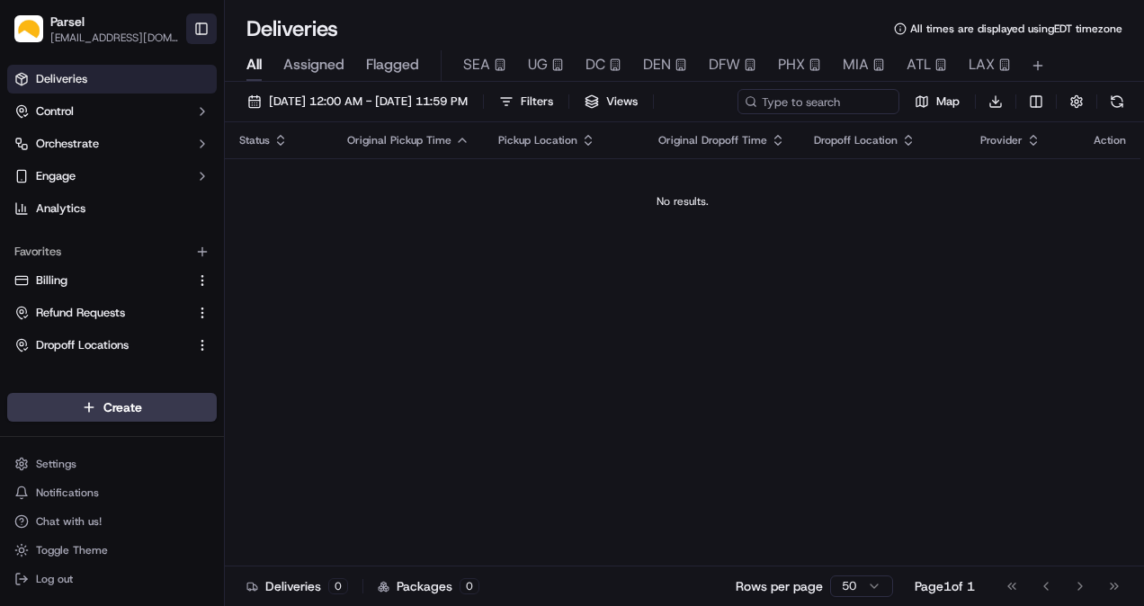
click at [203, 36] on button "Toggle Sidebar" at bounding box center [201, 28] width 31 height 31
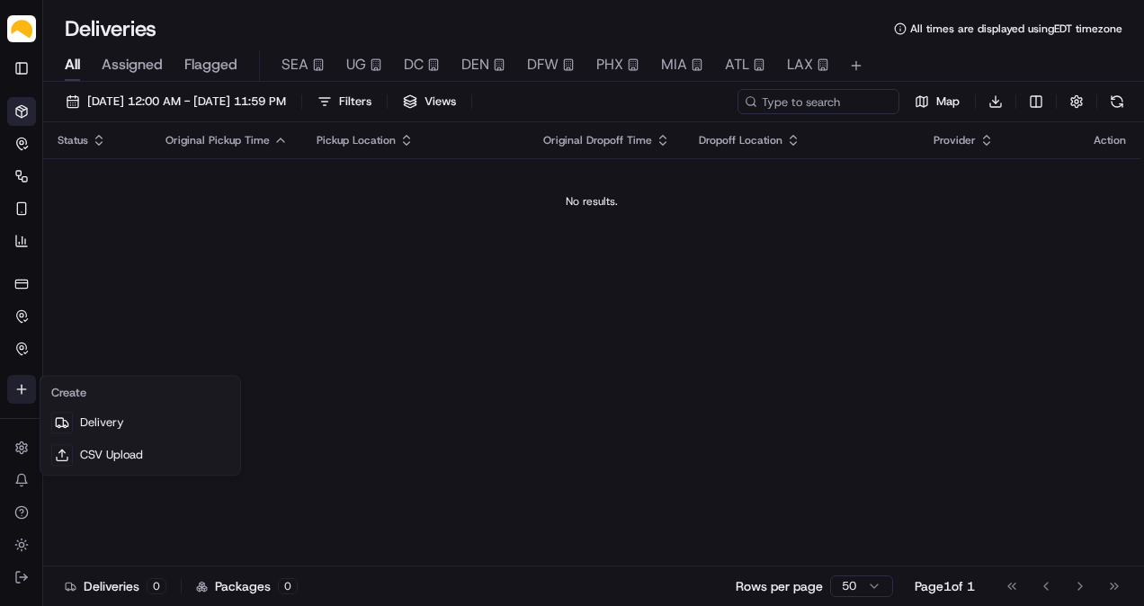
click at [27, 388] on html "Parsel [EMAIL_ADDRESS][PERSON_NAME][DOMAIN_NAME] Toggle Sidebar Deliveries Cont…" at bounding box center [572, 303] width 1144 height 606
click at [67, 412] on div at bounding box center [62, 423] width 22 height 22
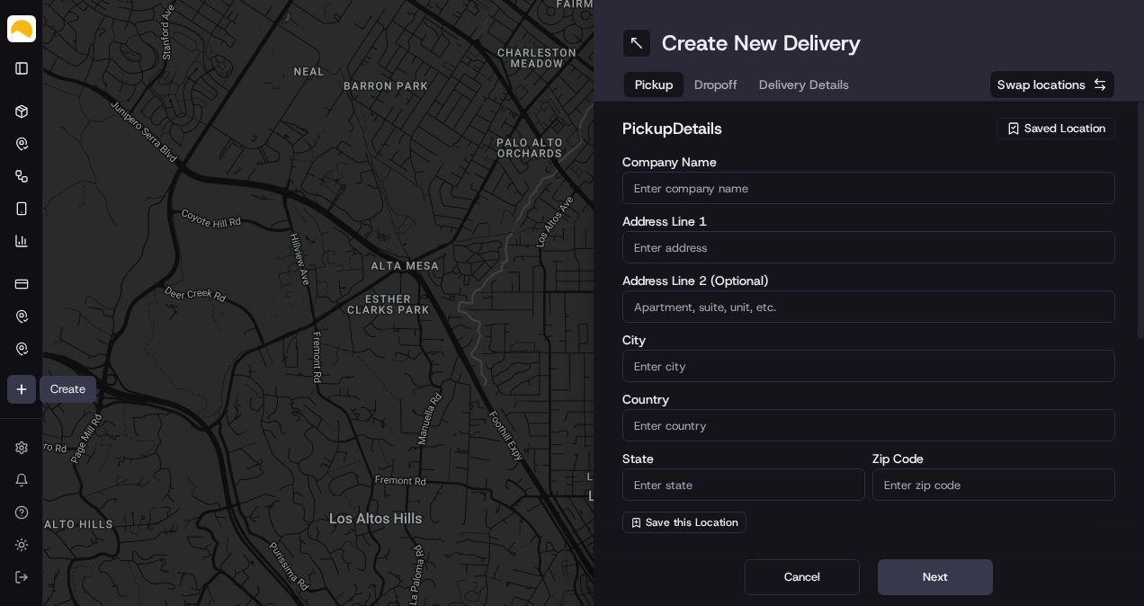
click at [1060, 129] on span "Saved Location" at bounding box center [1064, 129] width 81 height 16
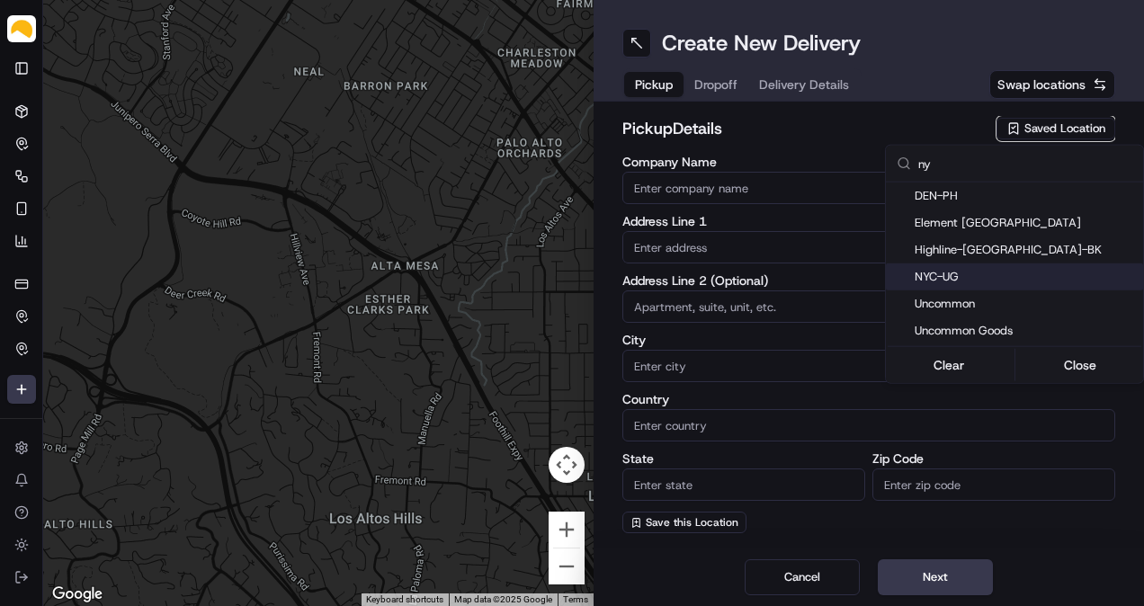
type input "ny"
click at [968, 266] on div "NYC-UG" at bounding box center [1014, 276] width 257 height 27
type input "NYC-UG"
type input "[STREET_ADDRESS]"
type input "[GEOGRAPHIC_DATA]"
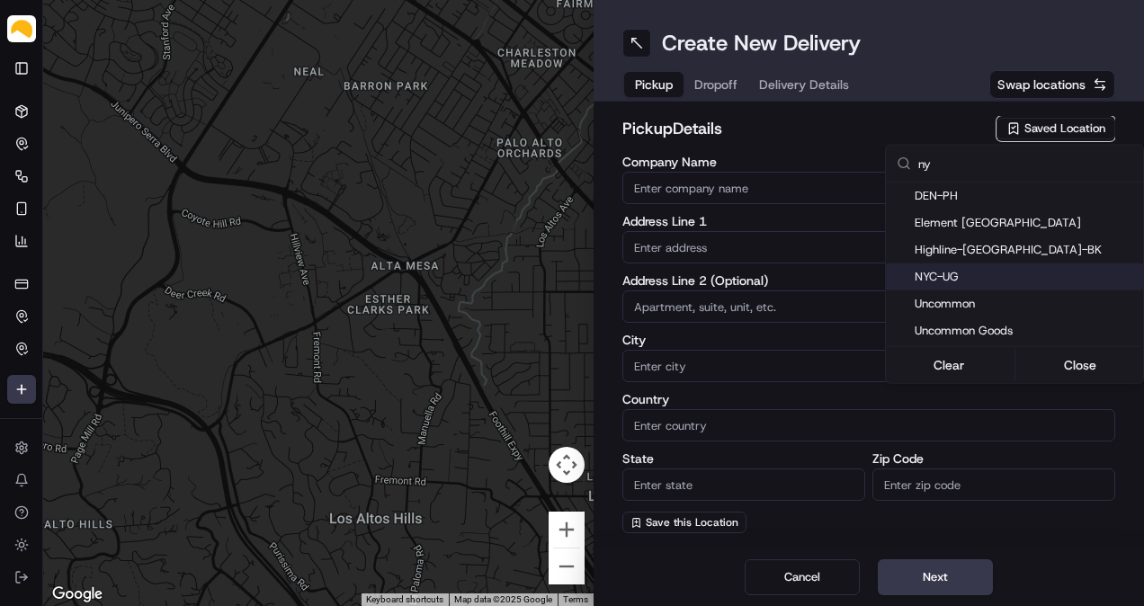
type input "US"
type input "NY"
type input "11220"
type input "[PERSON_NAME]"
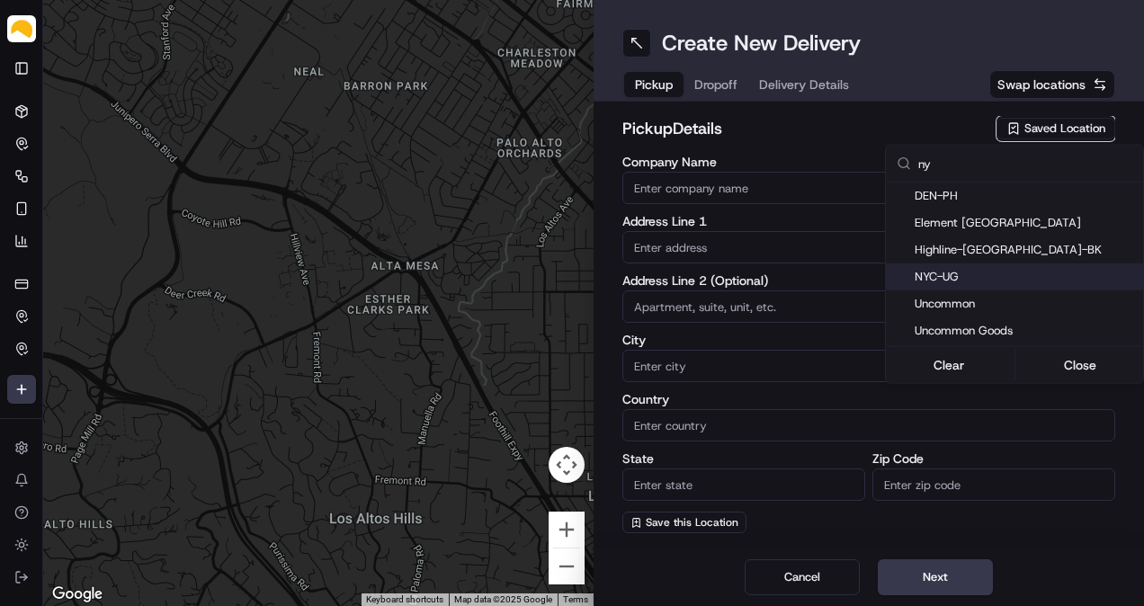
type input "[EMAIL_ADDRESS][DOMAIN_NAME]"
type input "[PHONE_NUMBER]"
type textarea "At [GEOGRAPHIC_DATA], receipts are taken at [GEOGRAPHIC_DATA]. Enter at the tru…"
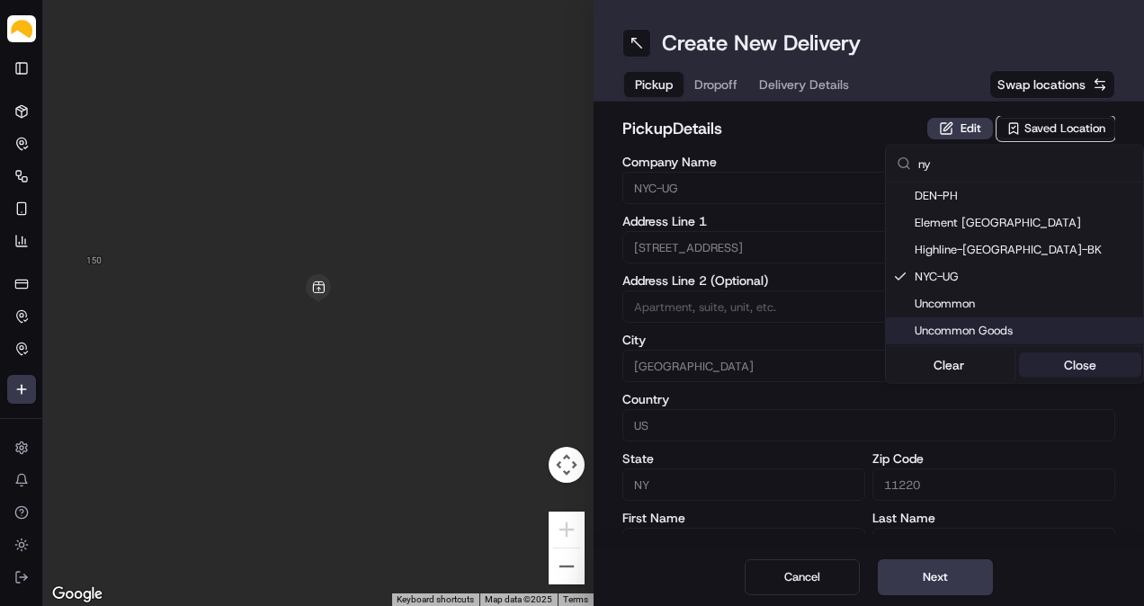
click at [1066, 363] on button "Close" at bounding box center [1080, 365] width 123 height 25
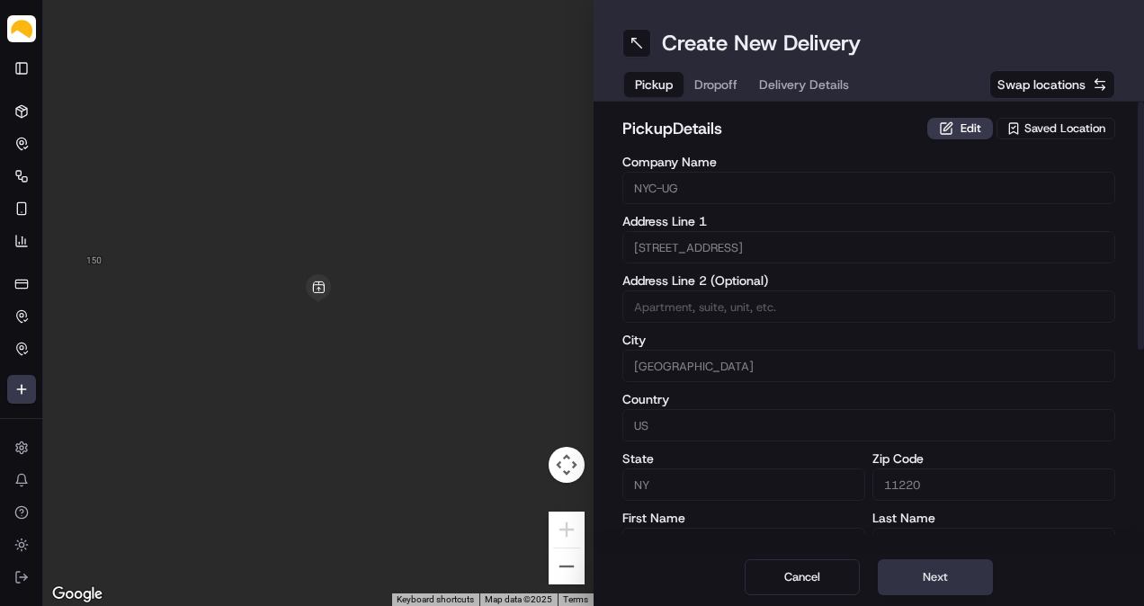
click at [956, 579] on button "Next" at bounding box center [935, 577] width 115 height 36
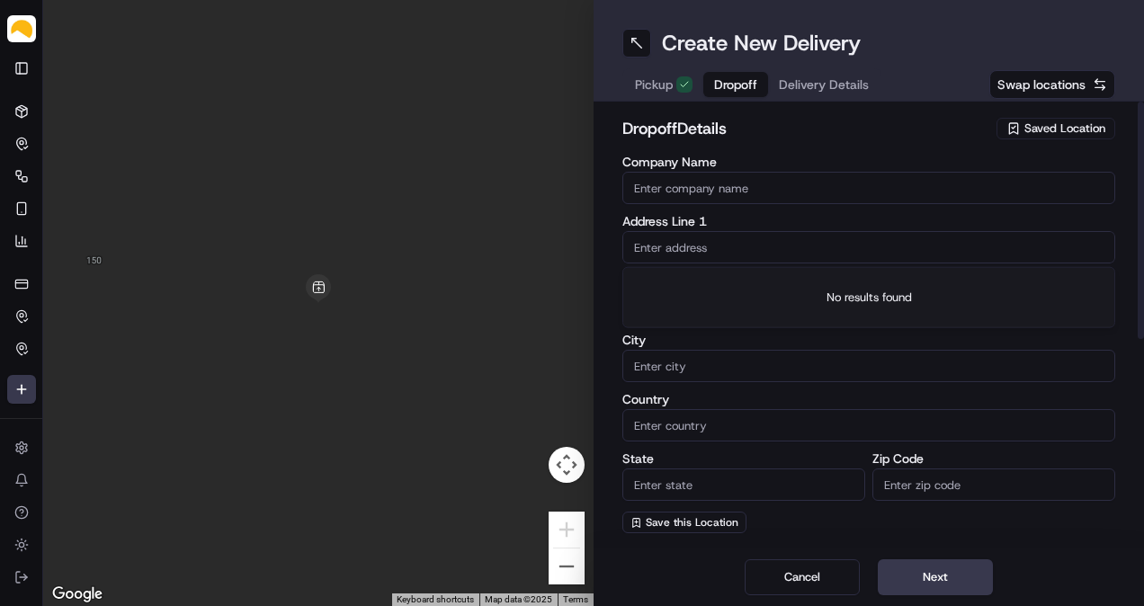
click at [742, 254] on input "text" at bounding box center [868, 247] width 493 height 32
paste input "[STREET_ADDRESS][PERSON_NAME]"
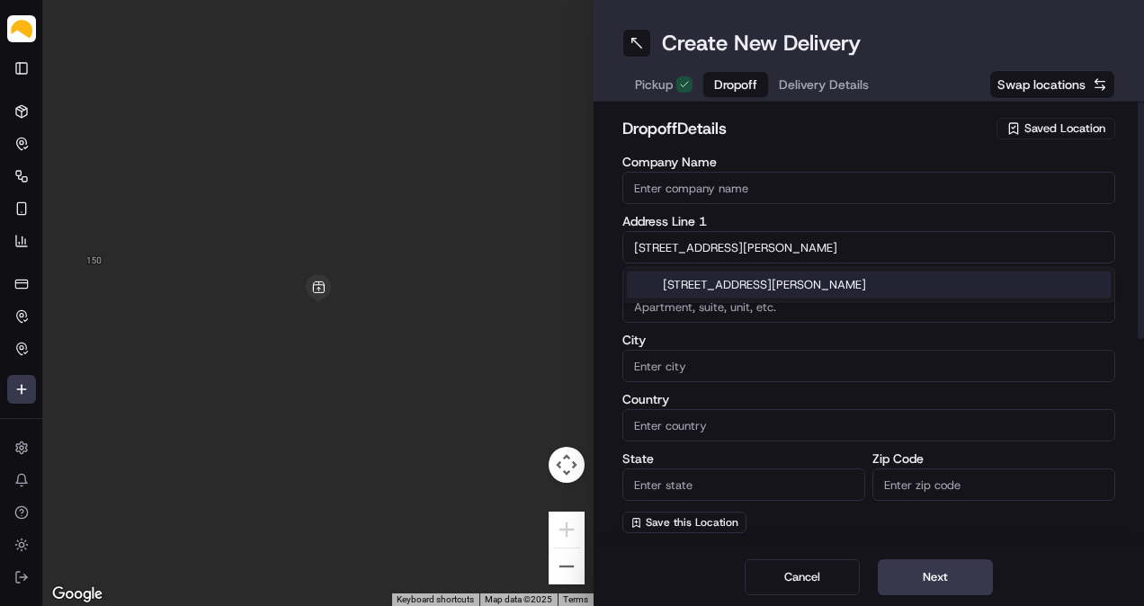
click at [761, 288] on div "[STREET_ADDRESS][PERSON_NAME]" at bounding box center [869, 285] width 484 height 27
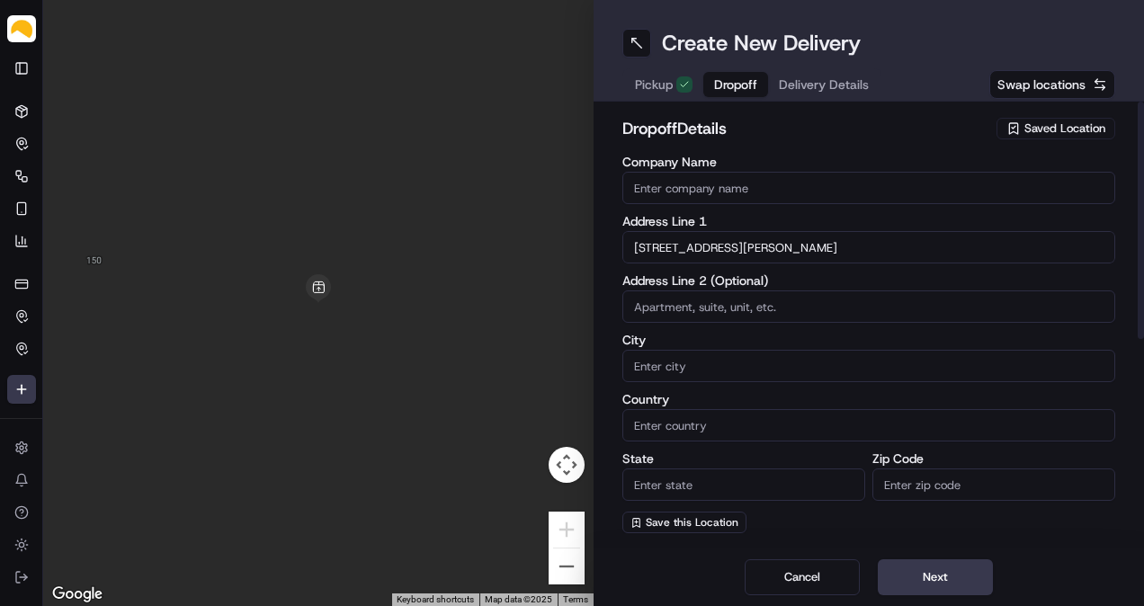
type input "[STREET_ADDRESS][PERSON_NAME]"
type input "[GEOGRAPHIC_DATA]"
type input "NY"
type input "11218"
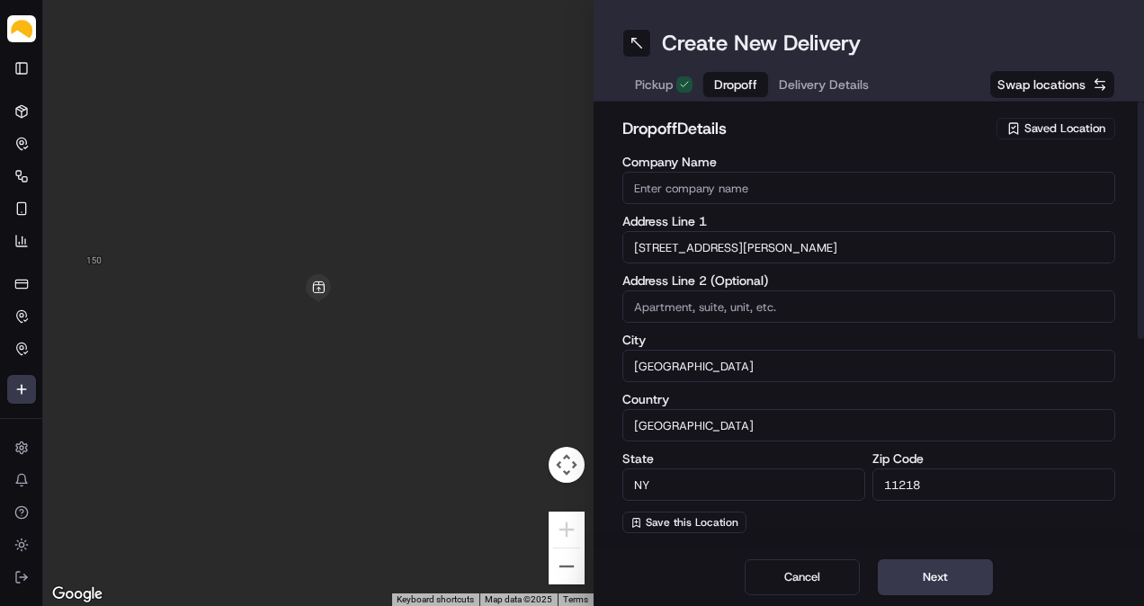
type input "[STREET_ADDRESS][PERSON_NAME]"
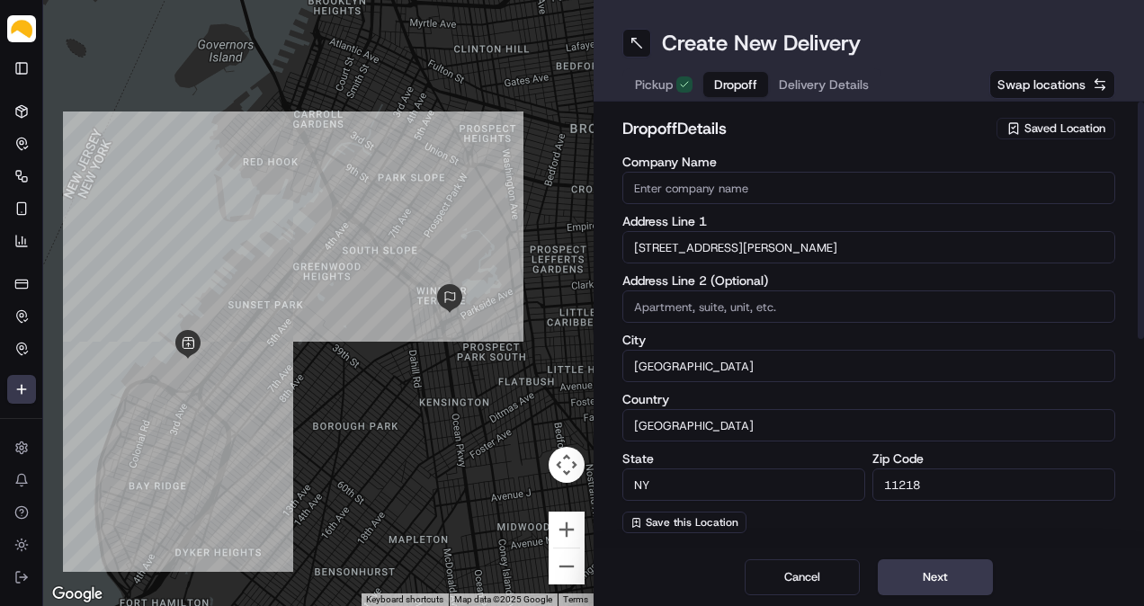
click at [752, 194] on input "Company Name" at bounding box center [868, 188] width 493 height 32
paste input "[PERSON_NAME]"
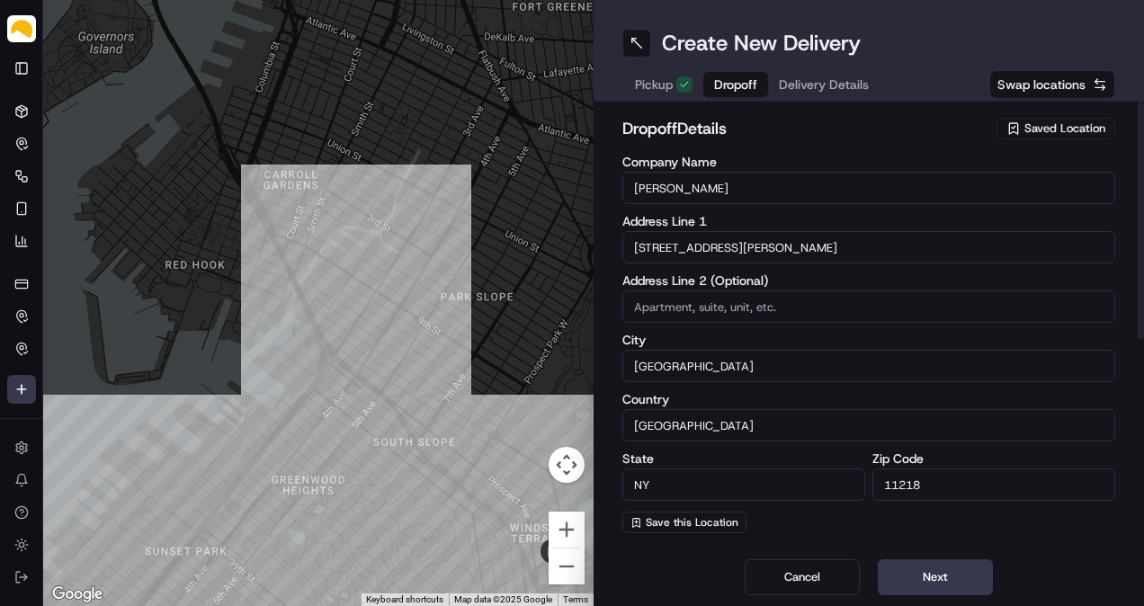
click at [672, 191] on input "[PERSON_NAME]" at bounding box center [868, 188] width 493 height 32
paste input "[PERSON_NAME]"
type input "[PERSON_NAME]"
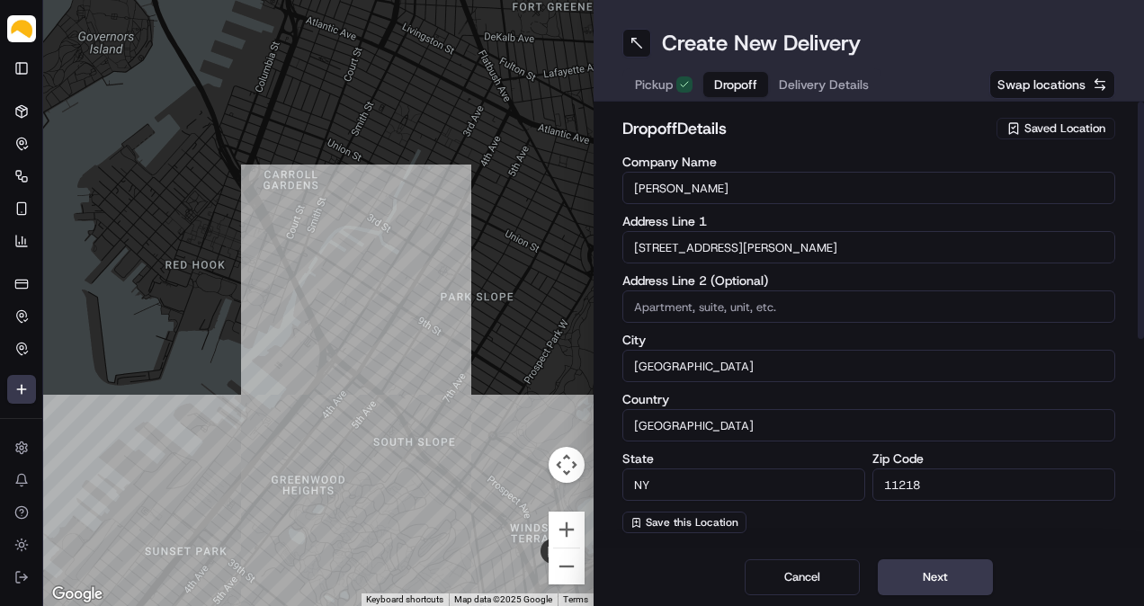
click at [688, 246] on input "[STREET_ADDRESS][PERSON_NAME]" at bounding box center [868, 247] width 493 height 32
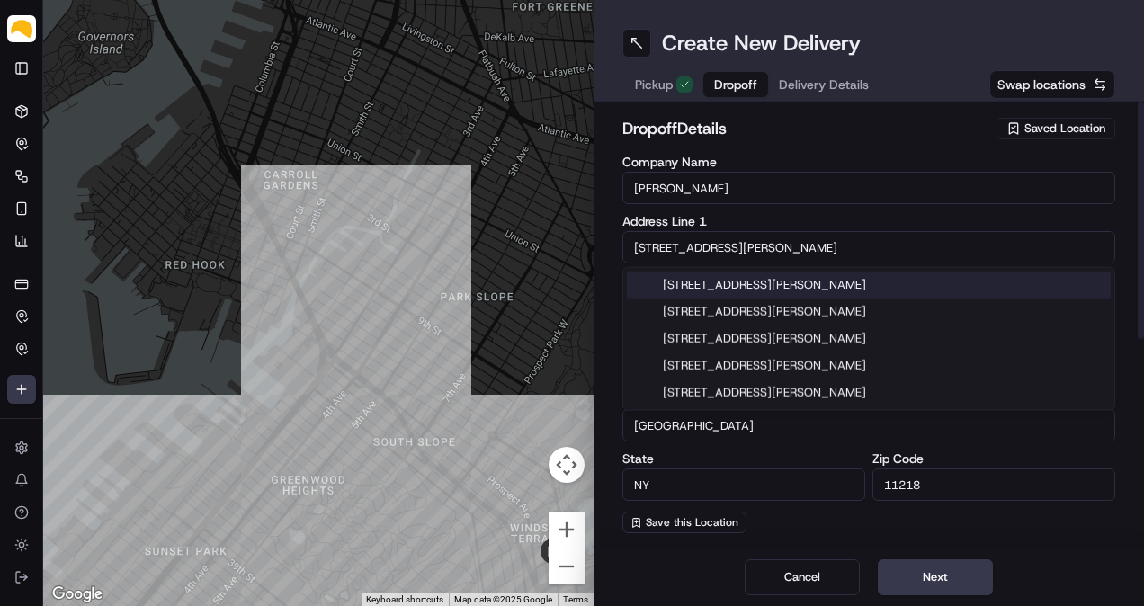
click at [688, 246] on input "[STREET_ADDRESS][PERSON_NAME]" at bounding box center [868, 247] width 493 height 32
paste input "[STREET_ADDRESS][PERSON_NAME]"
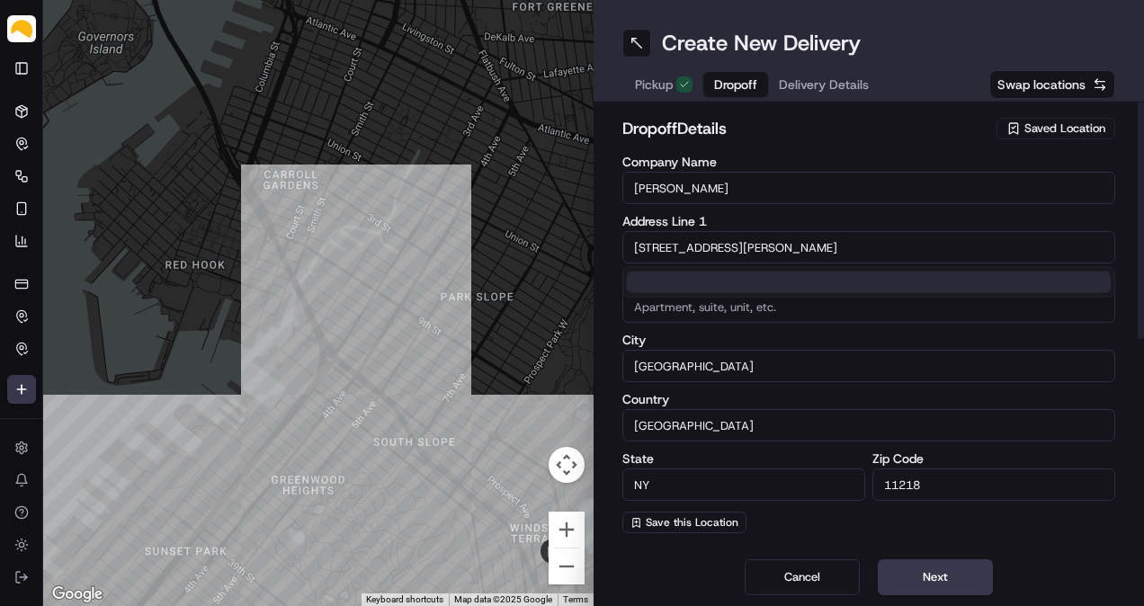
click at [688, 246] on input "[STREET_ADDRESS][PERSON_NAME]" at bounding box center [868, 247] width 493 height 32
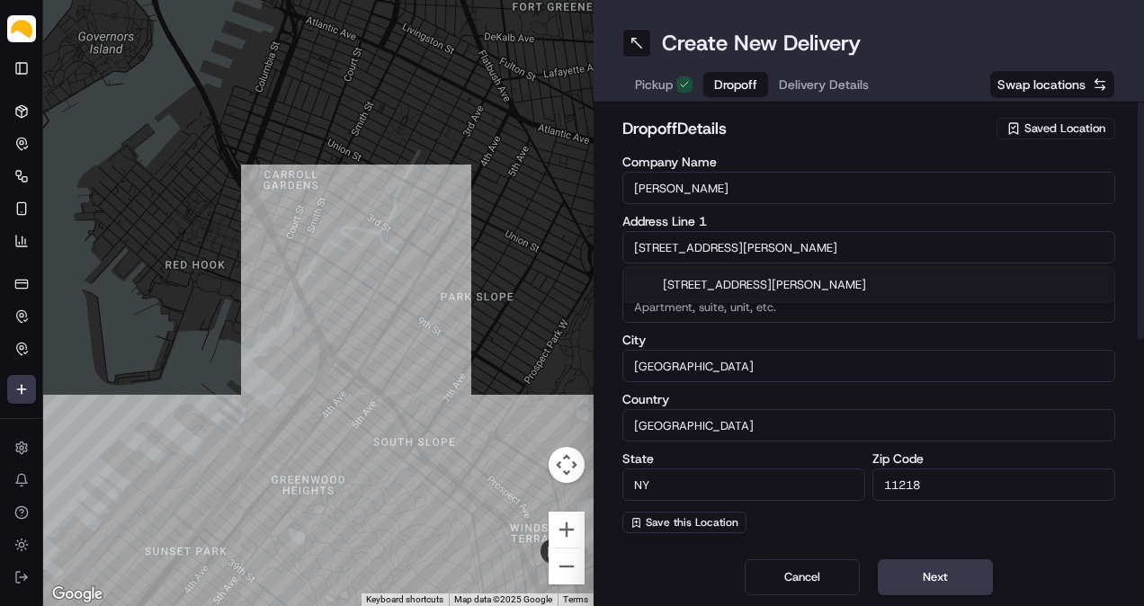
click at [688, 246] on input "[STREET_ADDRESS][PERSON_NAME]" at bounding box center [868, 247] width 493 height 32
paste input "[STREET_ADDRESS][PERSON_NAME]"
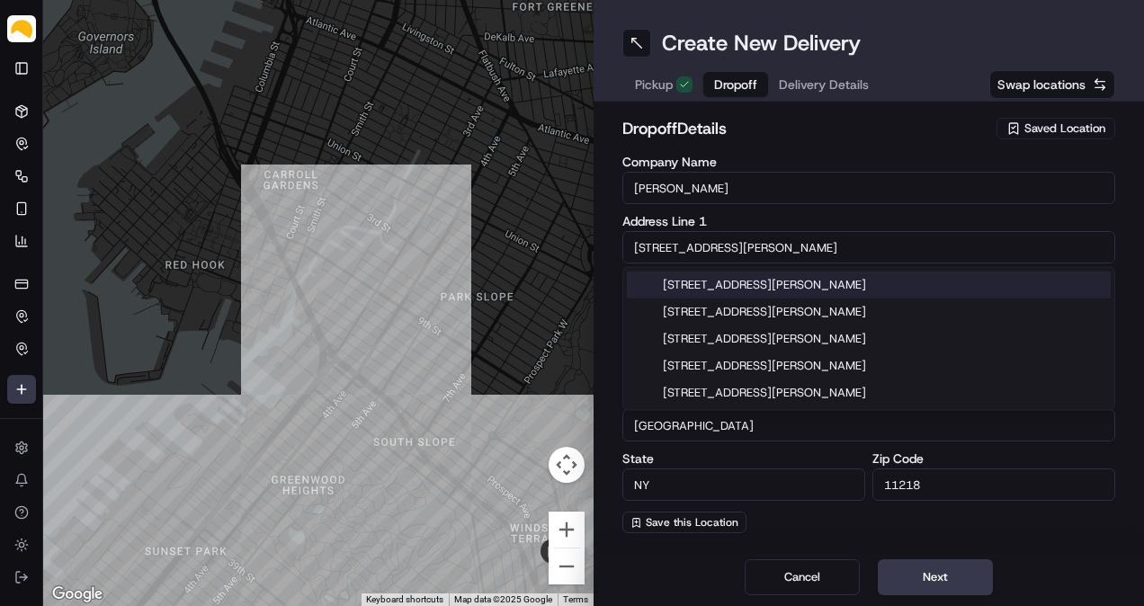
click at [727, 282] on div "[STREET_ADDRESS][PERSON_NAME]" at bounding box center [869, 285] width 484 height 27
type input "[STREET_ADDRESS][PERSON_NAME]"
type input "1"
type input "11216"
type input "[STREET_ADDRESS][PERSON_NAME]"
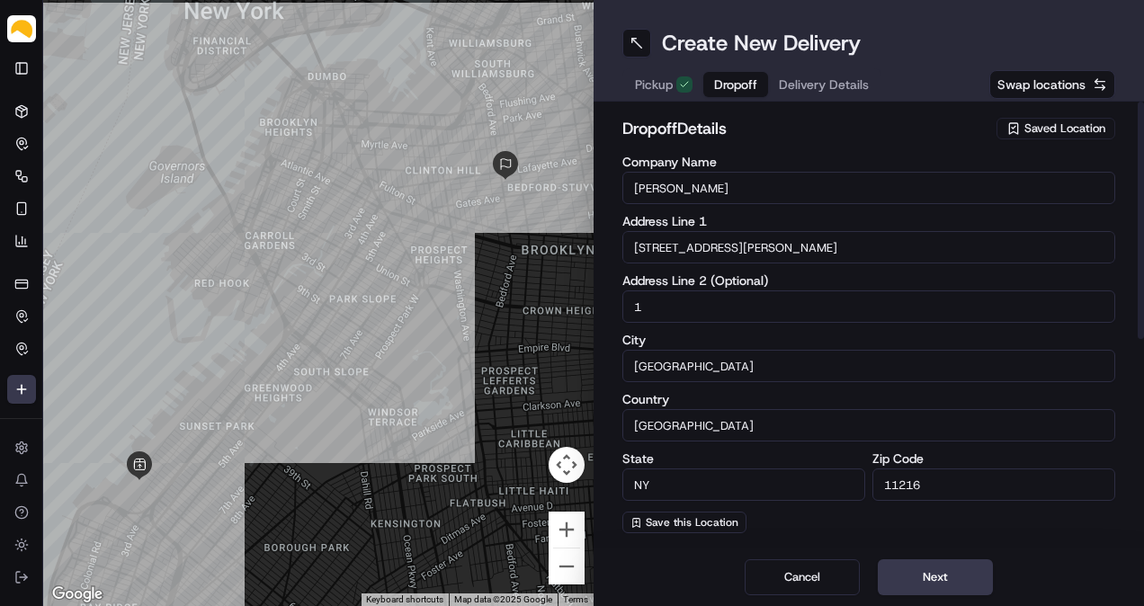
click at [632, 307] on input "1" at bounding box center [868, 306] width 493 height 32
type input "Apt 1"
click at [680, 322] on div "Company Name [PERSON_NAME] Address Line [GEOGRAPHIC_DATA][STREET_ADDRESS][PERSO…" at bounding box center [868, 345] width 493 height 378
click at [777, 270] on div "Company Name [PERSON_NAME] Address Line [GEOGRAPHIC_DATA][STREET_ADDRESS][PERSO…" at bounding box center [868, 345] width 493 height 378
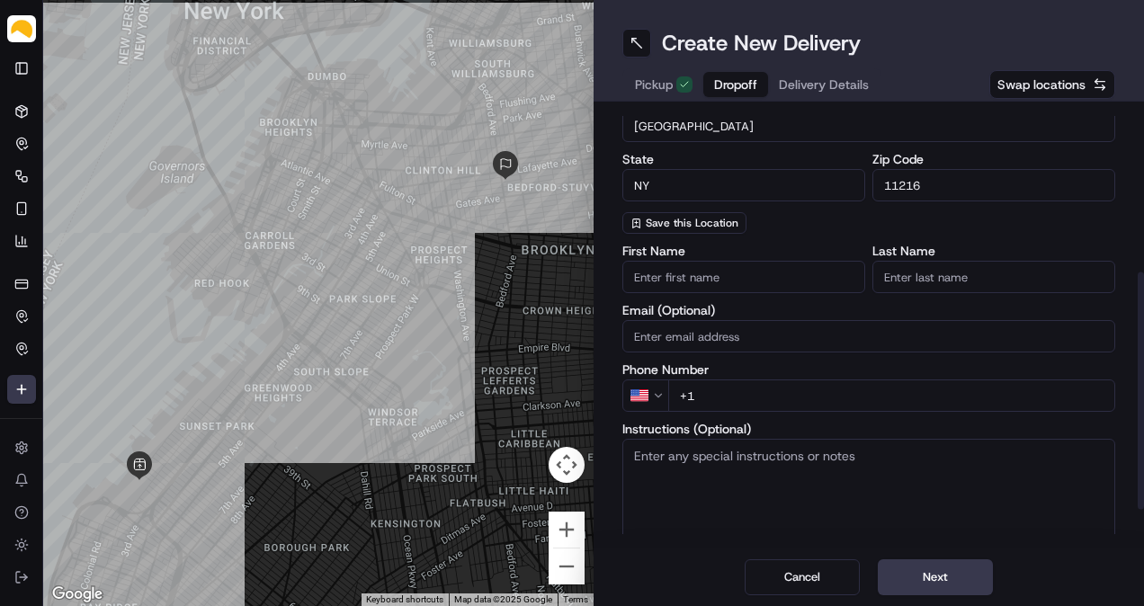
click at [759, 383] on input "+1" at bounding box center [891, 396] width 447 height 32
paste input "[PHONE_NUMBER]"
type input "[PHONE_NUMBER]"
click at [777, 361] on div "First Name Last Name Email (Optional) Phone Number US [PHONE_NUMBER] Instructio…" at bounding box center [868, 424] width 493 height 358
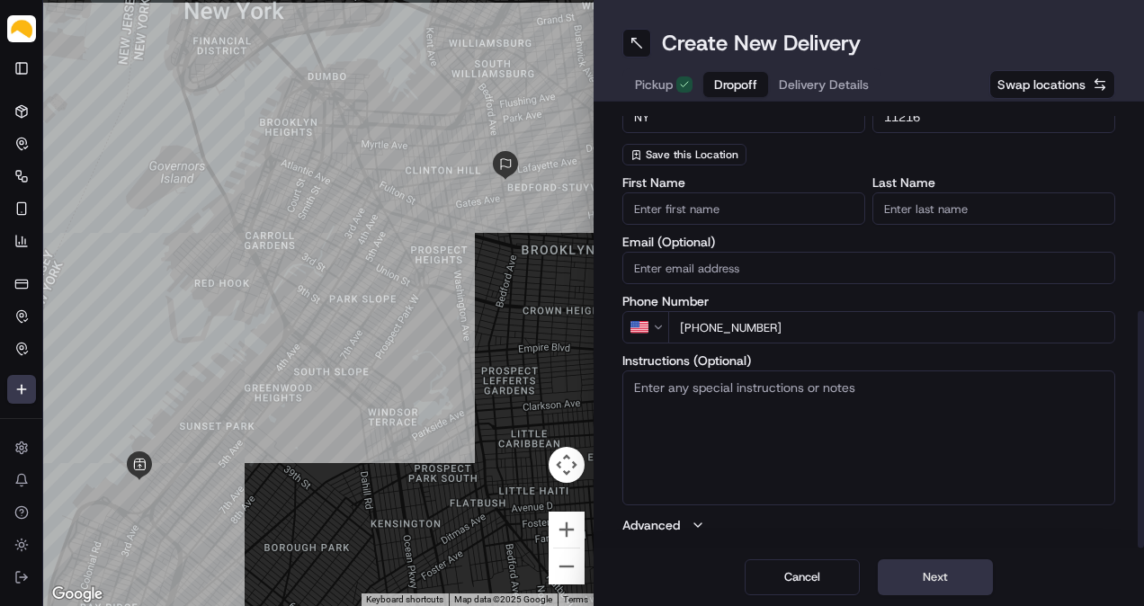
click at [919, 570] on button "Next" at bounding box center [935, 577] width 115 height 36
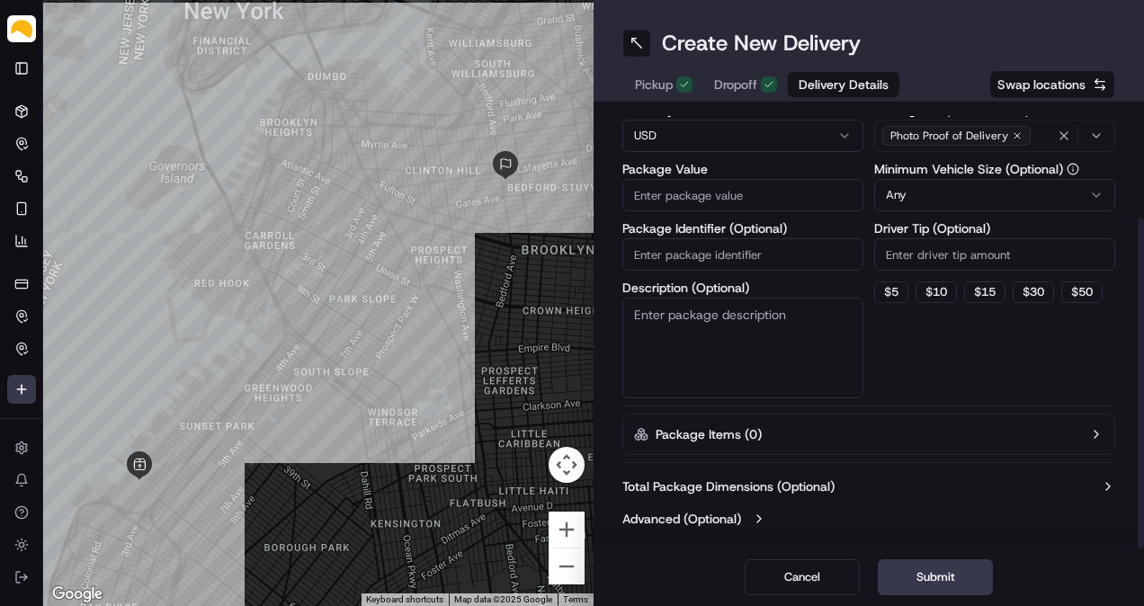
scroll to position [0, 0]
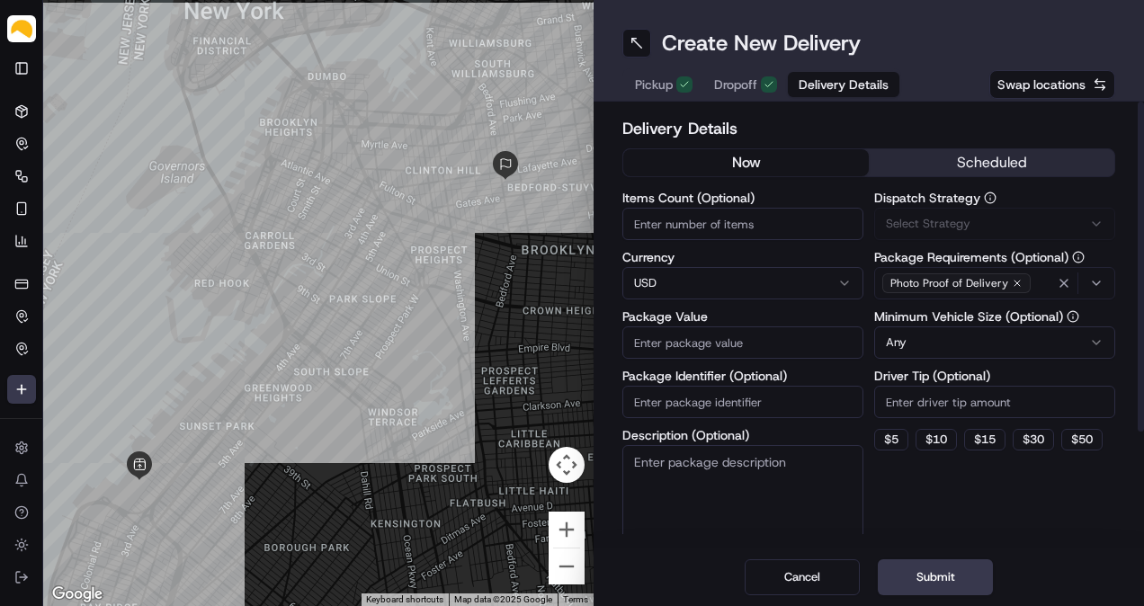
click at [941, 146] on div "Delivery Details now scheduled Items Count (Optional) Currency USD Package Valu…" at bounding box center [868, 399] width 493 height 567
click at [941, 156] on button "scheduled" at bounding box center [992, 162] width 246 height 27
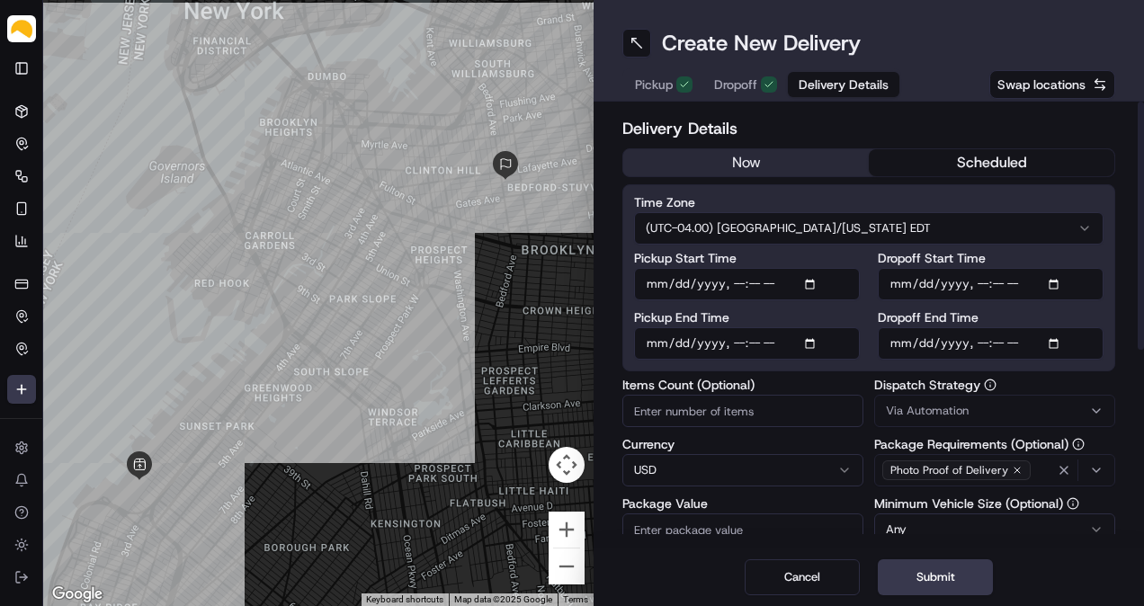
click at [814, 277] on input "Pickup Start Time" at bounding box center [747, 284] width 226 height 32
click at [810, 282] on input "Pickup Start Time" at bounding box center [747, 284] width 226 height 32
click at [735, 283] on input "Pickup Start Time" at bounding box center [747, 284] width 226 height 32
type input "[DATE]T12:00"
click at [814, 336] on input "Pickup End Time" at bounding box center [747, 343] width 226 height 32
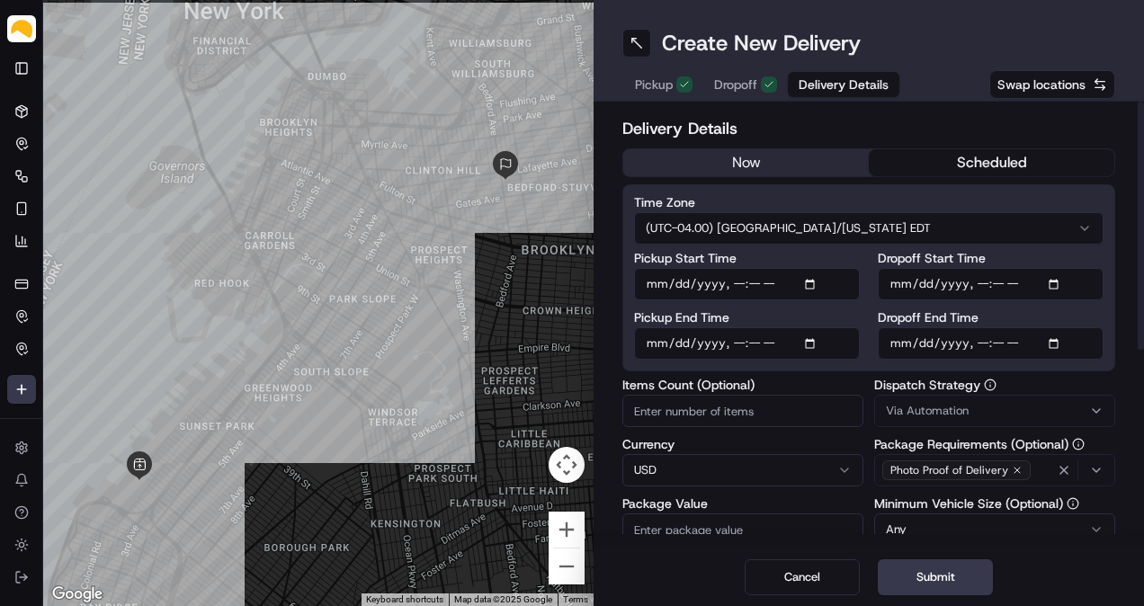
click at [737, 340] on input "Pickup End Time" at bounding box center [747, 343] width 226 height 32
type input "[DATE]T15:00"
click at [1059, 342] on input "Dropoff End Time" at bounding box center [991, 343] width 226 height 32
click at [981, 342] on input "Dropoff End Time" at bounding box center [991, 343] width 226 height 32
type input "[DATE]T17:00"
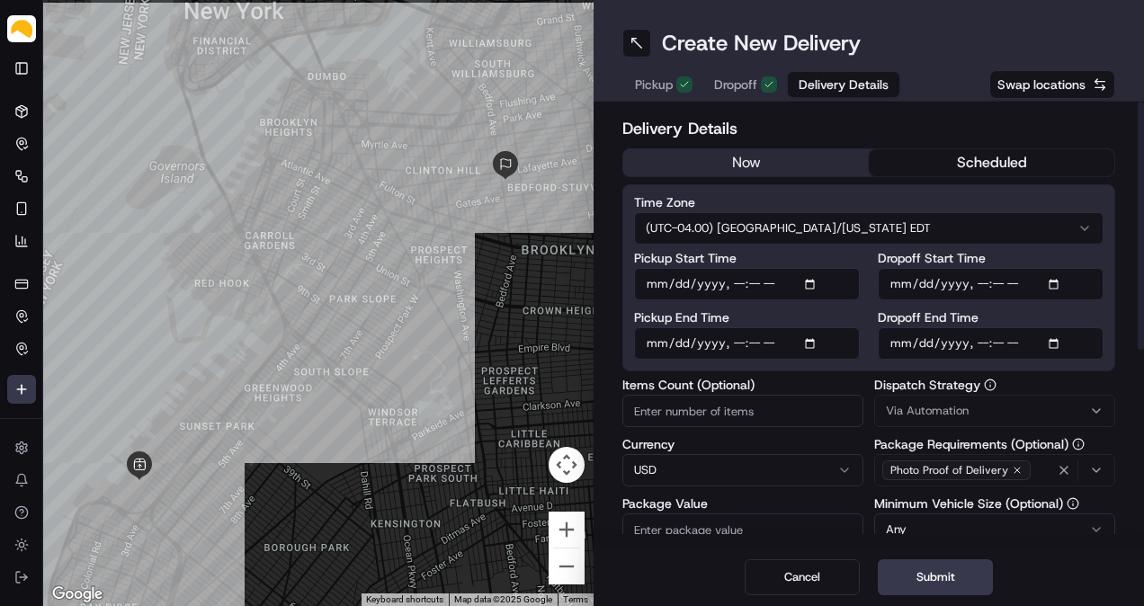
click at [711, 418] on input "Items Count (Optional)" at bounding box center [742, 411] width 241 height 32
type input "5"
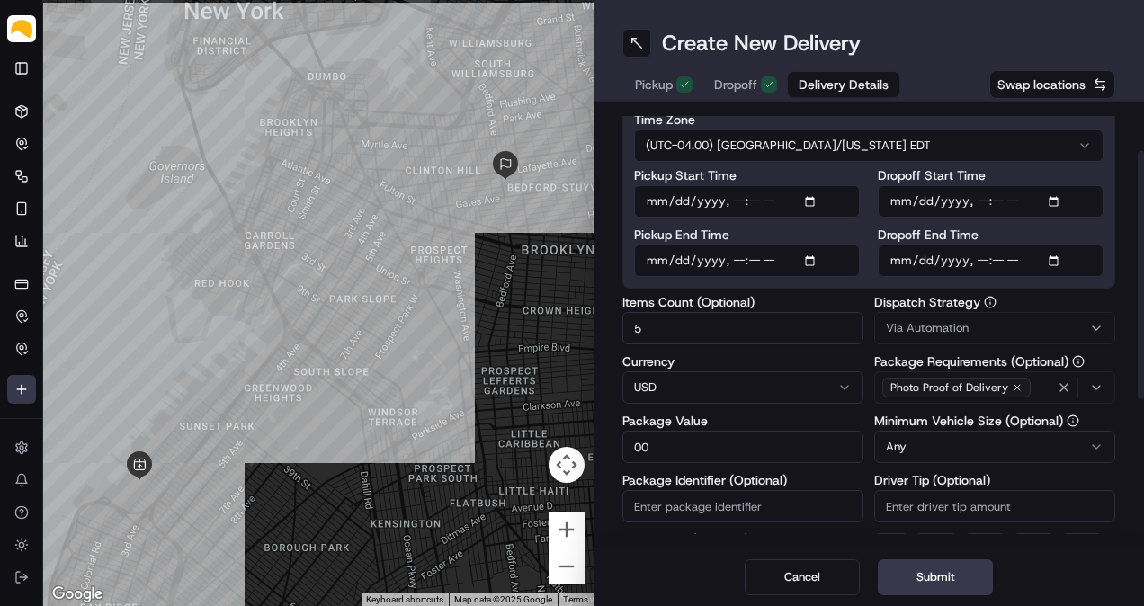
click at [631, 451] on input "00" at bounding box center [742, 447] width 241 height 32
type input "100"
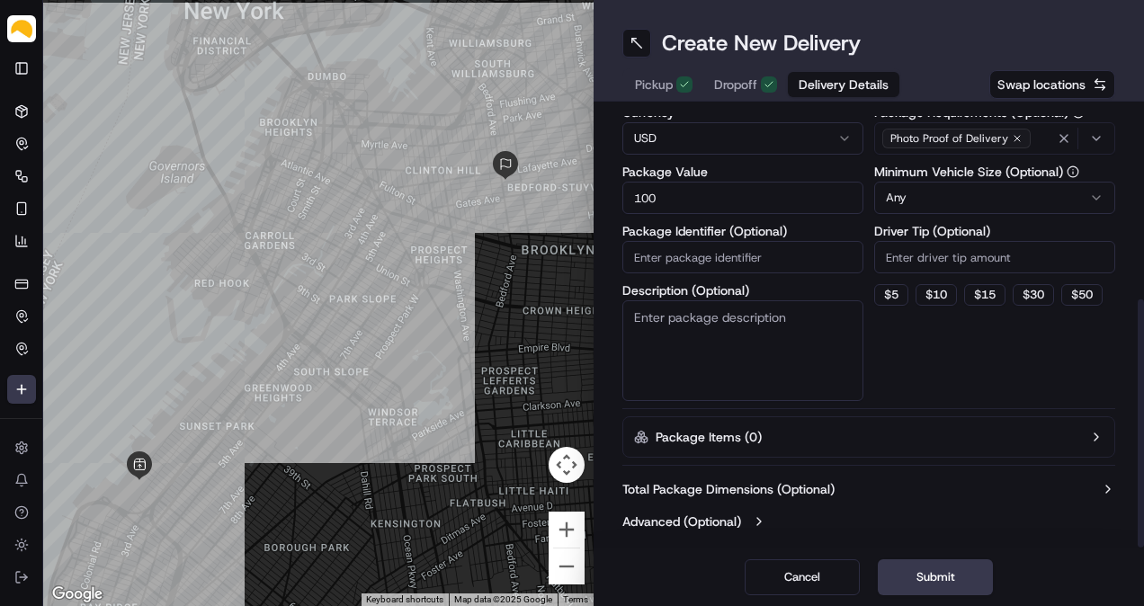
scroll to position [334, 0]
type textarea "5 Compost"
click at [789, 494] on label "Total Package Dimensions (Optional)" at bounding box center [728, 487] width 212 height 18
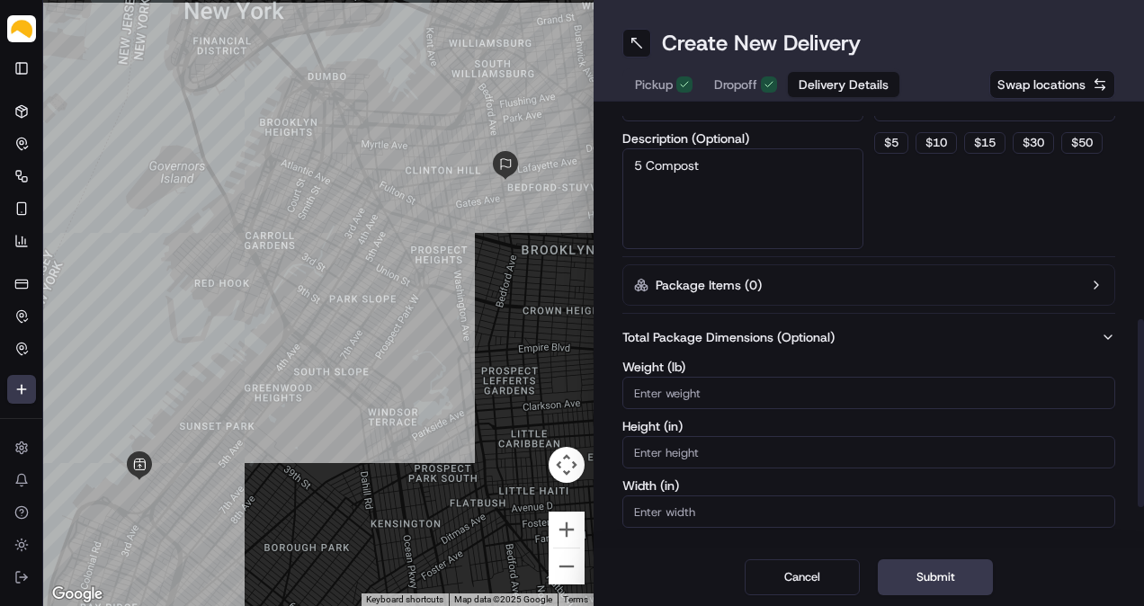
click at [774, 382] on input "Weight ( lb )" at bounding box center [868, 393] width 493 height 32
type input "30"
click at [1000, 133] on button "$ 15" at bounding box center [984, 143] width 41 height 22
click at [971, 198] on div "Dispatch Strategy Via Automation Package Requirements (Optional) Photo Proof of…" at bounding box center [994, 72] width 241 height 354
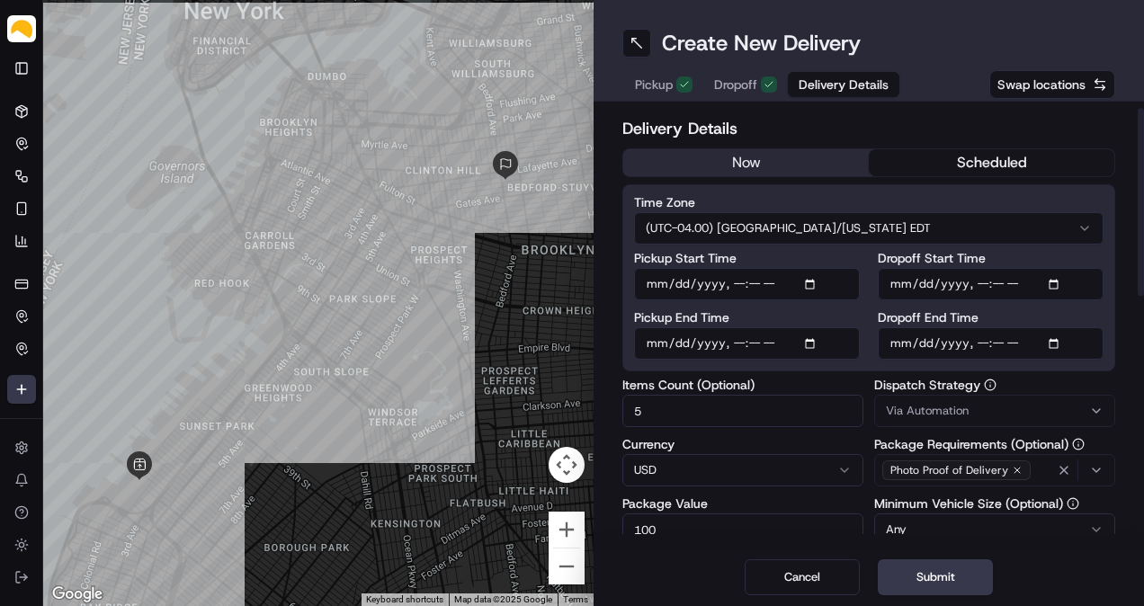
scroll to position [299, 0]
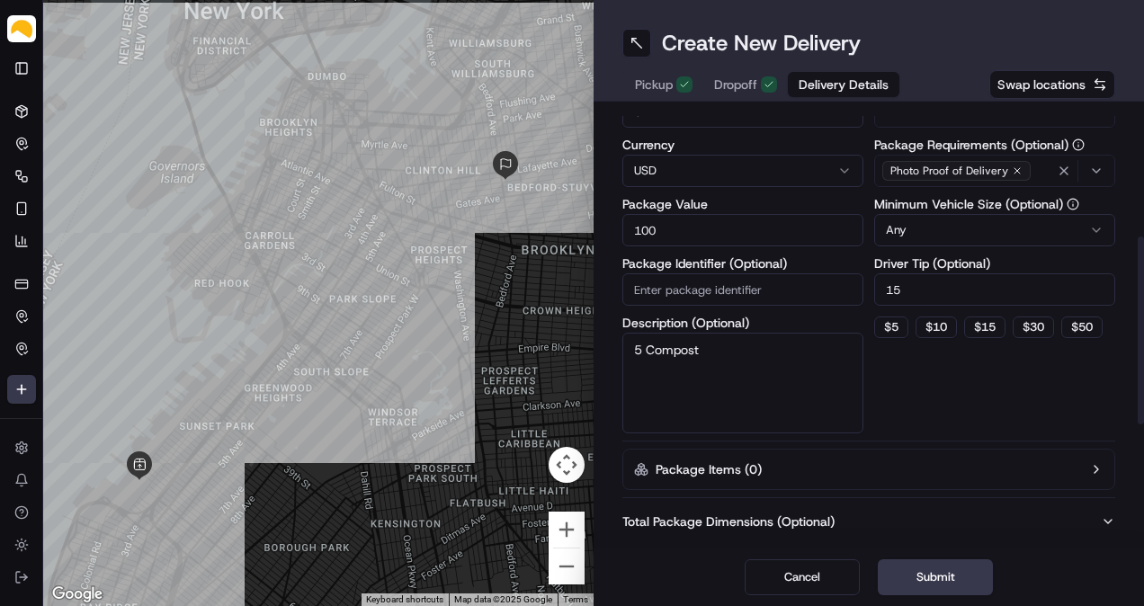
drag, startPoint x: 916, startPoint y: 286, endPoint x: 878, endPoint y: 287, distance: 38.7
click at [878, 287] on input "15" at bounding box center [994, 289] width 241 height 32
type input "0"
click at [919, 365] on div "Dispatch Strategy Via Automation Package Requirements (Optional) Photo Proof of…" at bounding box center [994, 256] width 241 height 354
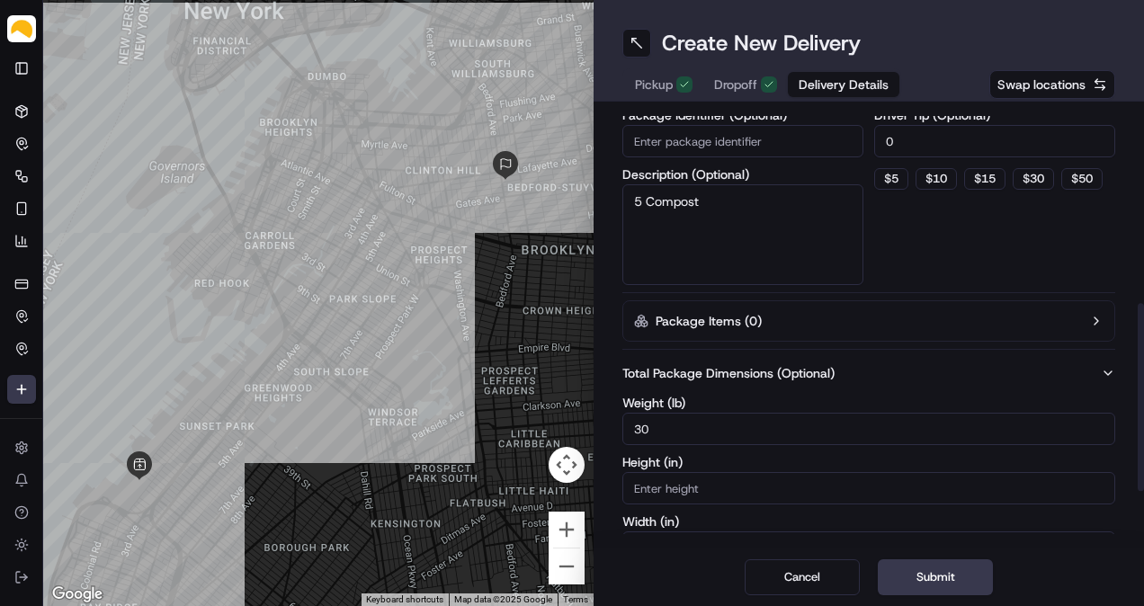
scroll to position [450, 0]
click at [917, 597] on div "Cancel Submit" at bounding box center [869, 578] width 550 height 58
click at [919, 580] on button "Submit" at bounding box center [935, 577] width 115 height 36
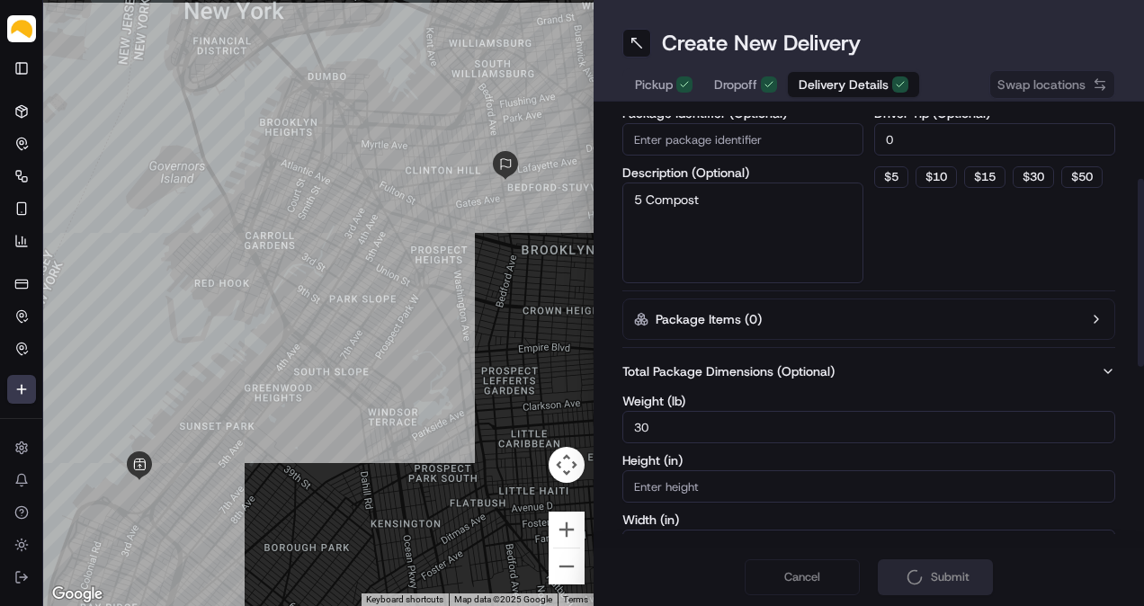
scroll to position [0, 0]
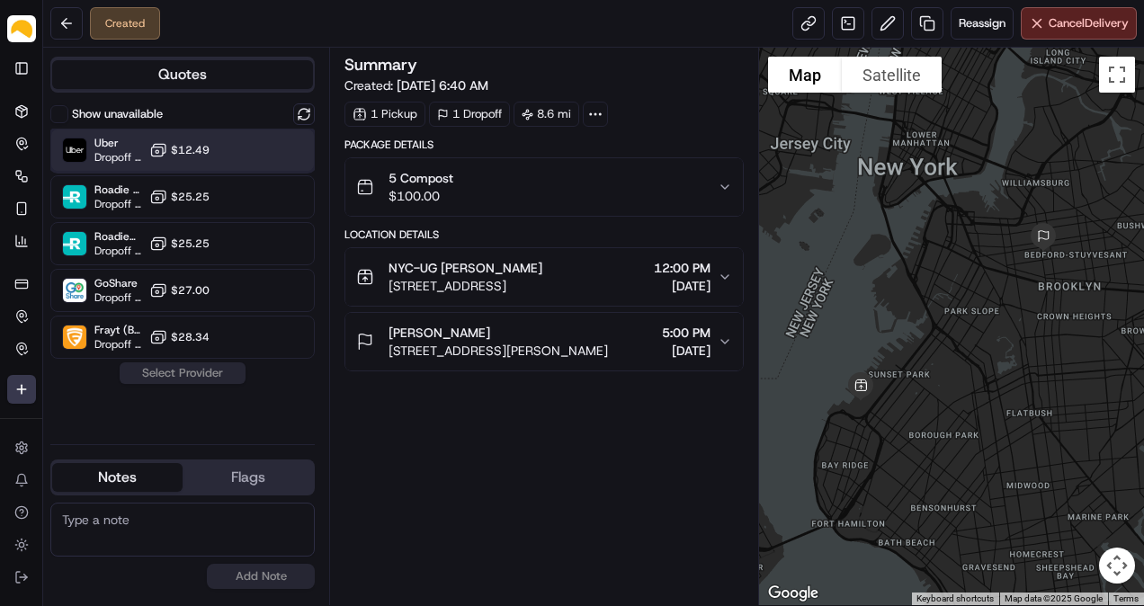
click at [173, 133] on div "Uber Dropoff ETA 6 hours $12.49" at bounding box center [182, 150] width 264 height 43
click at [183, 372] on button "Assign Provider" at bounding box center [183, 373] width 128 height 22
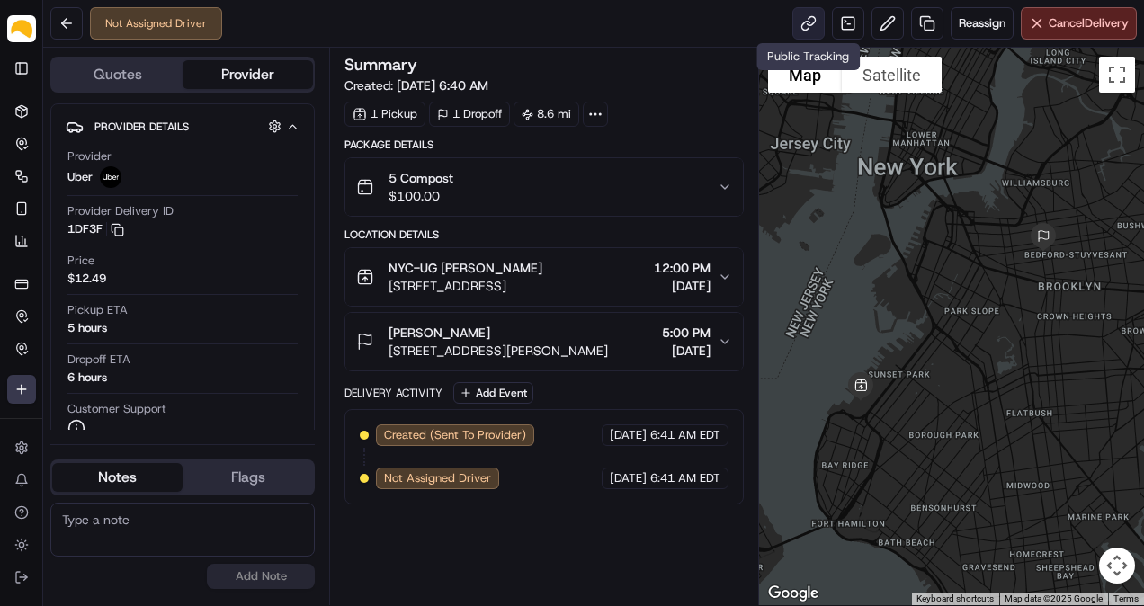
click at [799, 25] on link at bounding box center [808, 23] width 32 height 32
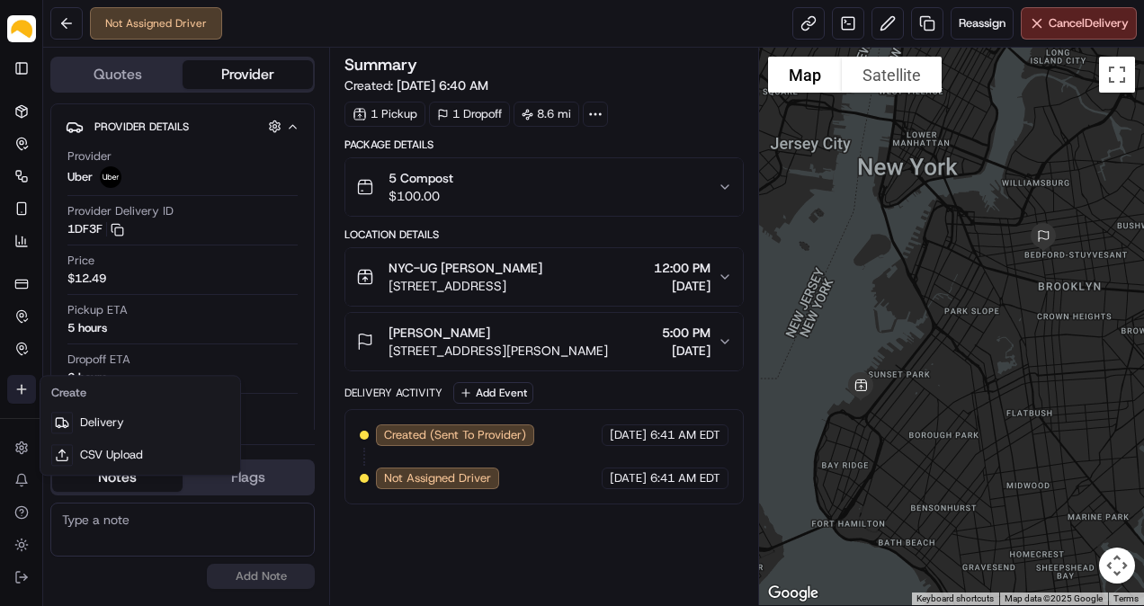
click at [11, 389] on html "Parsel [EMAIL_ADDRESS][PERSON_NAME][DOMAIN_NAME] Toggle Sidebar Deliveries Cont…" at bounding box center [572, 303] width 1144 height 606
click at [106, 406] on div "Create" at bounding box center [140, 393] width 192 height 27
click at [119, 419] on link "Delivery" at bounding box center [140, 422] width 192 height 32
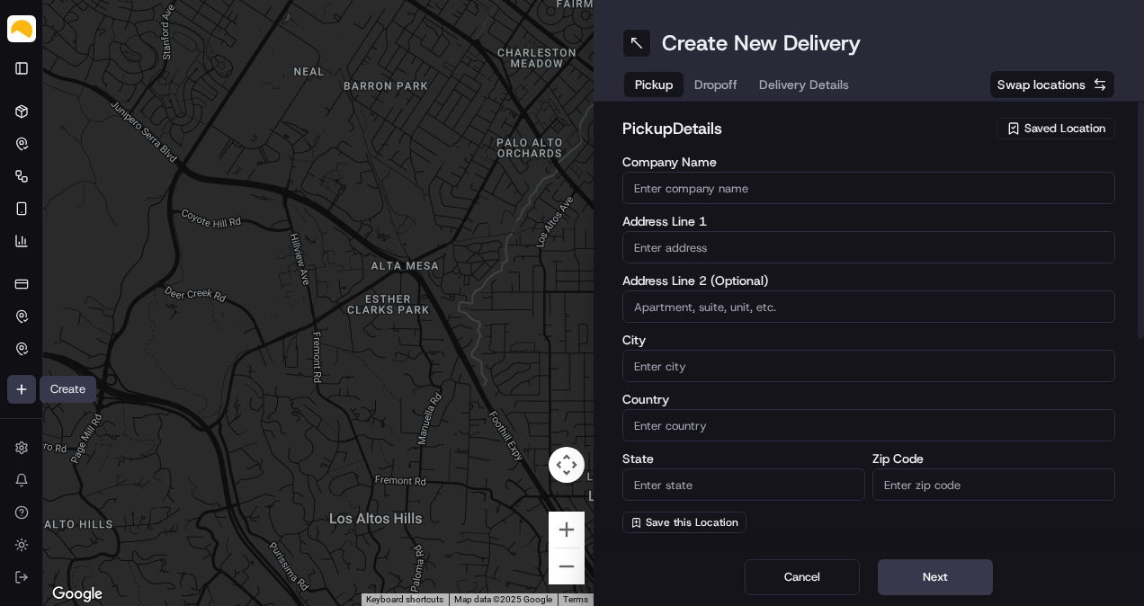
click at [1025, 127] on span "Saved Location" at bounding box center [1064, 129] width 81 height 16
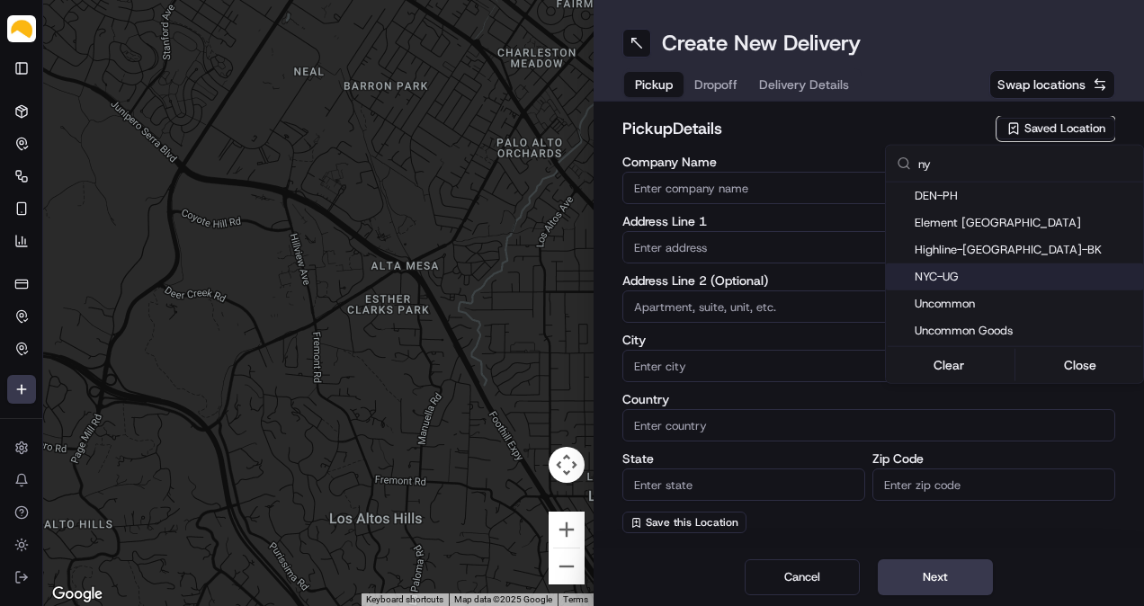
type input "ny"
click at [982, 277] on span "NYC-UG" at bounding box center [1025, 277] width 221 height 16
type input "NYC-UG"
type input "[STREET_ADDRESS]"
type input "[GEOGRAPHIC_DATA]"
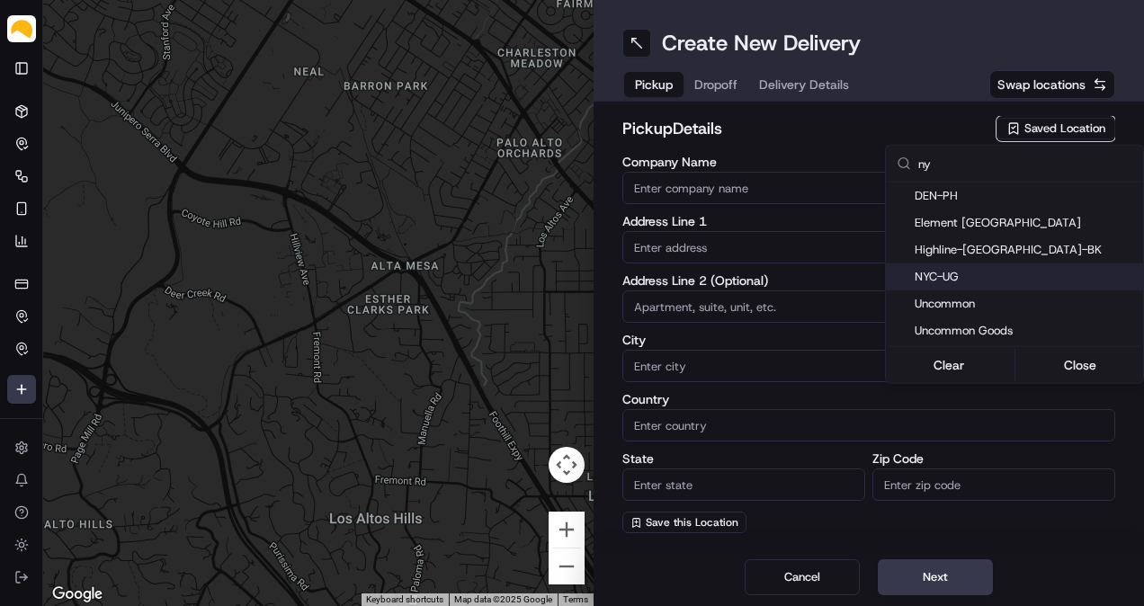
type input "US"
type input "NY"
type input "11220"
type input "[PERSON_NAME]"
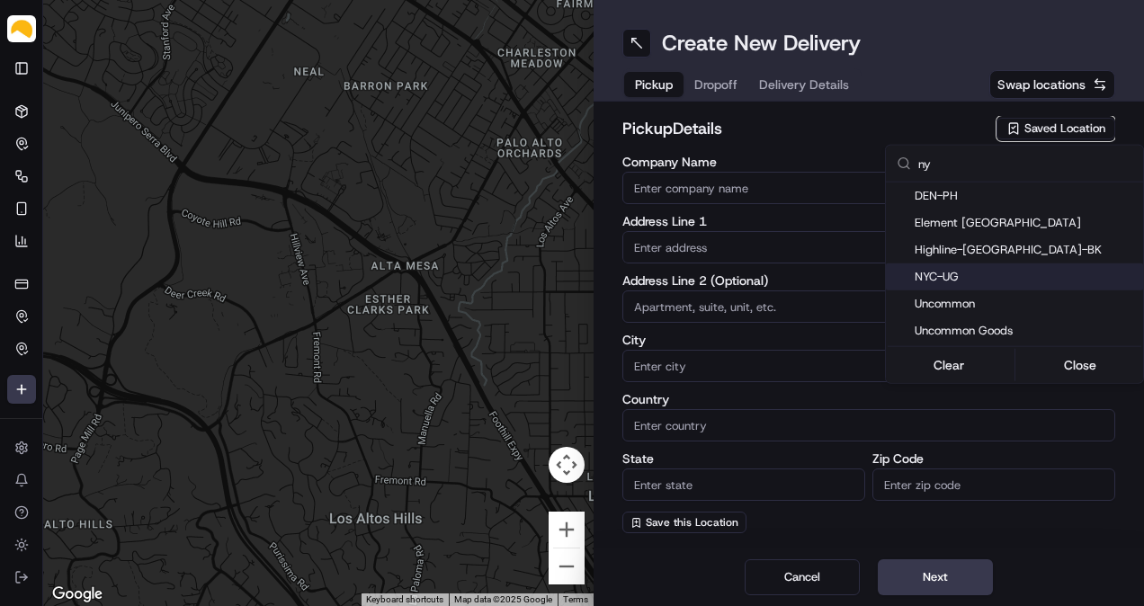
type input "[EMAIL_ADDRESS][DOMAIN_NAME]"
type input "[PHONE_NUMBER]"
type textarea "At [GEOGRAPHIC_DATA], receipts are taken at [GEOGRAPHIC_DATA]. Enter at the tru…"
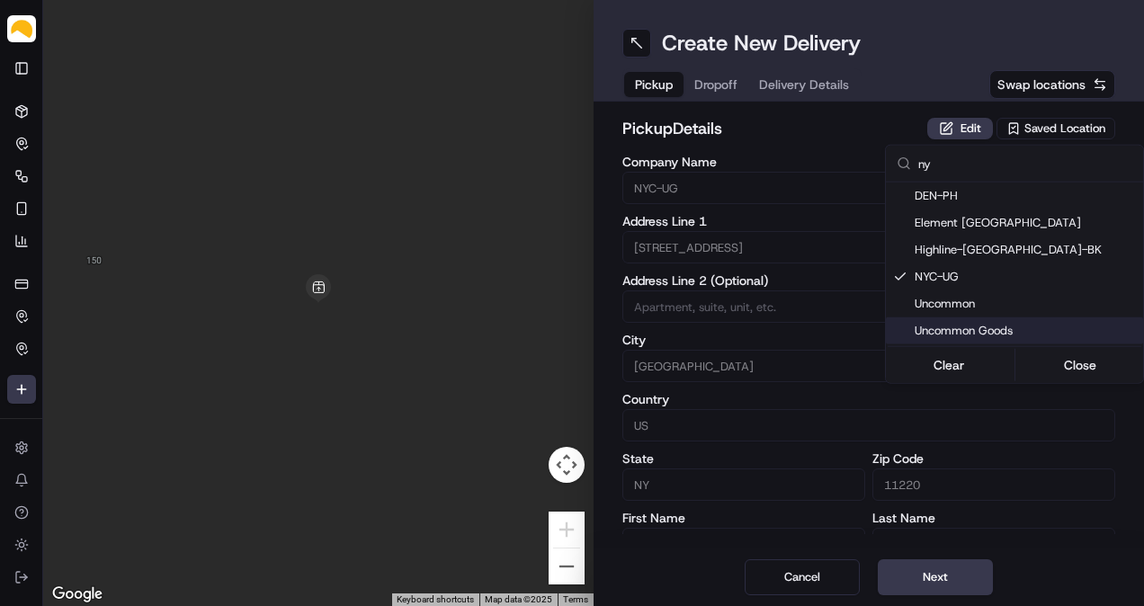
click at [926, 575] on html "Parsel [EMAIL_ADDRESS][PERSON_NAME][DOMAIN_NAME] Toggle Sidebar Deliveries Cont…" at bounding box center [572, 303] width 1144 height 606
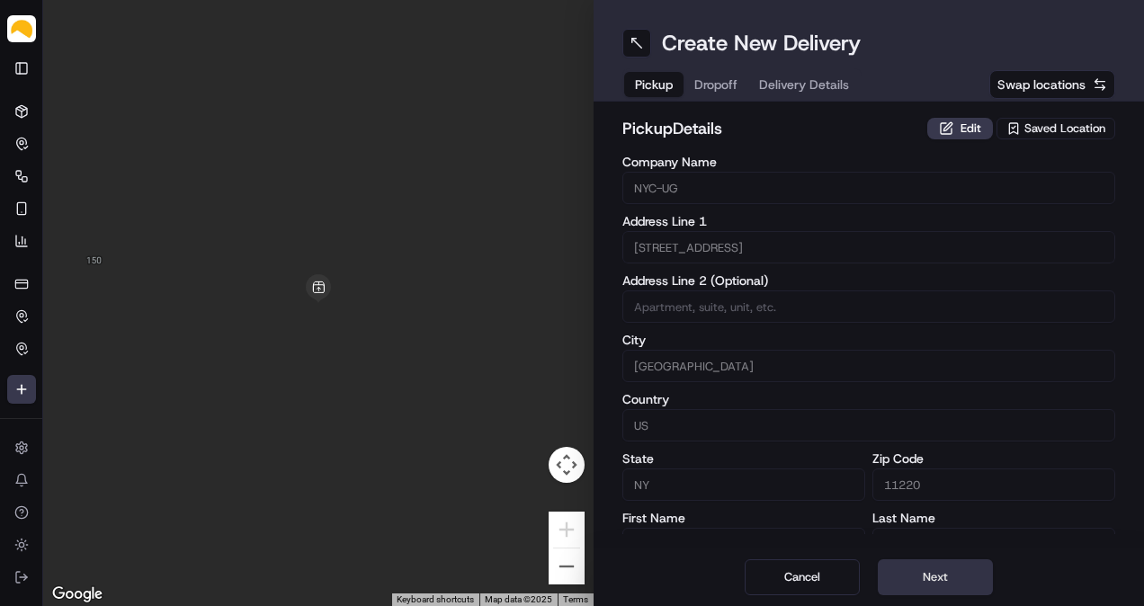
click at [926, 573] on button "Next" at bounding box center [935, 577] width 115 height 36
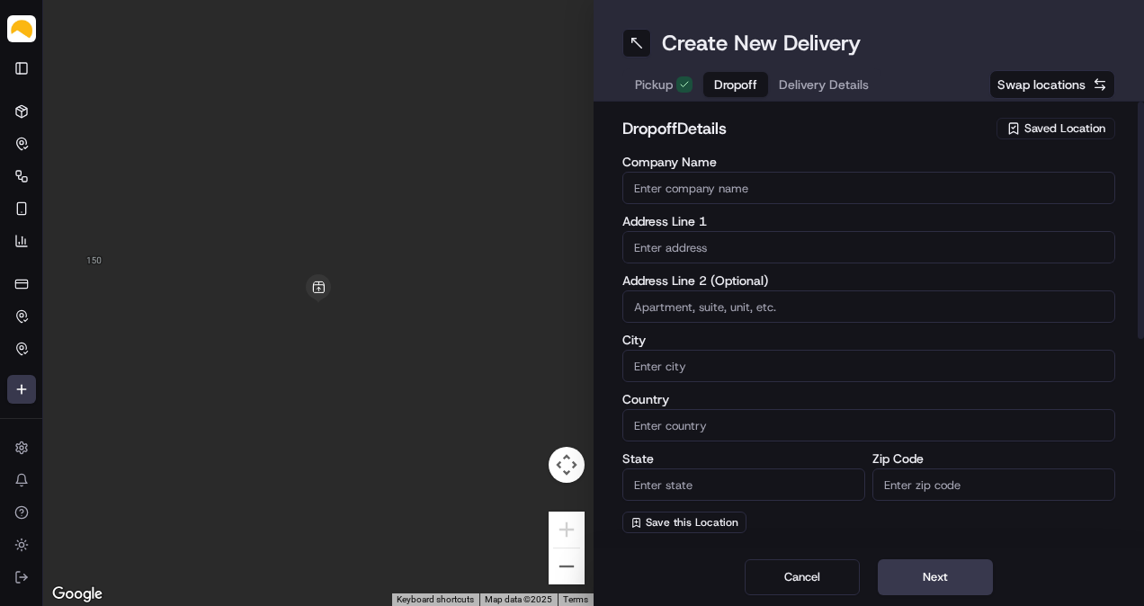
click at [727, 169] on div "Company Name" at bounding box center [868, 180] width 493 height 49
click at [728, 183] on input "Company Name" at bounding box center [868, 188] width 493 height 32
paste input "[PERSON_NAME]"
type input "[PERSON_NAME]"
click at [741, 246] on input "text" at bounding box center [868, 247] width 493 height 32
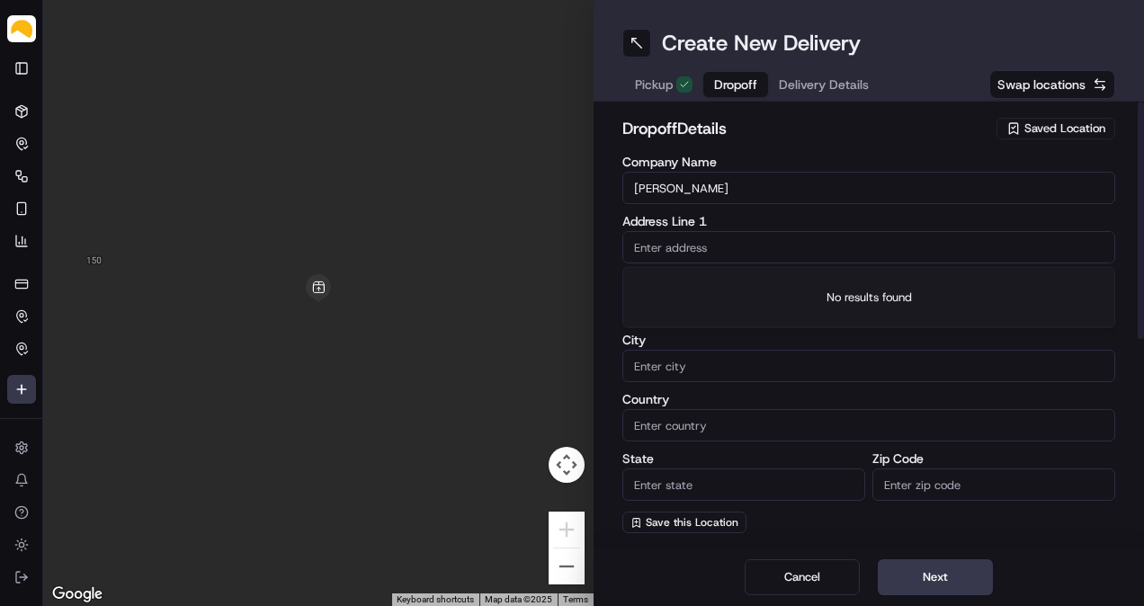
paste input "[STREET_ADDRESS][US_STATE]"
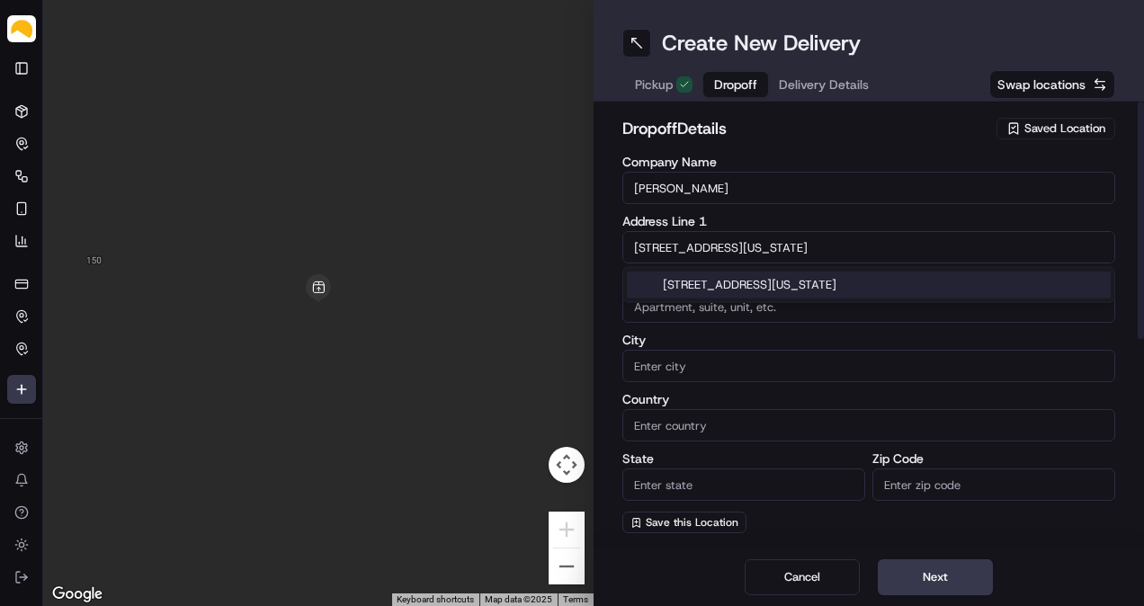
click at [741, 284] on div "[STREET_ADDRESS][US_STATE]" at bounding box center [869, 285] width 484 height 27
type input "[STREET_ADDRESS][US_STATE]"
type input "20e"
type input "[US_STATE]"
type input "[GEOGRAPHIC_DATA]"
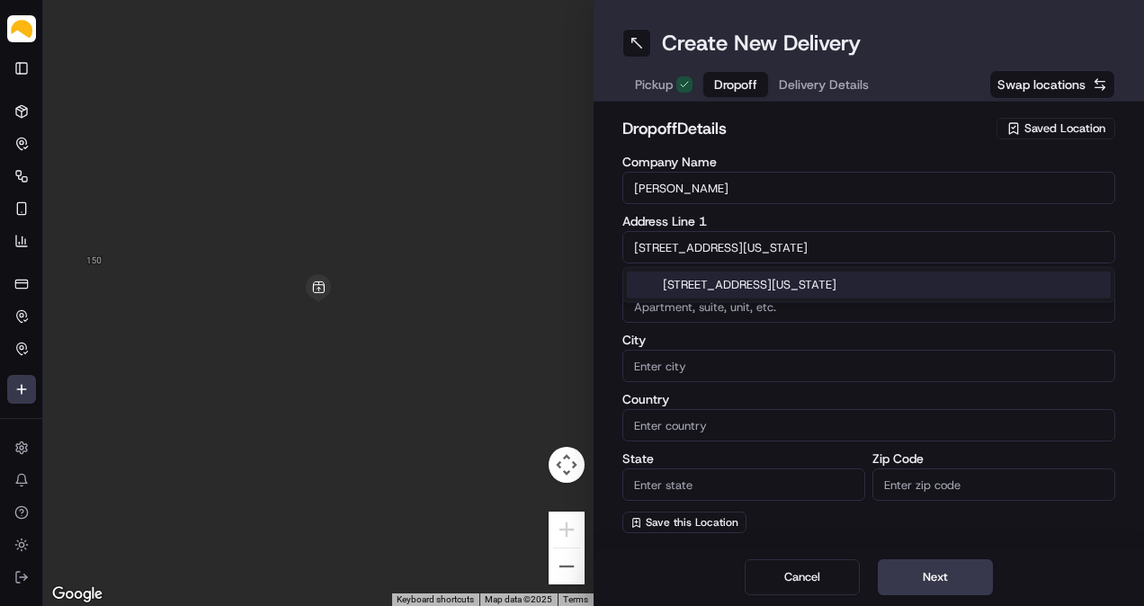
type input "NY"
type input "10016"
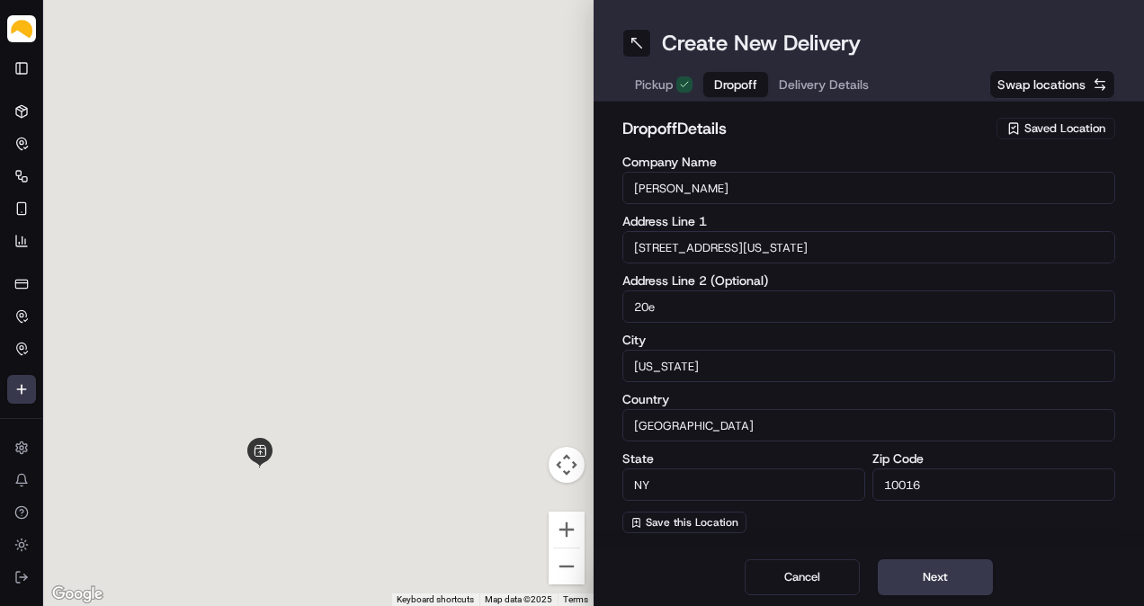
type input "[STREET_ADDRESS]"
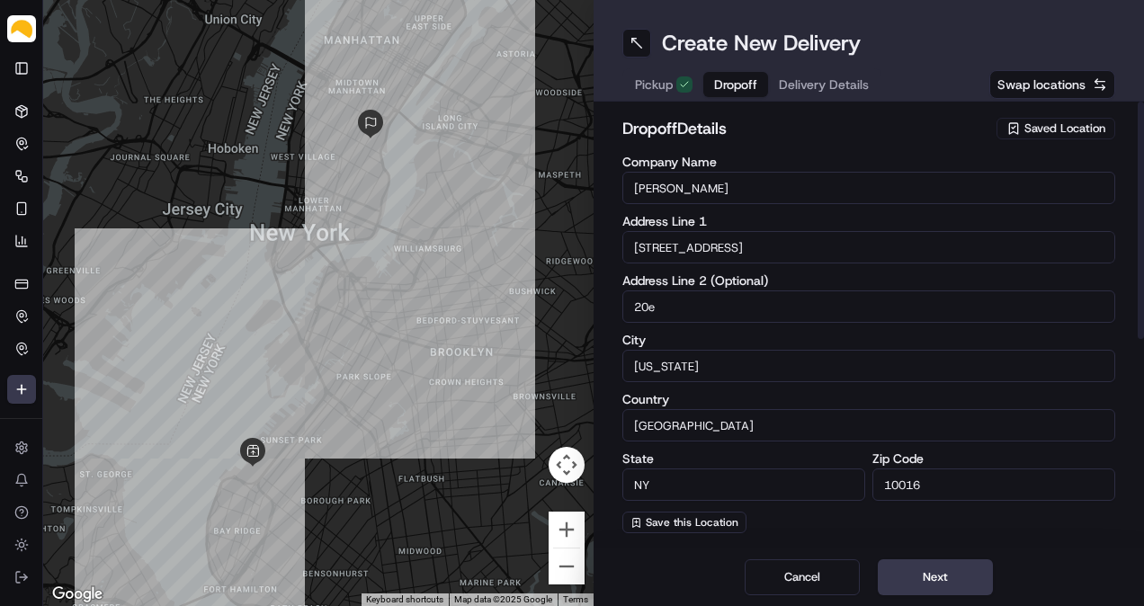
click at [631, 309] on input "20e" at bounding box center [868, 306] width 493 height 32
type input "Apt 20E"
click at [737, 329] on div "Company Name [PERSON_NAME] Address Line 1 [STREET_ADDRESS] Address Line 2 (Opti…" at bounding box center [868, 345] width 493 height 378
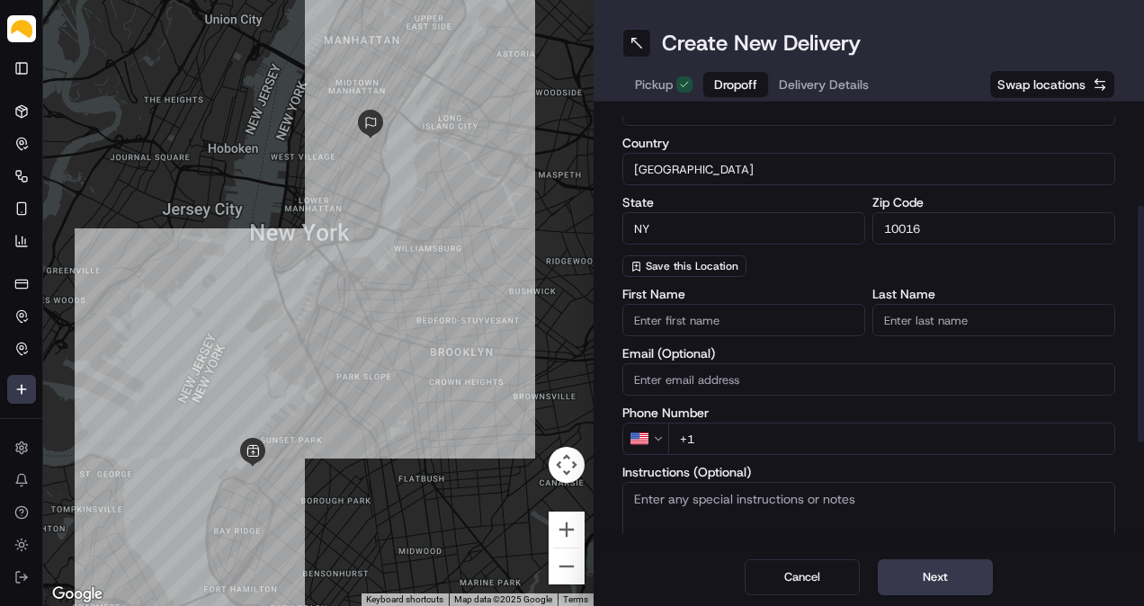
scroll to position [299, 0]
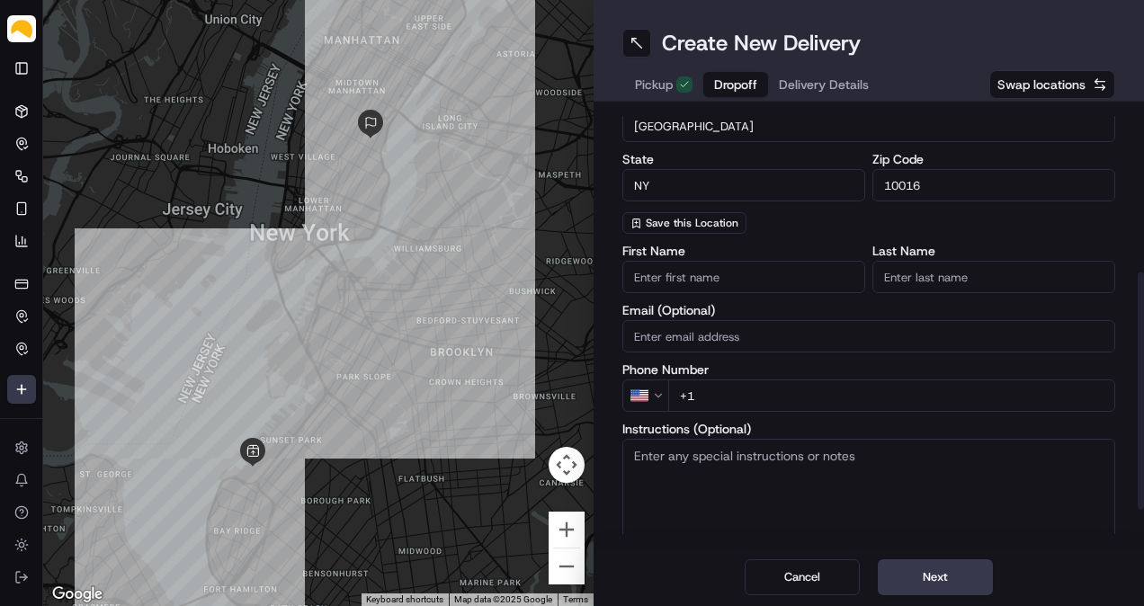
click at [805, 392] on input "+1" at bounding box center [891, 396] width 447 height 32
paste input "[PHONE_NUMBER]"
type input "[PHONE_NUMBER]"
click at [818, 362] on div "First Name Last Name Email (Optional) Phone Number US [PHONE_NUMBER] Instructio…" at bounding box center [868, 424] width 493 height 358
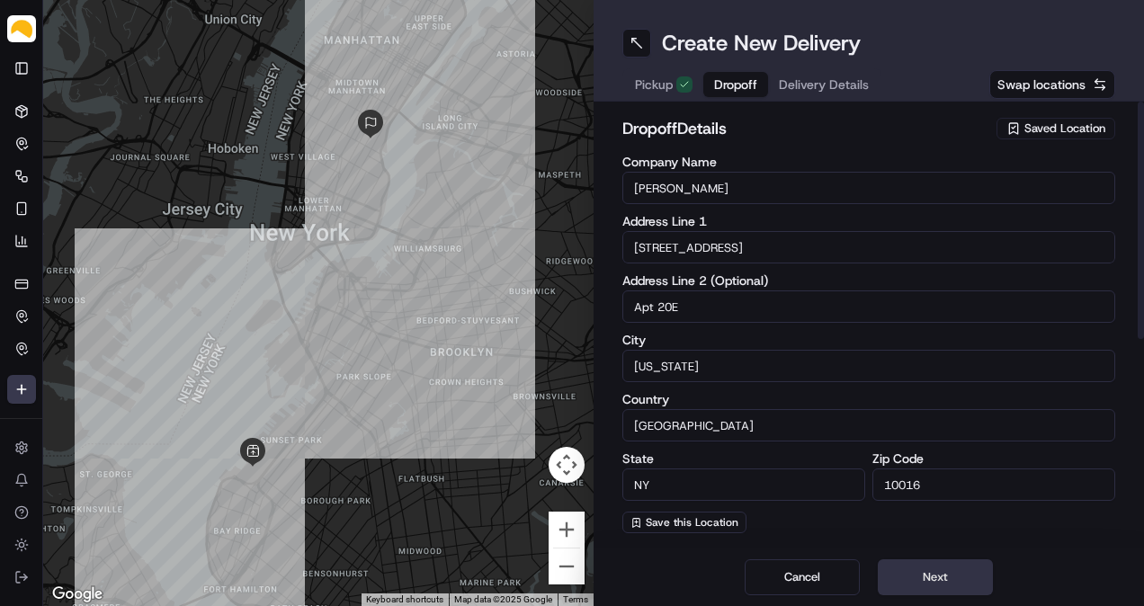
click at [930, 567] on button "Next" at bounding box center [935, 577] width 115 height 36
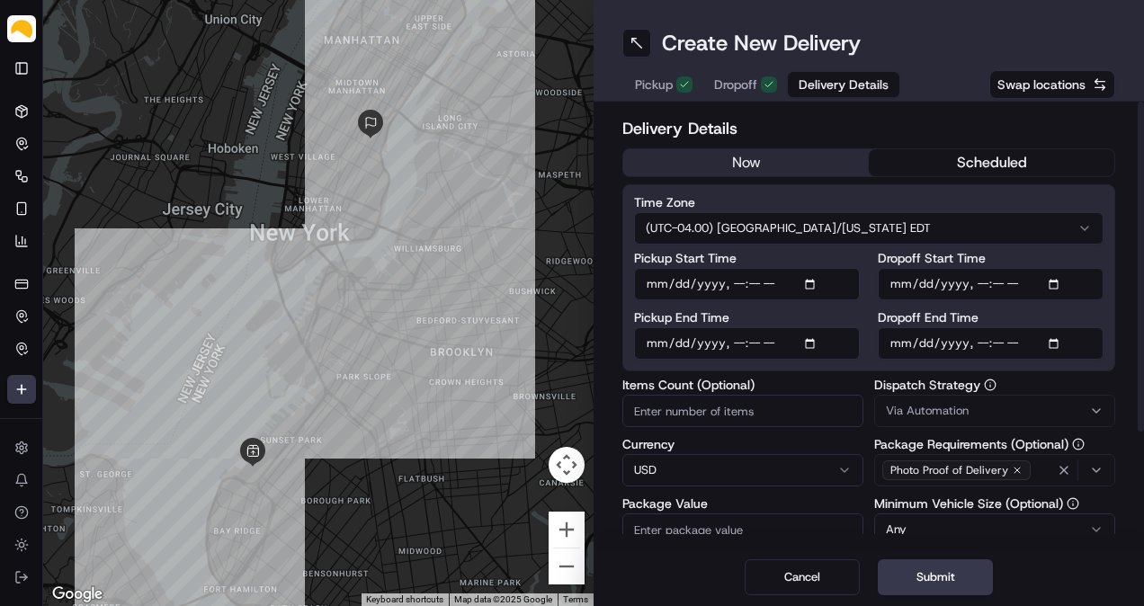
click at [993, 156] on button "scheduled" at bounding box center [992, 162] width 246 height 27
click at [811, 273] on input "Pickup Start Time" at bounding box center [747, 284] width 226 height 32
click at [816, 287] on input "Pickup Start Time" at bounding box center [747, 284] width 226 height 32
click at [736, 285] on input "Pickup Start Time" at bounding box center [747, 284] width 226 height 32
type input "[DATE]T12:00"
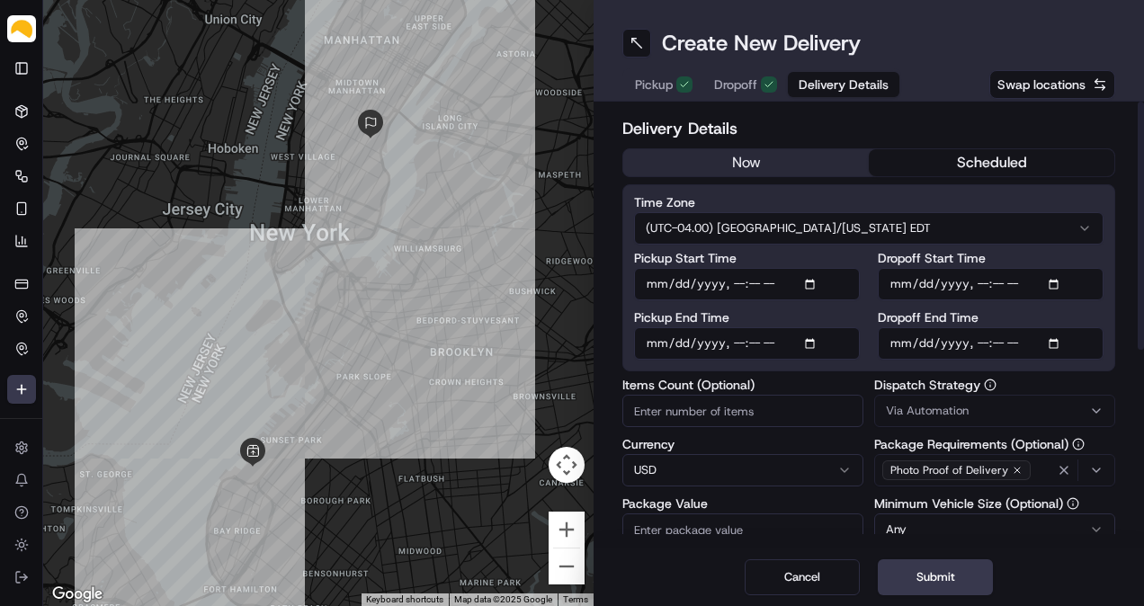
click at [813, 350] on input "Pickup End Time" at bounding box center [747, 343] width 226 height 32
click at [814, 344] on input "Pickup End Time" at bounding box center [747, 343] width 226 height 32
click at [737, 340] on input "Pickup End Time" at bounding box center [747, 343] width 226 height 32
type input "[DATE]T15:00"
click at [1058, 348] on input "Dropoff End Time" at bounding box center [991, 343] width 226 height 32
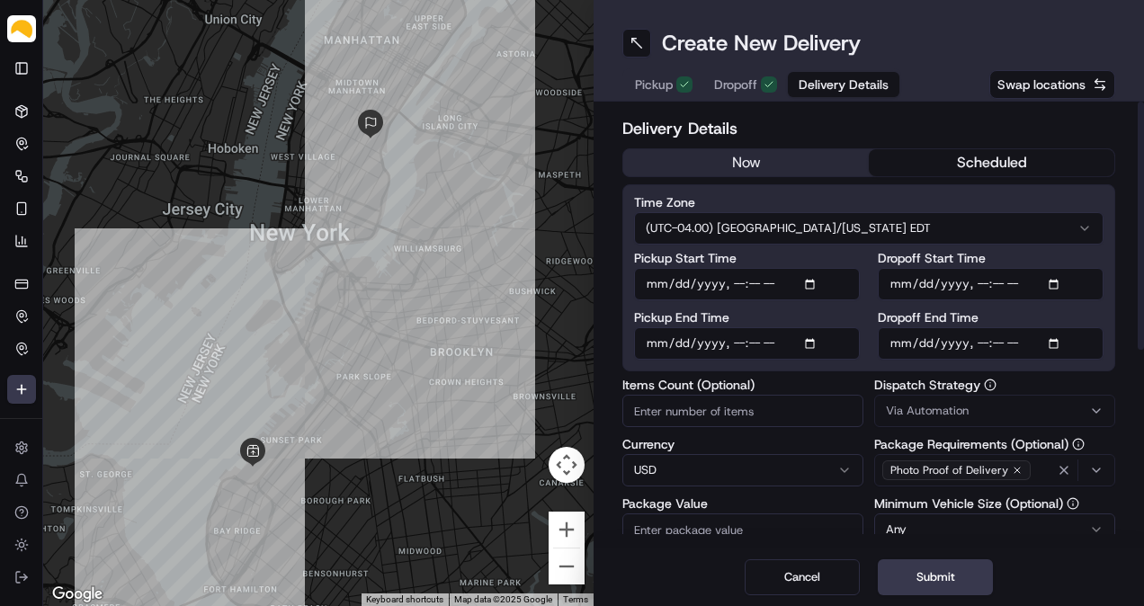
click at [969, 342] on input "Dropoff End Time" at bounding box center [991, 343] width 226 height 32
click at [977, 344] on input "Dropoff End Time" at bounding box center [991, 343] width 226 height 32
type input "[DATE]T17:00"
click at [718, 405] on input "Items Count (Optional)" at bounding box center [742, 411] width 241 height 32
type input "4"
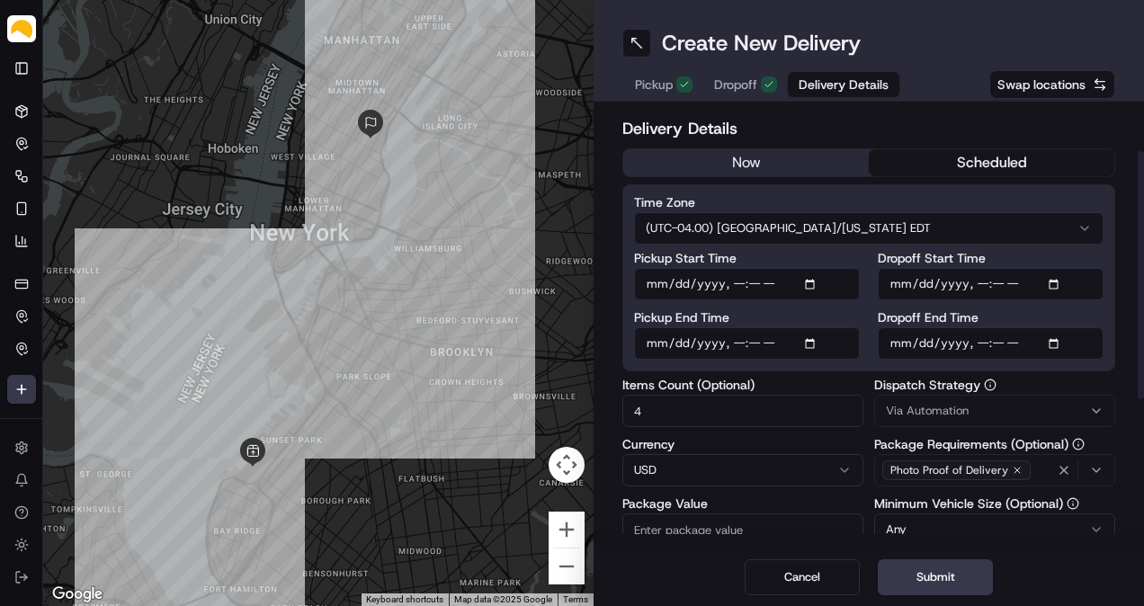
scroll to position [83, 0]
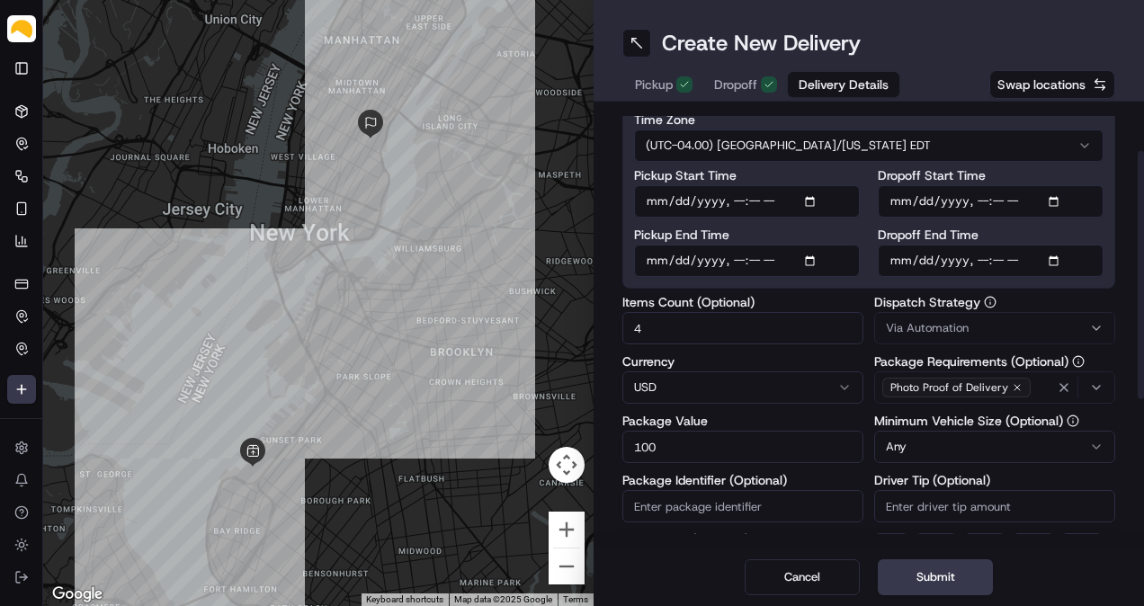
type input "100"
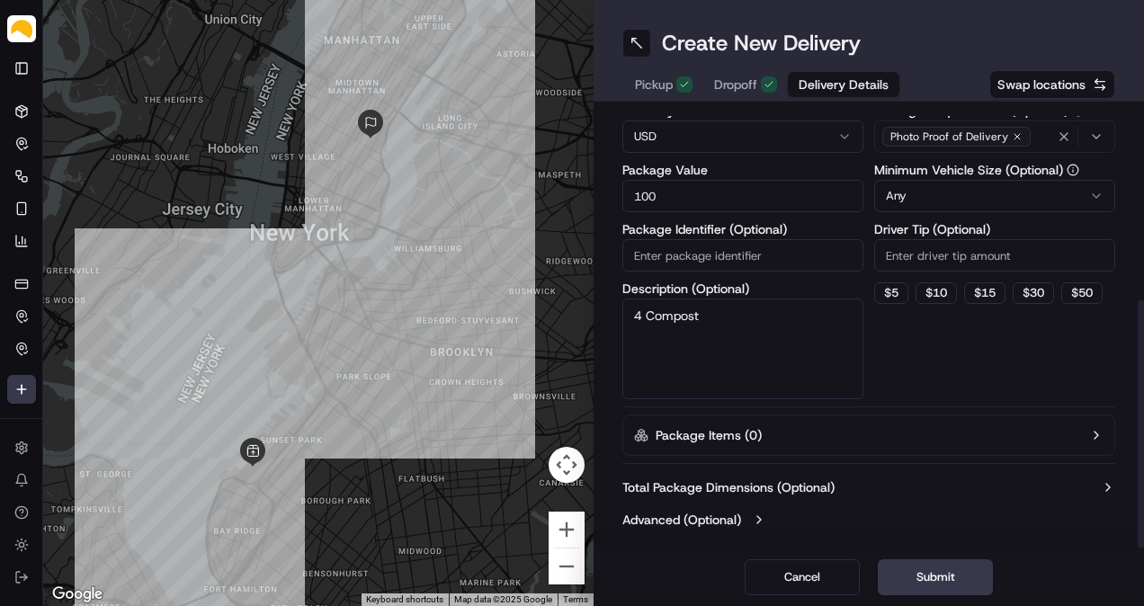
type textarea "4 Compost"
click at [764, 492] on label "Total Package Dimensions (Optional)" at bounding box center [728, 487] width 212 height 18
click at [775, 478] on label "Total Package Dimensions (Optional)" at bounding box center [728, 487] width 212 height 18
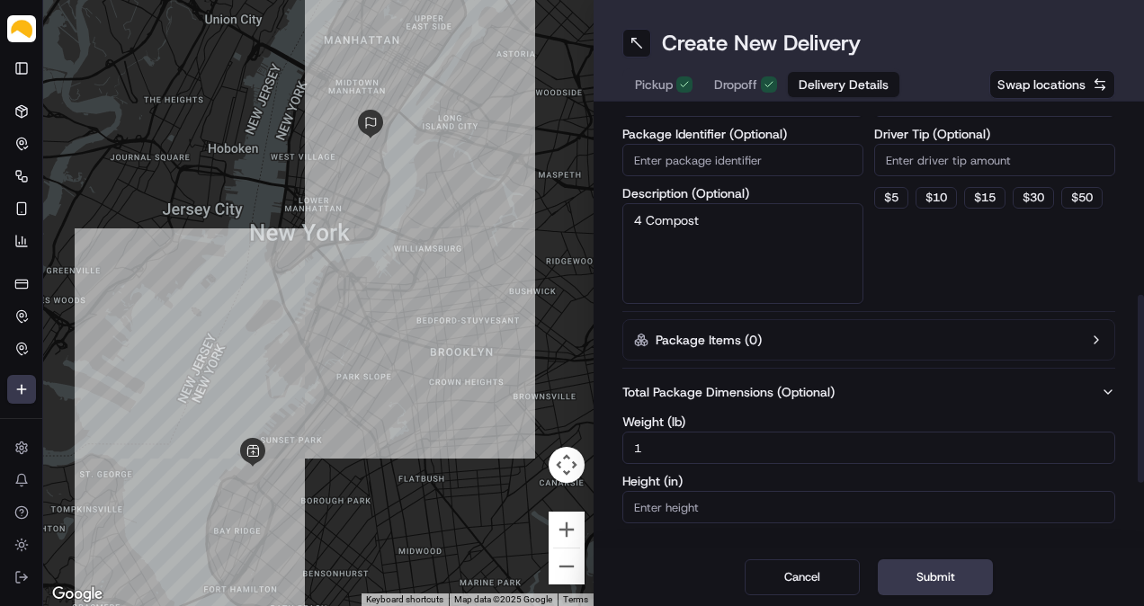
click at [796, 446] on input "1" at bounding box center [868, 448] width 493 height 32
click at [796, 446] on input "13" at bounding box center [868, 448] width 493 height 32
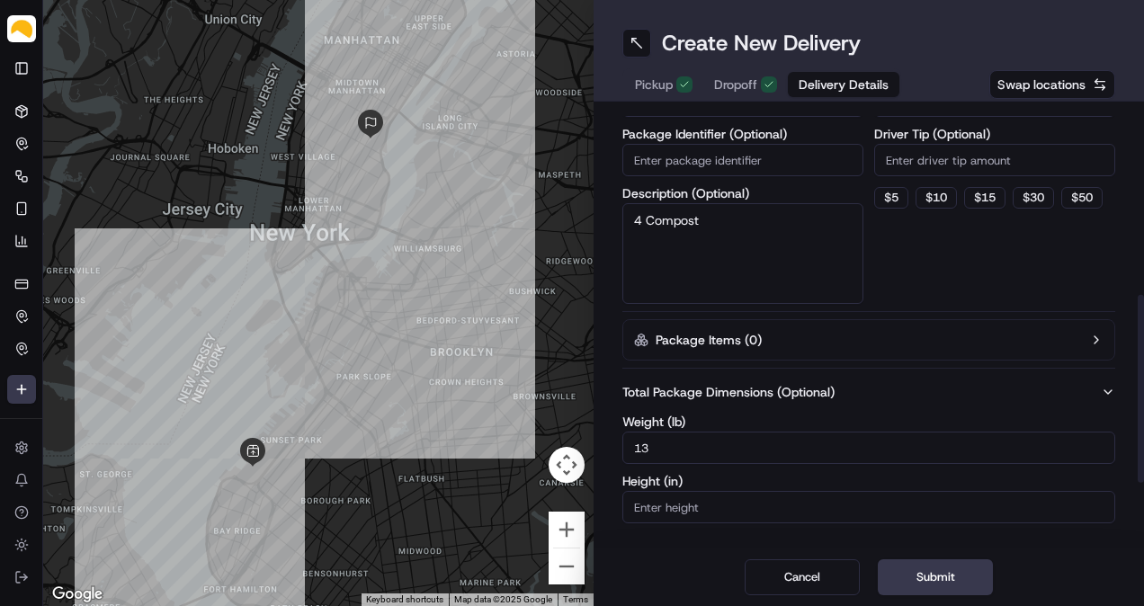
click at [796, 446] on input "13" at bounding box center [868, 448] width 493 height 32
type input "30"
click at [1011, 255] on div "Dispatch Strategy Via Automation Package Requirements (Optional) Photo Proof of…" at bounding box center [994, 127] width 241 height 354
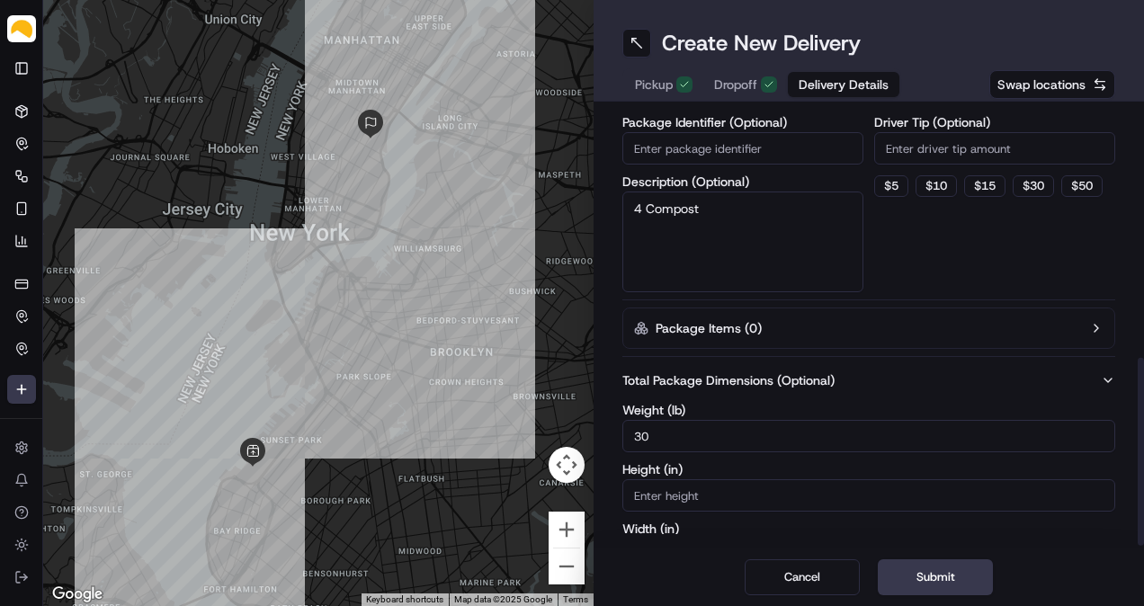
scroll to position [575, 0]
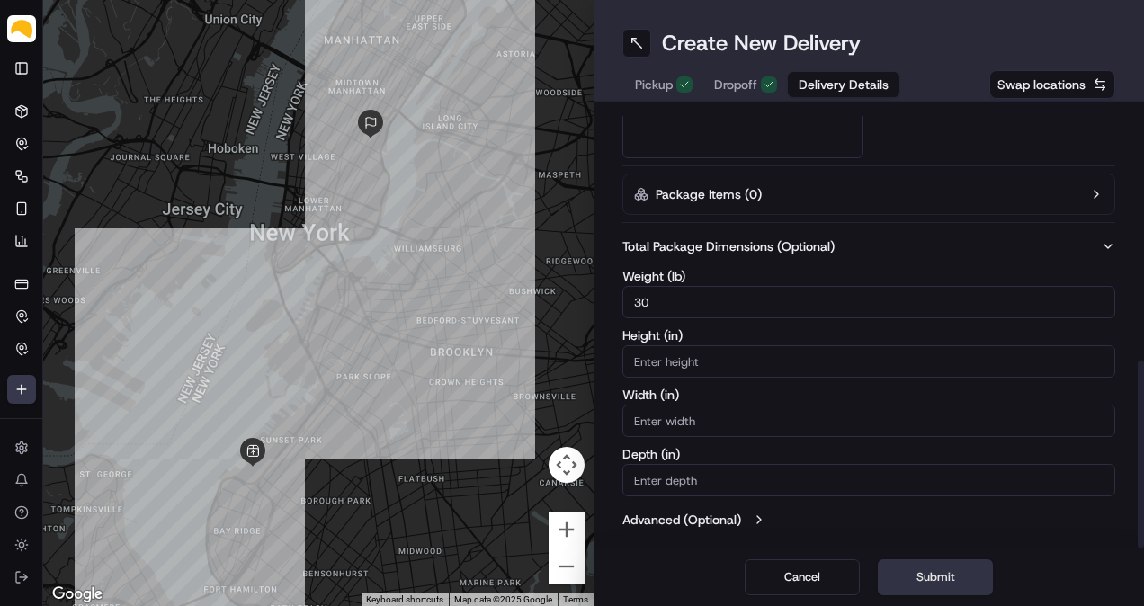
click at [953, 573] on button "Submit" at bounding box center [935, 577] width 115 height 36
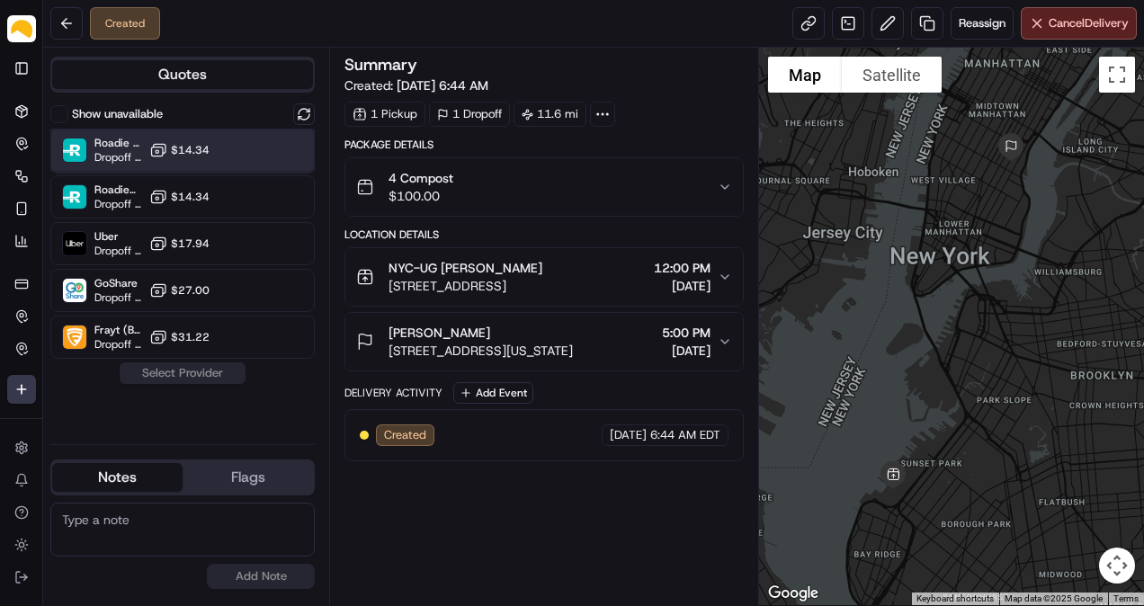
click at [255, 154] on div at bounding box center [260, 150] width 22 height 22
click at [230, 377] on button "Assign Provider" at bounding box center [183, 373] width 128 height 22
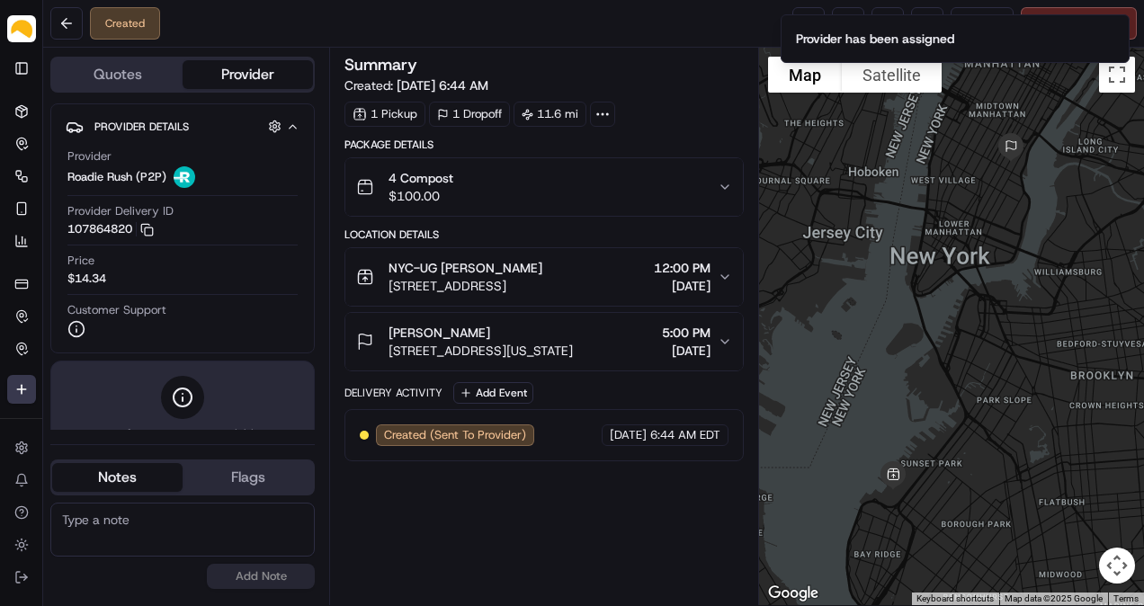
click at [532, 342] on span "[STREET_ADDRESS][US_STATE]" at bounding box center [481, 351] width 184 height 18
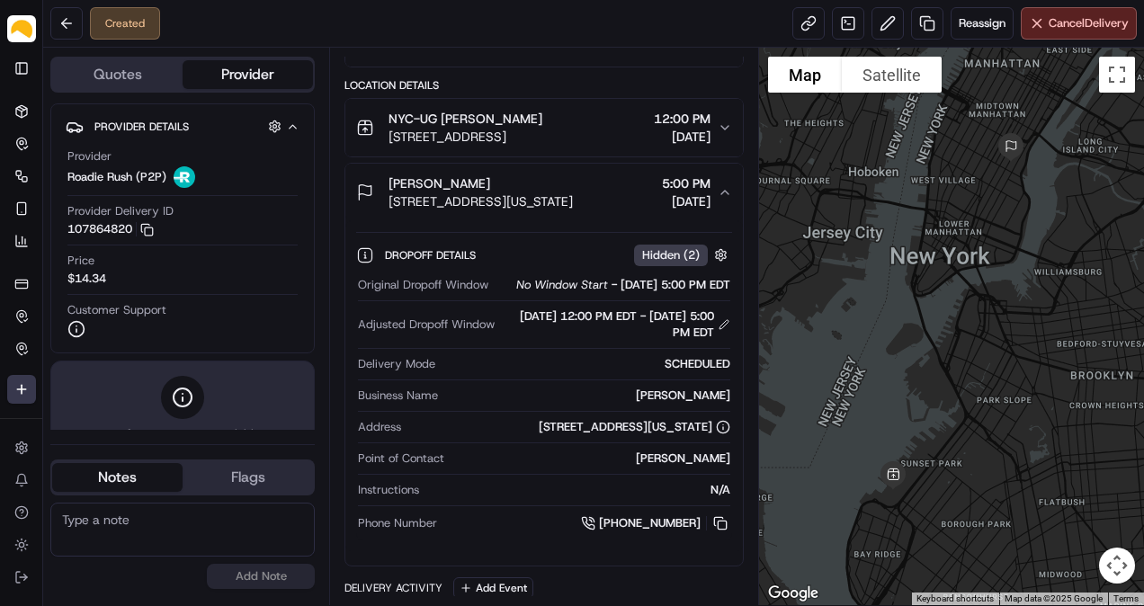
scroll to position [149, 0]
click at [573, 195] on span "[STREET_ADDRESS][US_STATE]" at bounding box center [481, 201] width 184 height 18
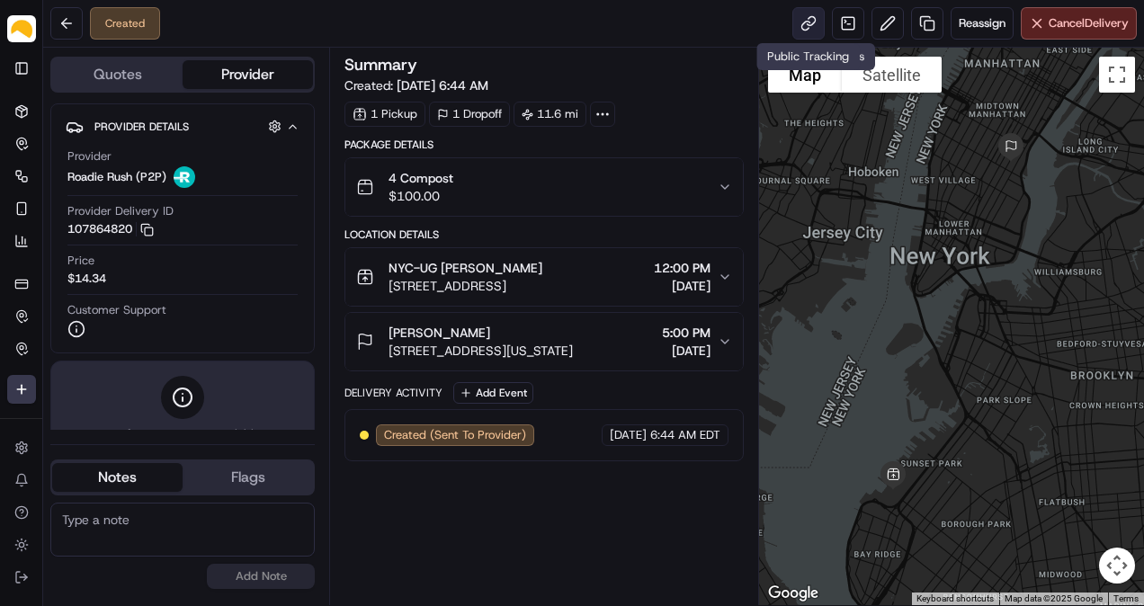
click at [809, 25] on link at bounding box center [808, 23] width 32 height 32
click at [27, 389] on html "Parsel [EMAIL_ADDRESS][PERSON_NAME][DOMAIN_NAME] Toggle Sidebar Deliveries Cont…" at bounding box center [572, 303] width 1144 height 606
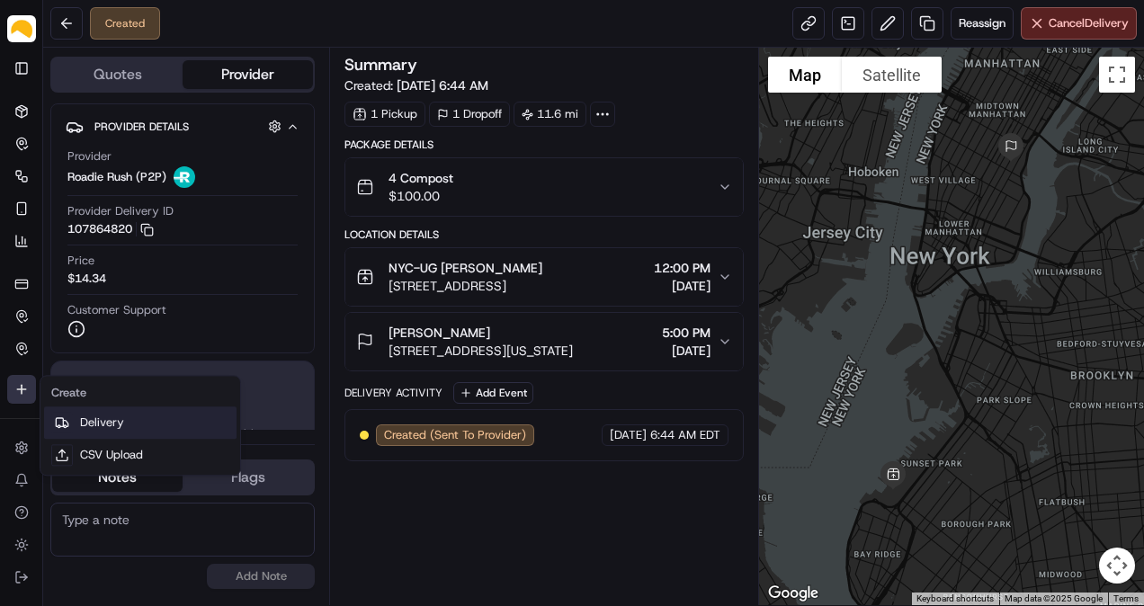
drag, startPoint x: 83, startPoint y: 432, endPoint x: 145, endPoint y: 419, distance: 63.3
click at [83, 432] on link "Delivery" at bounding box center [140, 422] width 192 height 32
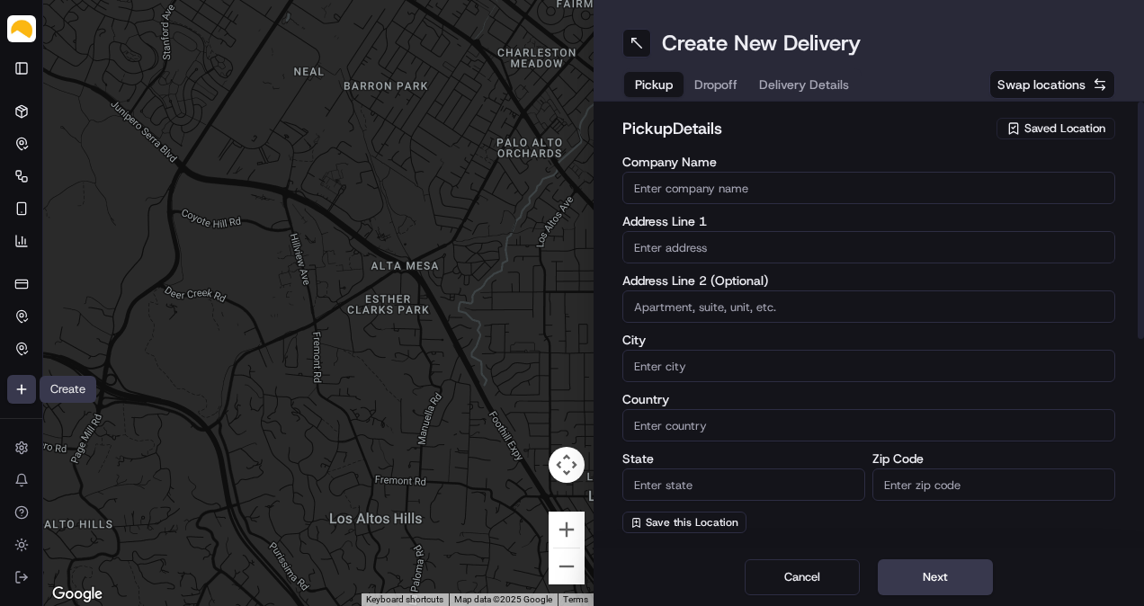
click at [1062, 129] on span "Saved Location" at bounding box center [1064, 129] width 81 height 16
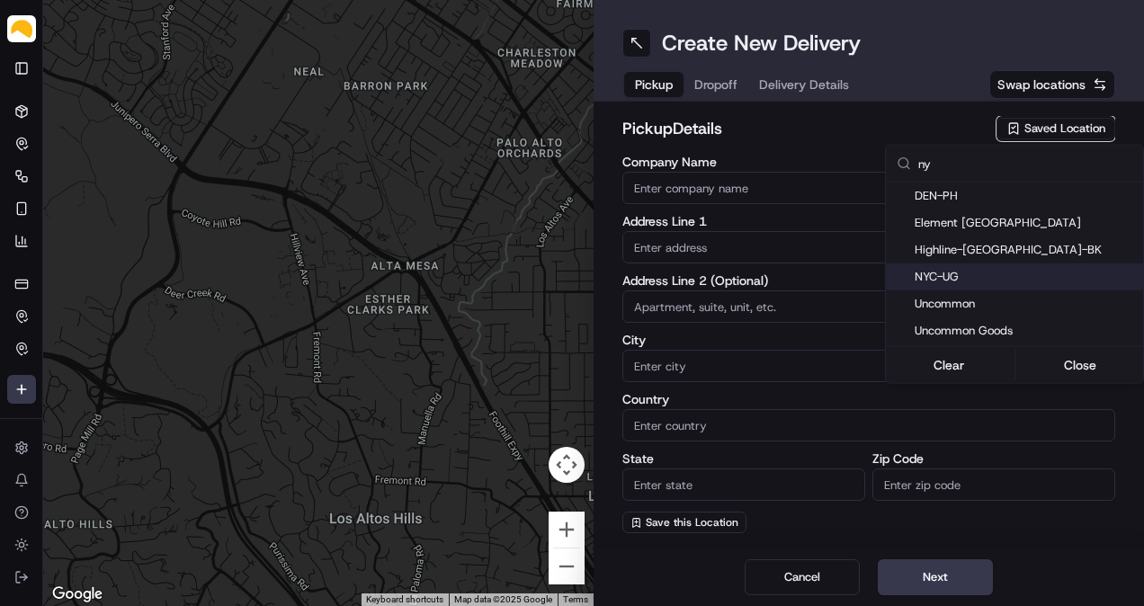
type input "ny"
click at [951, 278] on span "NYC-UG" at bounding box center [1025, 277] width 221 height 16
type input "NYC-UG"
type input "[STREET_ADDRESS]"
type input "[GEOGRAPHIC_DATA]"
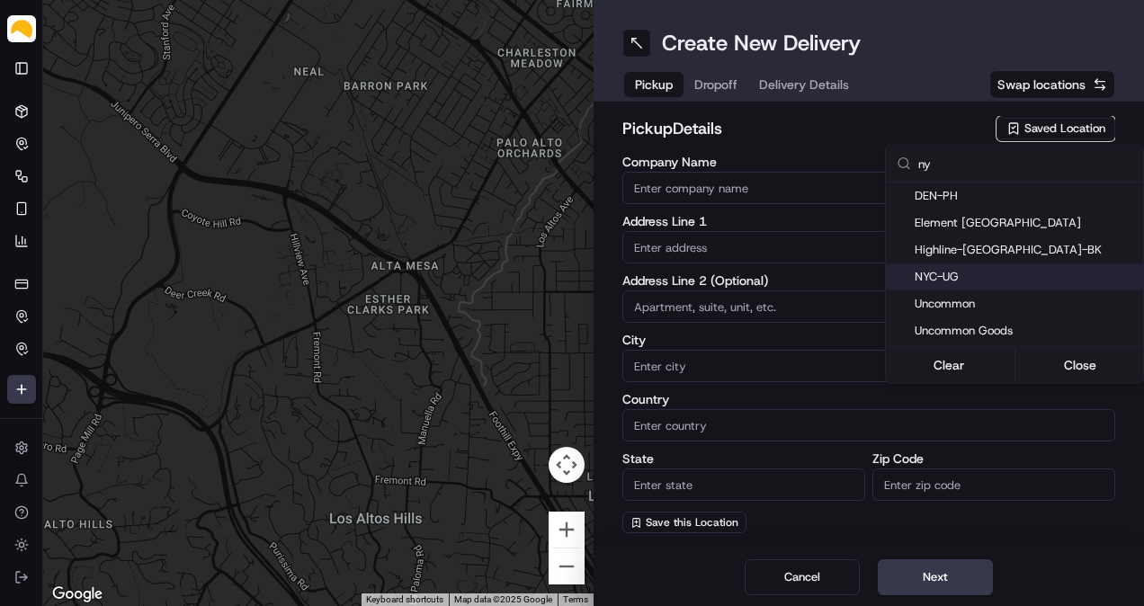
type input "US"
type input "NY"
type input "11220"
type input "[PERSON_NAME]"
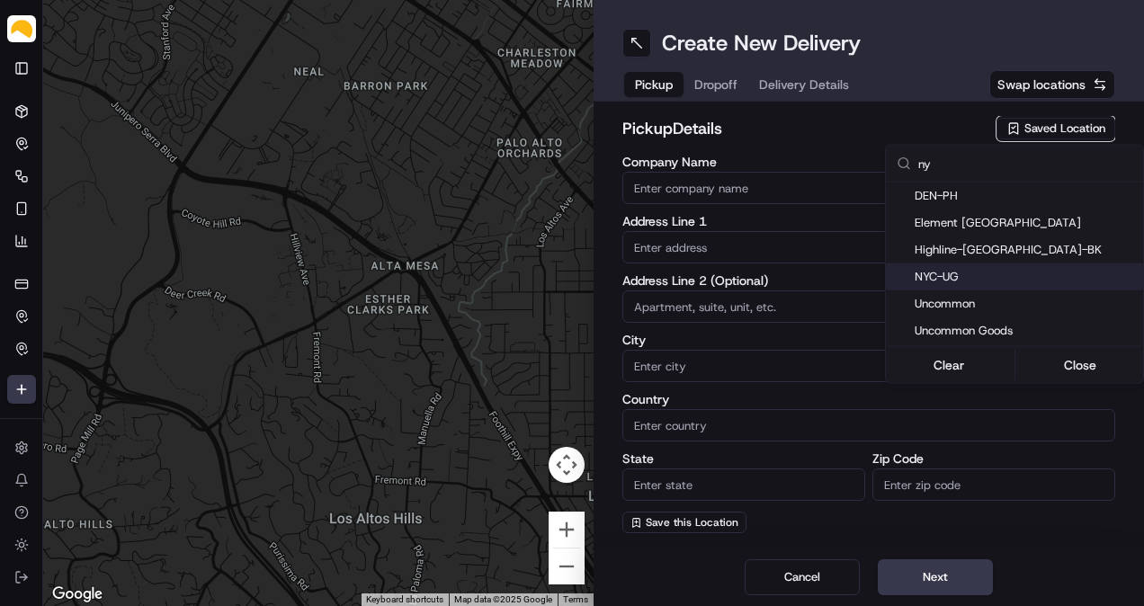
type input "[EMAIL_ADDRESS][DOMAIN_NAME]"
type input "[PHONE_NUMBER]"
type textarea "At [GEOGRAPHIC_DATA], receipts are taken at [GEOGRAPHIC_DATA]. Enter at the tru…"
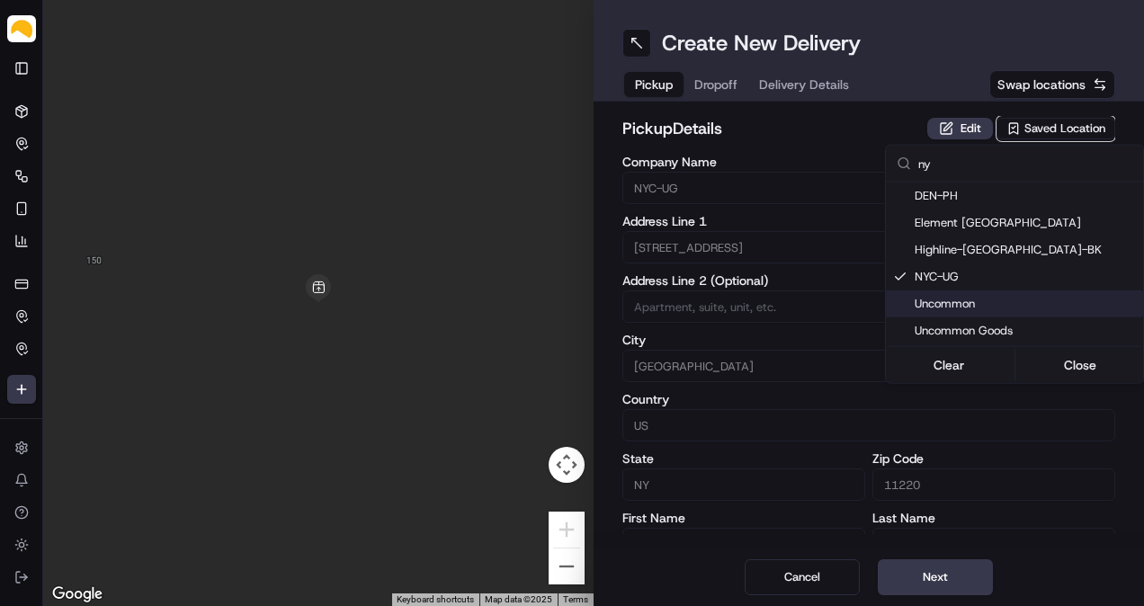
click at [946, 562] on html "Parsel [EMAIL_ADDRESS][PERSON_NAME][DOMAIN_NAME] Toggle Sidebar Deliveries Cont…" at bounding box center [572, 303] width 1144 height 606
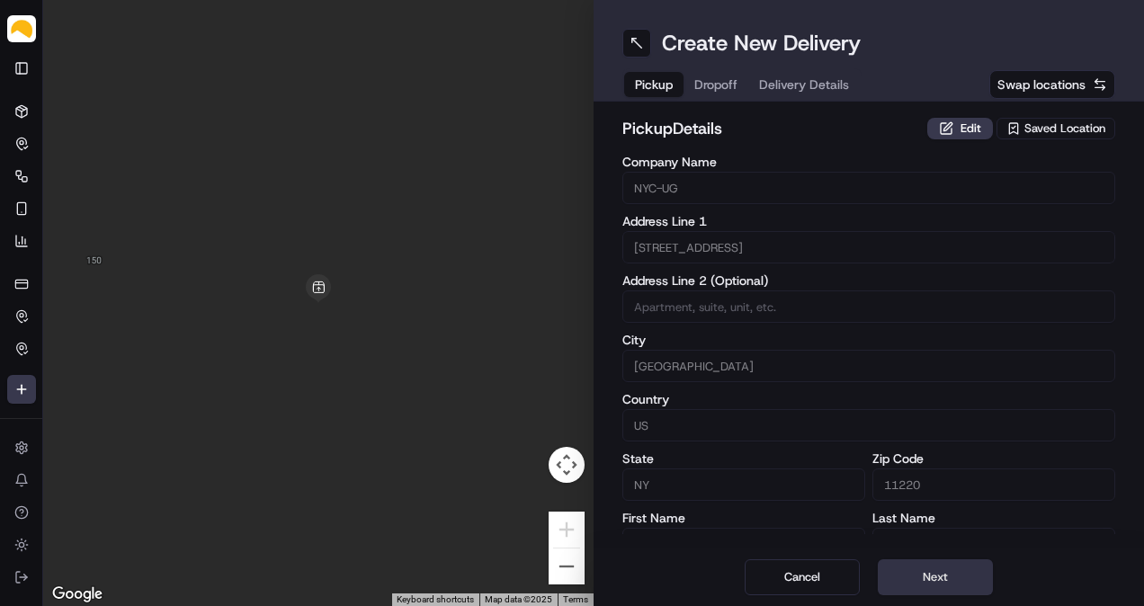
click at [946, 565] on button "Next" at bounding box center [935, 577] width 115 height 36
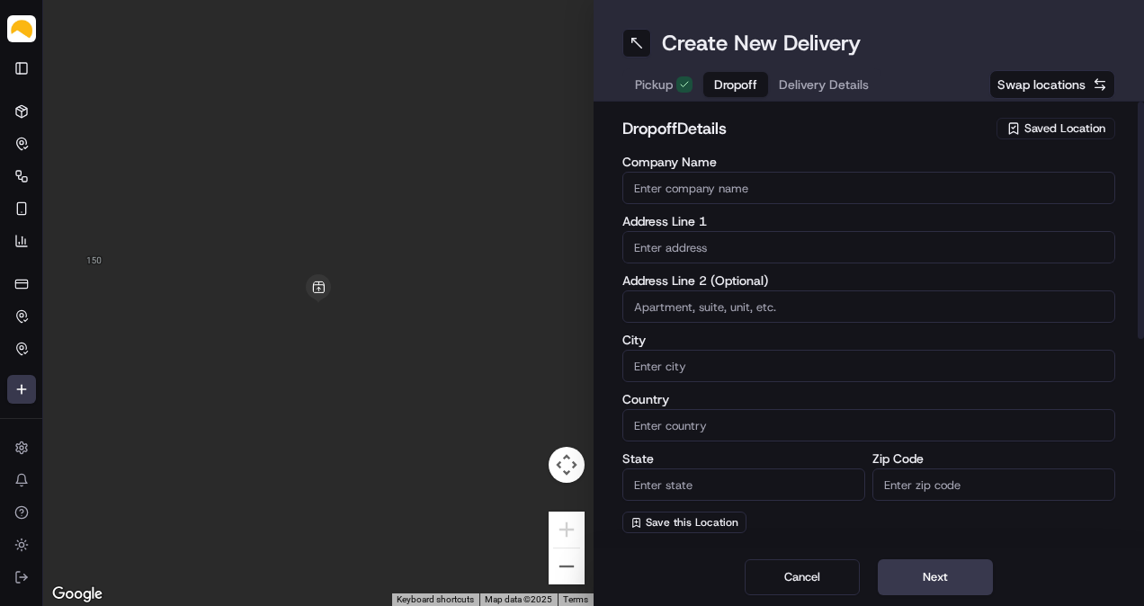
click at [728, 189] on input "Company Name" at bounding box center [868, 188] width 493 height 32
paste input "[PERSON_NAME]"
type input "[PERSON_NAME]"
paste input "[STREET_ADDRESS]"
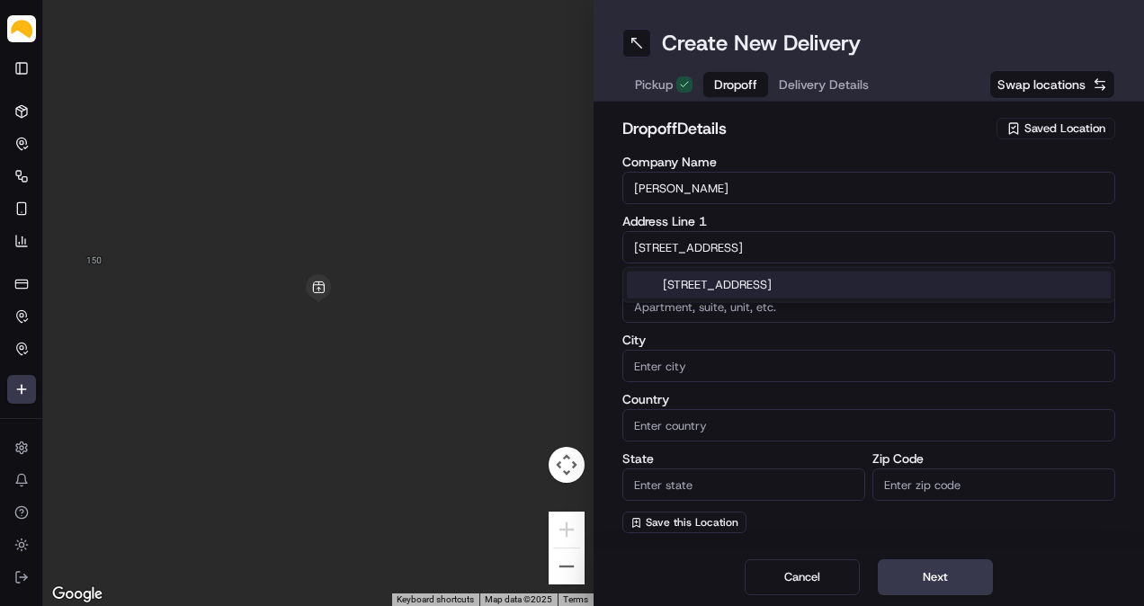
click at [739, 289] on div "[STREET_ADDRESS]" at bounding box center [869, 285] width 484 height 27
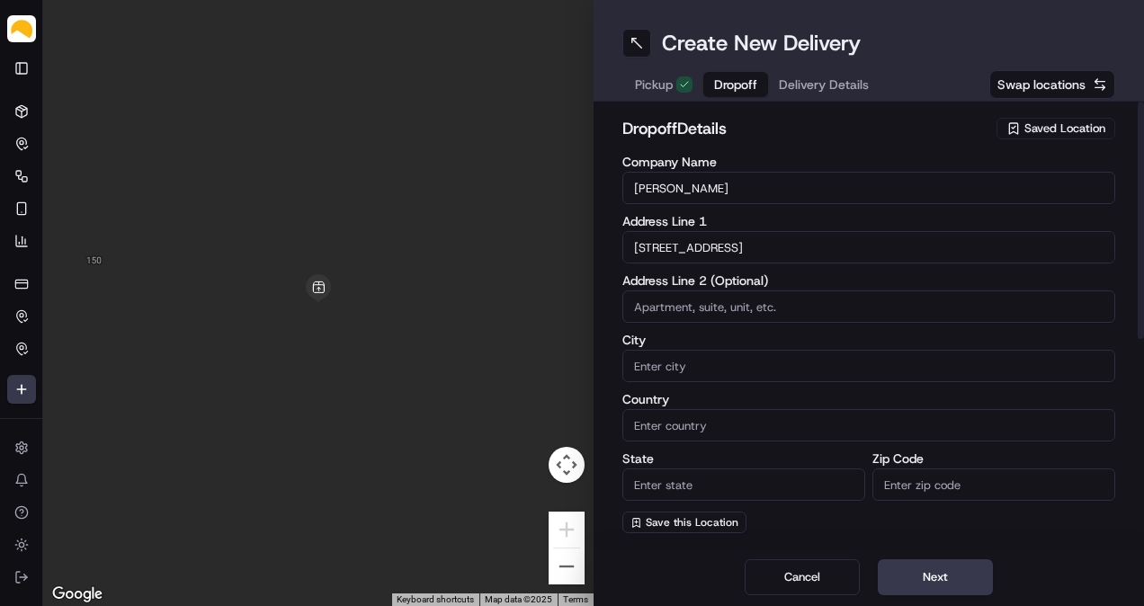
type input "[STREET_ADDRESS]"
type input "APT 6D"
type input "[GEOGRAPHIC_DATA]"
type input "NY"
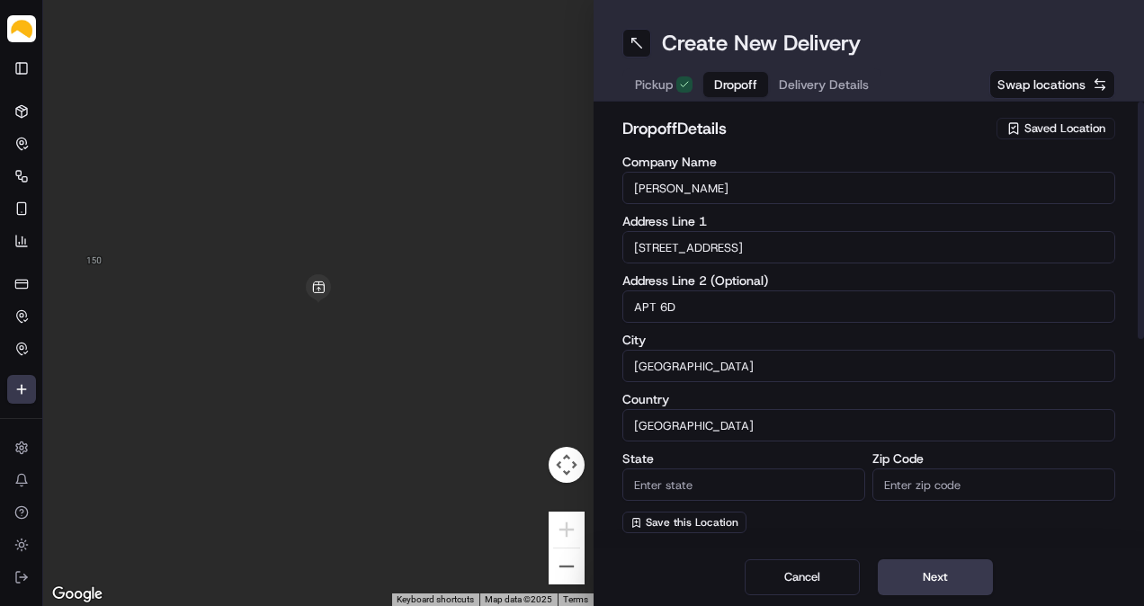
type input "11214"
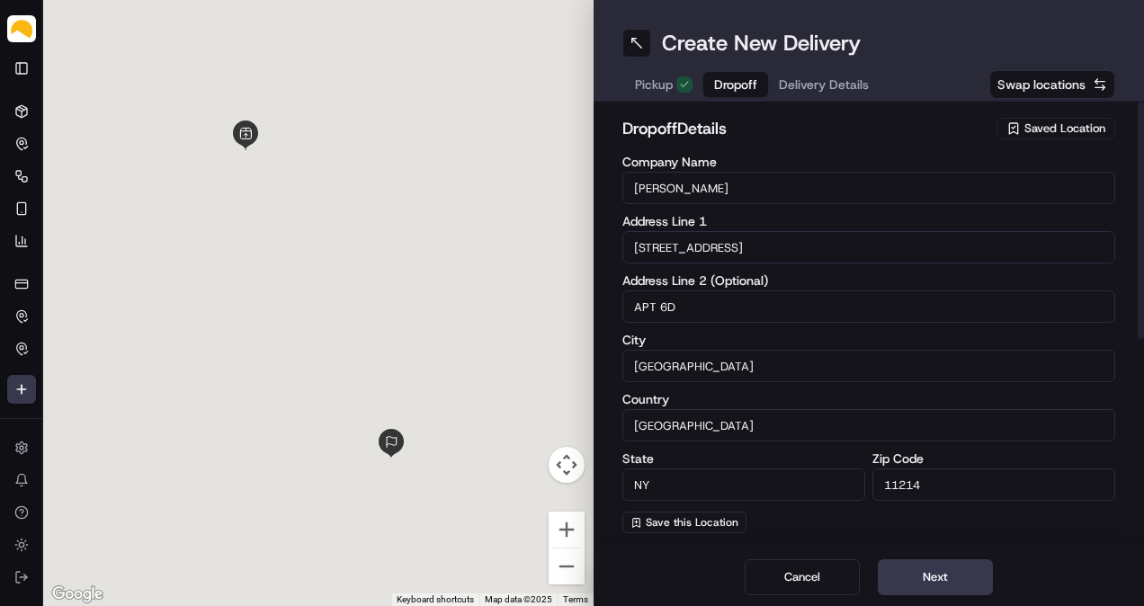
type input "[STREET_ADDRESS]"
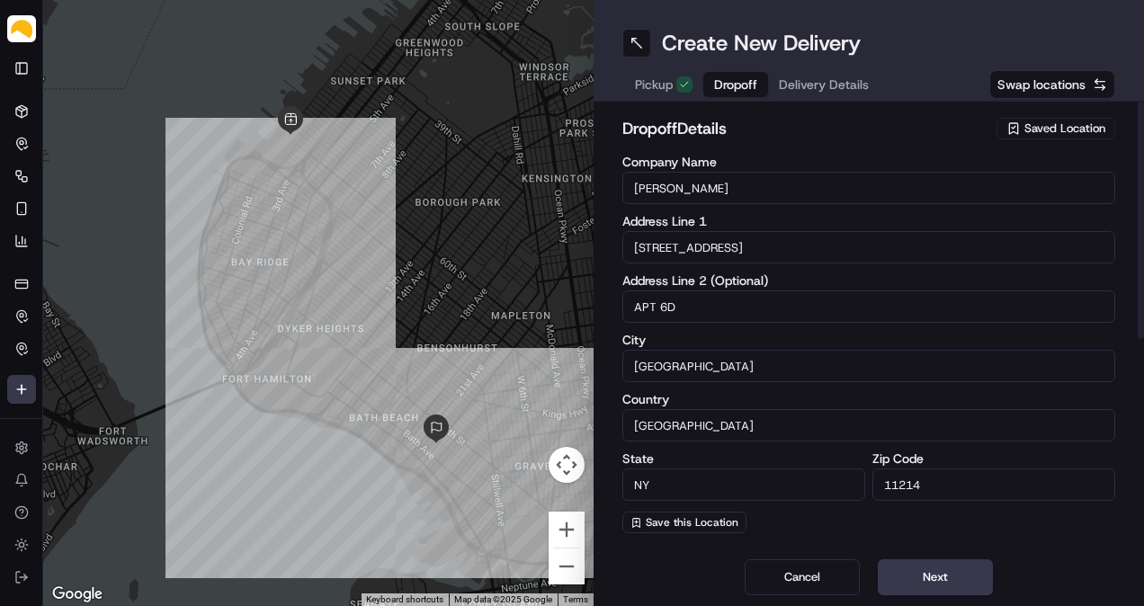
click at [750, 340] on label "City" at bounding box center [868, 340] width 493 height 13
click at [750, 350] on input "[GEOGRAPHIC_DATA]" at bounding box center [868, 366] width 493 height 32
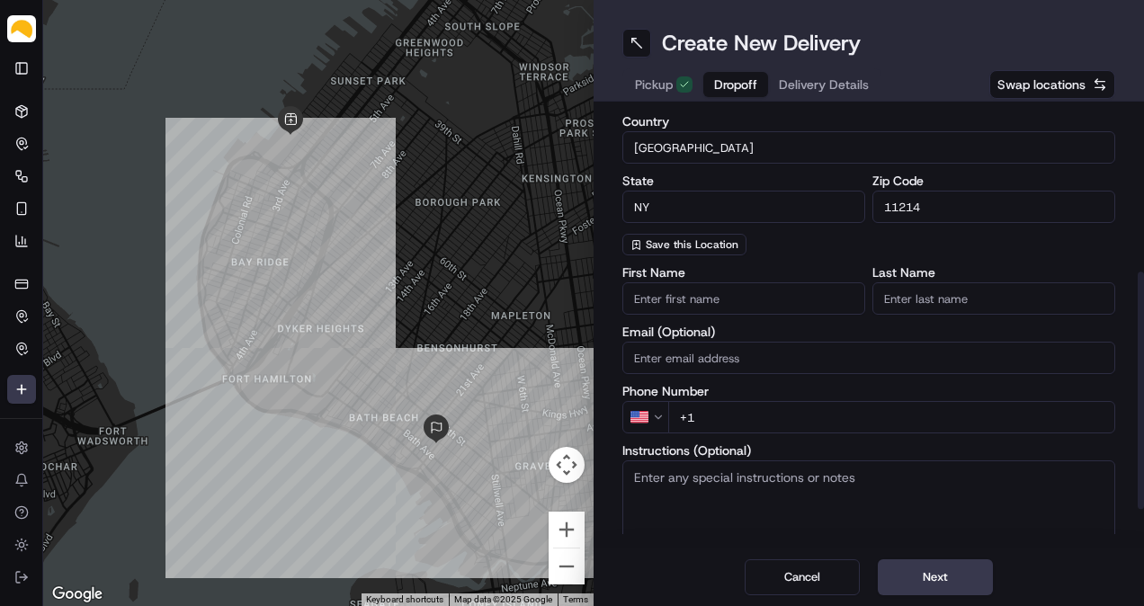
scroll to position [299, 0]
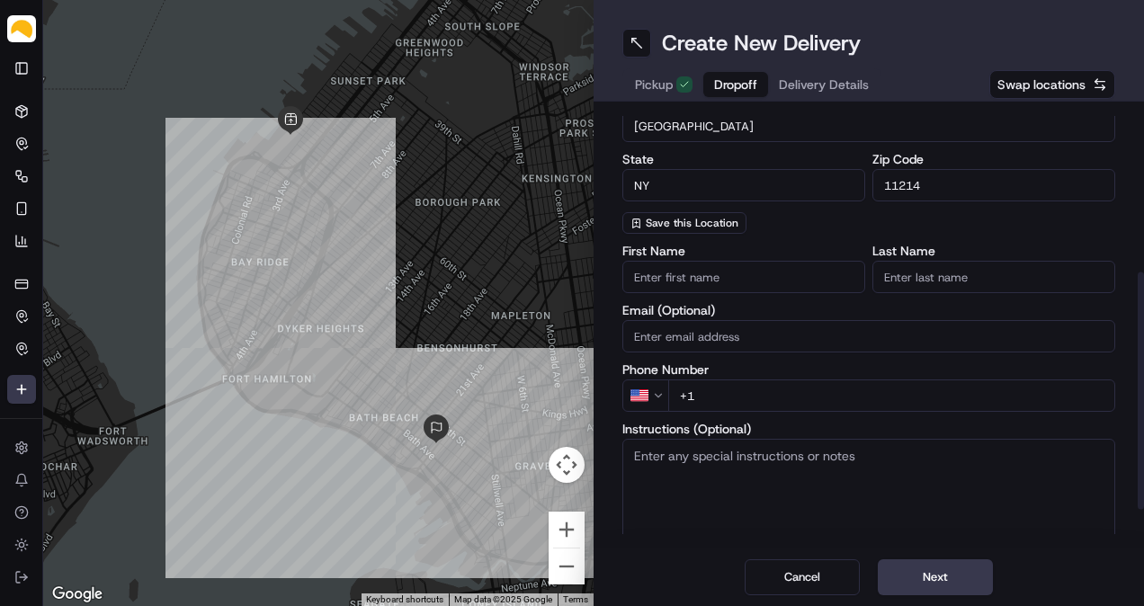
click at [777, 405] on input "+1" at bounding box center [891, 396] width 447 height 32
paste input "[PHONE_NUMBER]"
type input "[PHONE_NUMBER]"
click at [791, 364] on label "Phone Number" at bounding box center [868, 369] width 493 height 13
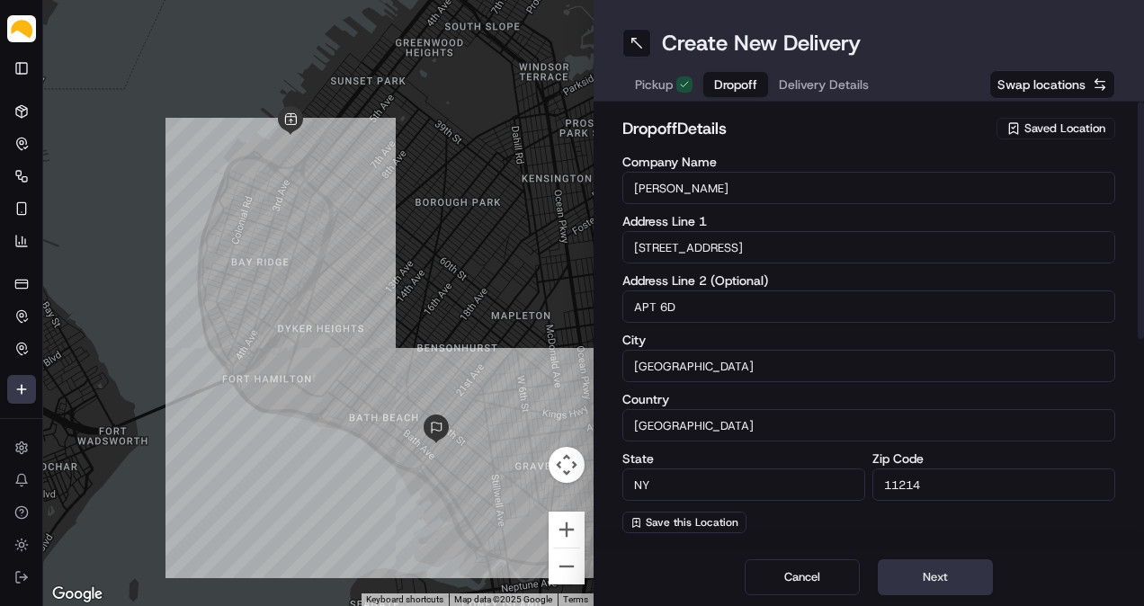
click at [926, 568] on button "Next" at bounding box center [935, 577] width 115 height 36
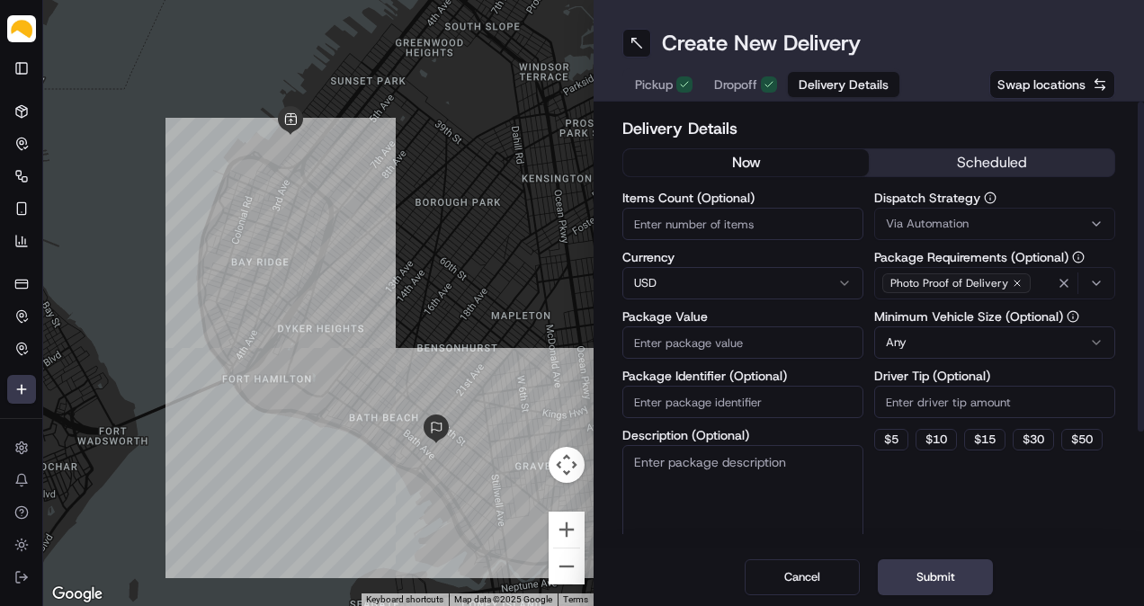
click at [1022, 161] on button "scheduled" at bounding box center [992, 162] width 246 height 27
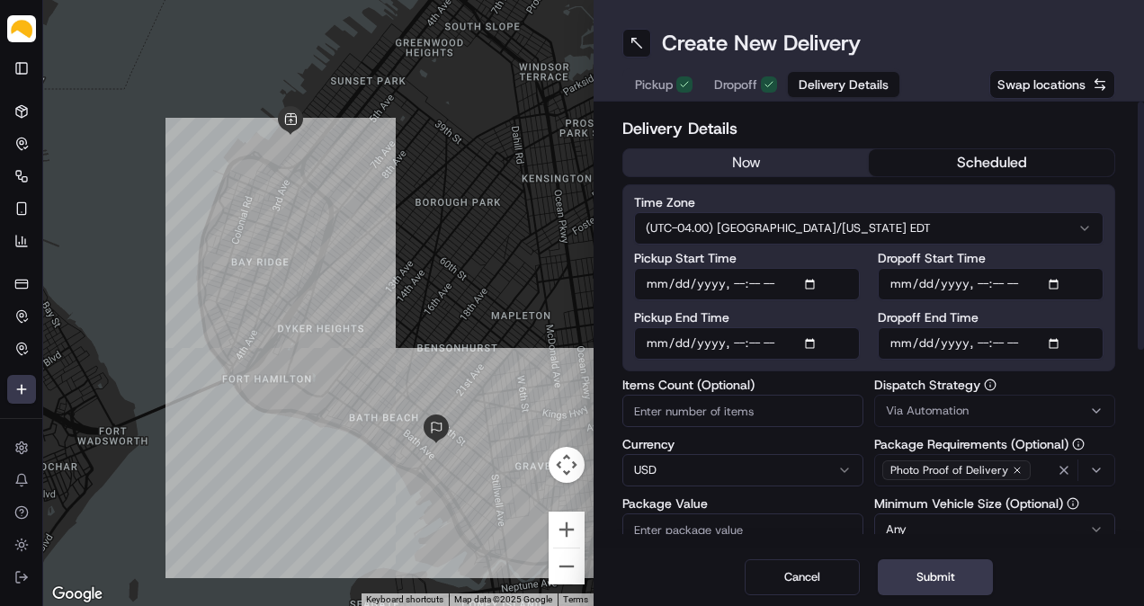
click at [811, 284] on input "Pickup Start Time" at bounding box center [747, 284] width 226 height 32
click at [730, 287] on input "Pickup Start Time" at bounding box center [747, 284] width 226 height 32
type input "[DATE]T12:00"
click at [819, 340] on input "Pickup End Time" at bounding box center [747, 343] width 226 height 32
click at [811, 342] on input "Pickup End Time" at bounding box center [747, 343] width 226 height 32
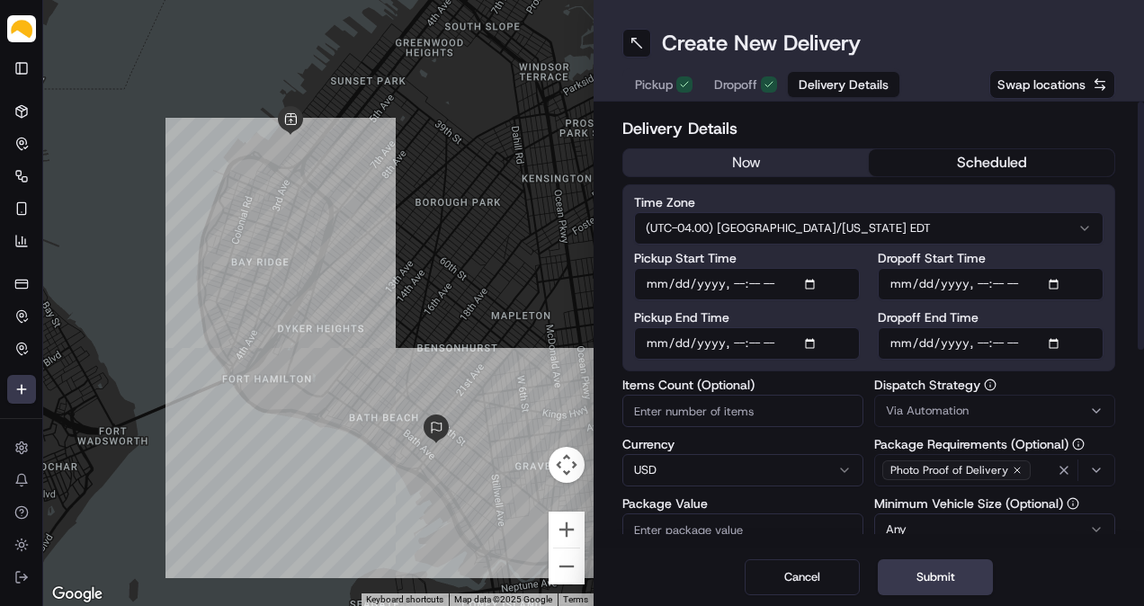
click at [738, 344] on input "Pickup End Time" at bounding box center [747, 343] width 226 height 32
click at [737, 344] on input "Pickup End Time" at bounding box center [747, 343] width 226 height 32
type input "[DATE]T15:00"
click at [1058, 336] on input "Dropoff End Time" at bounding box center [991, 343] width 226 height 32
click at [980, 344] on input "Dropoff End Time" at bounding box center [991, 343] width 226 height 32
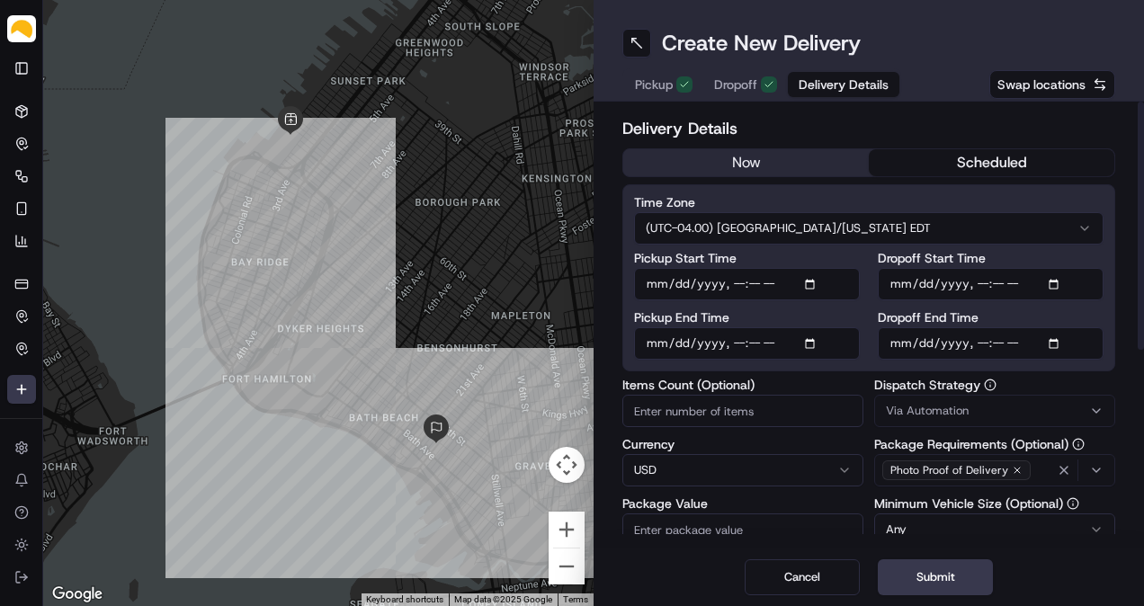
type input "[DATE]T17:00"
click at [699, 420] on input "Items Count (Optional)" at bounding box center [742, 411] width 241 height 32
type input "2"
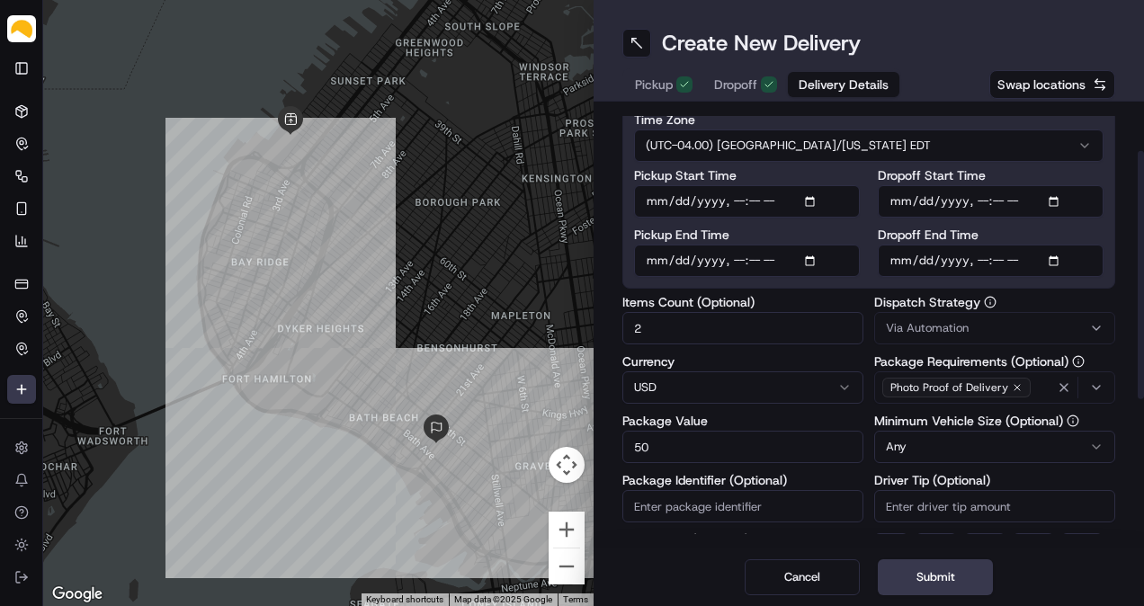
type input "50"
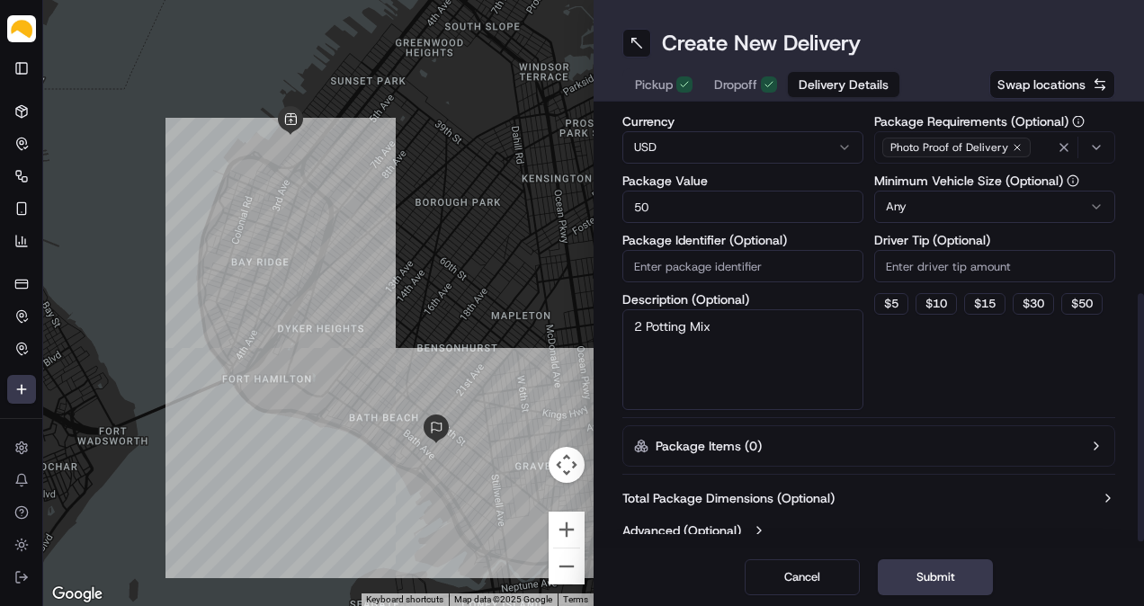
type textarea "2 Potting Mix"
click at [855, 491] on button "Total Package Dimensions (Optional)" at bounding box center [868, 498] width 493 height 18
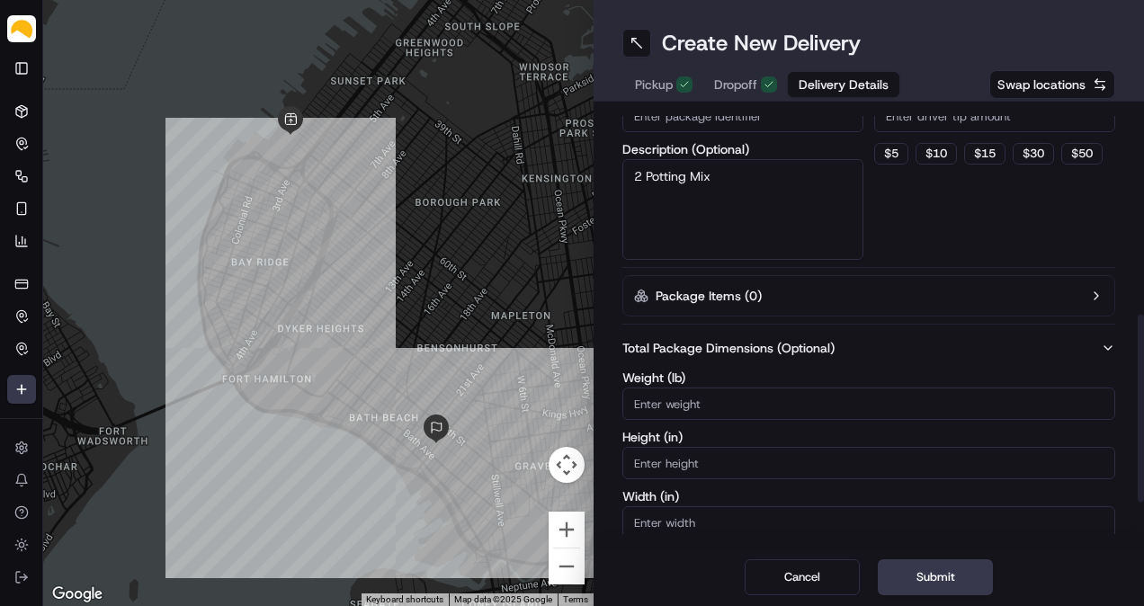
click at [843, 397] on input "Weight ( lb )" at bounding box center [868, 404] width 493 height 32
type input "30"
click at [983, 251] on div "Dispatch Strategy Via Automation Package Requirements (Optional) Photo Proof of…" at bounding box center [994, 83] width 241 height 354
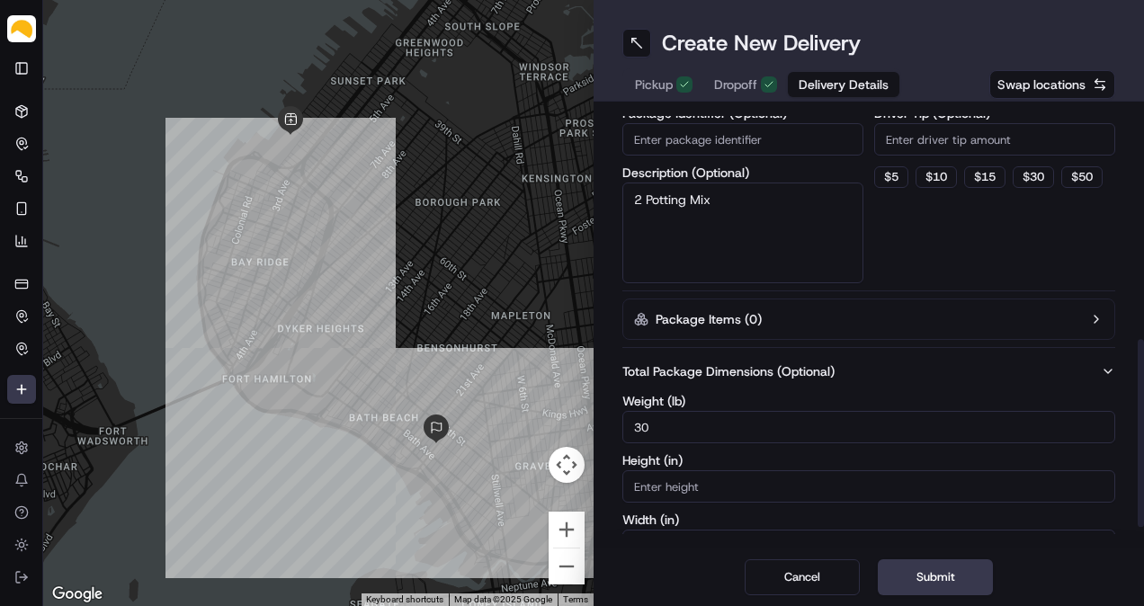
scroll to position [575, 0]
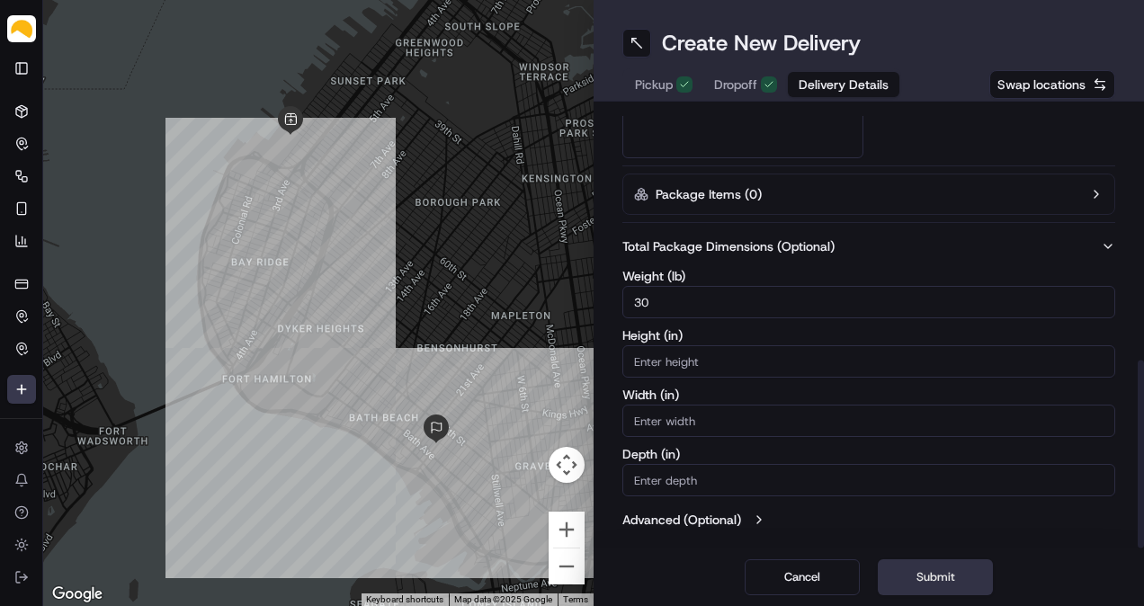
click at [973, 592] on button "Submit" at bounding box center [935, 577] width 115 height 36
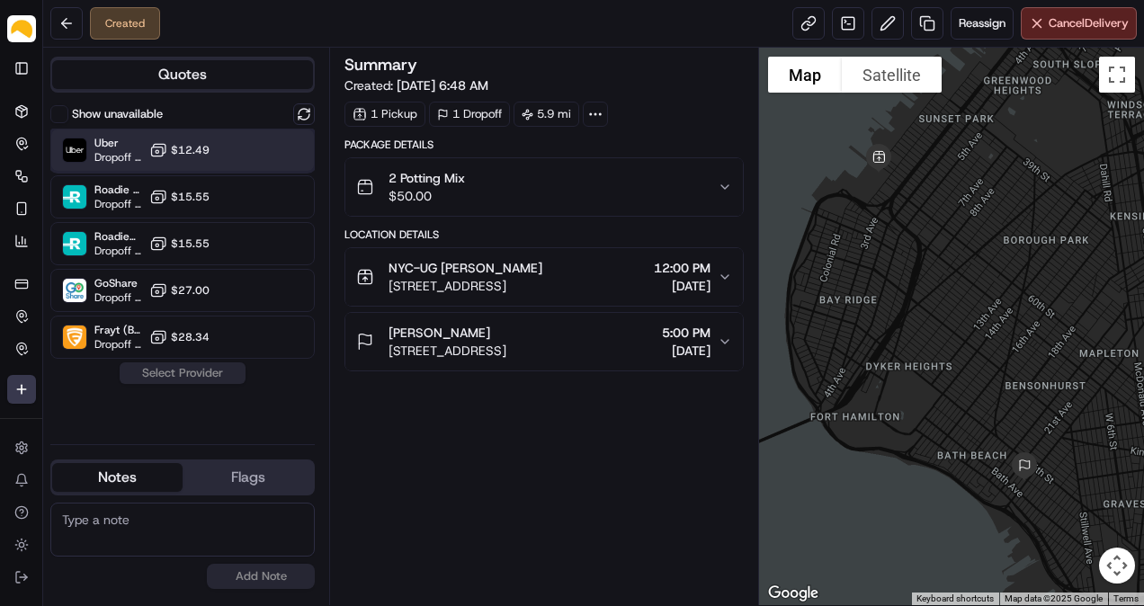
click at [219, 153] on div "Uber Dropoff ETA 5 hours $12.49" at bounding box center [182, 150] width 264 height 43
click at [194, 375] on button "Assign Provider" at bounding box center [183, 373] width 128 height 22
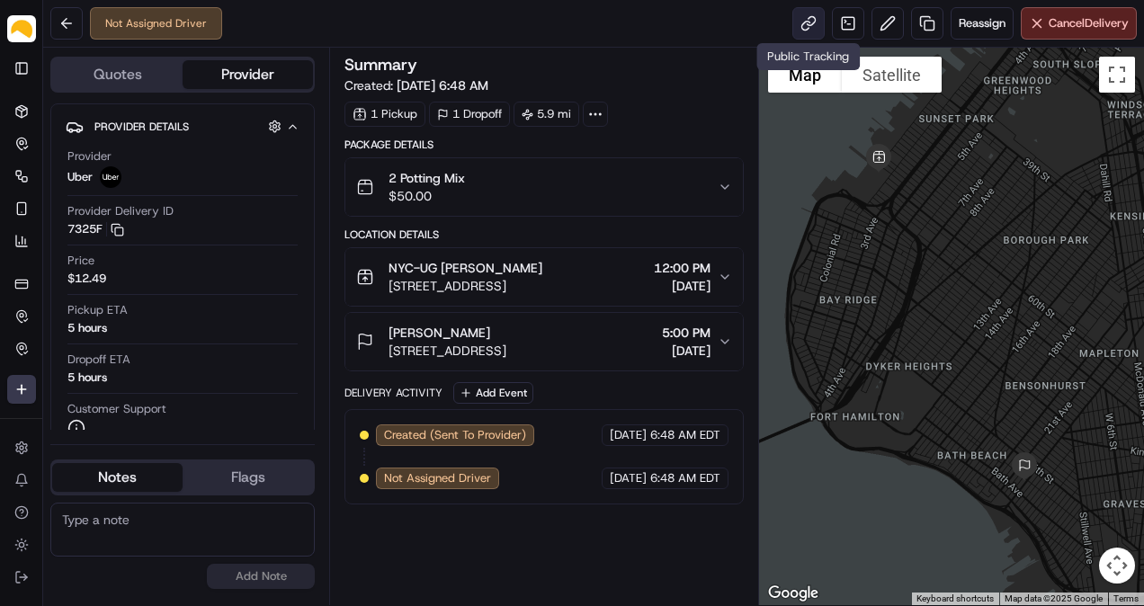
click at [801, 23] on link at bounding box center [808, 23] width 32 height 32
click at [22, 112] on icon at bounding box center [22, 115] width 0 height 6
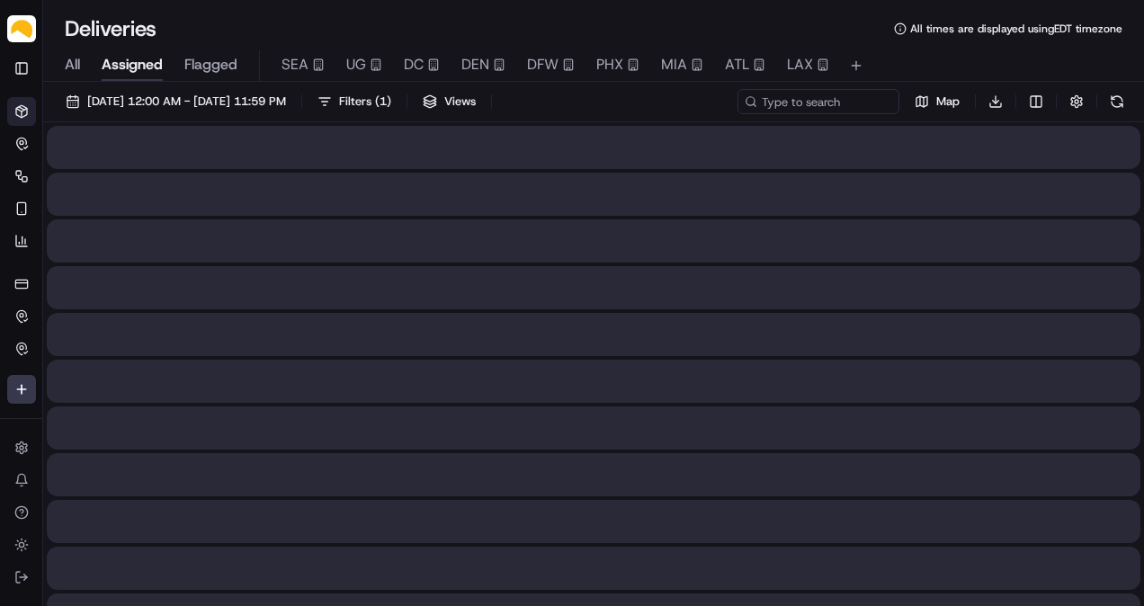
click at [124, 68] on span "Assigned" at bounding box center [132, 65] width 61 height 22
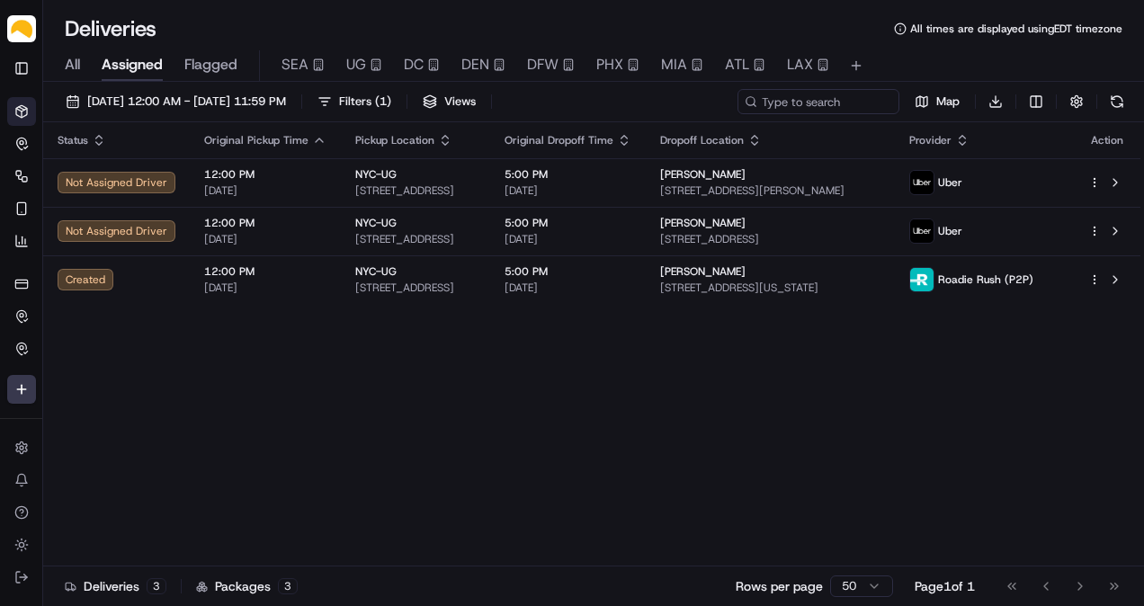
click at [469, 376] on div "Status Original Pickup Time Pickup Location Original Dropoff Time Dropoff Locat…" at bounding box center [591, 344] width 1097 height 444
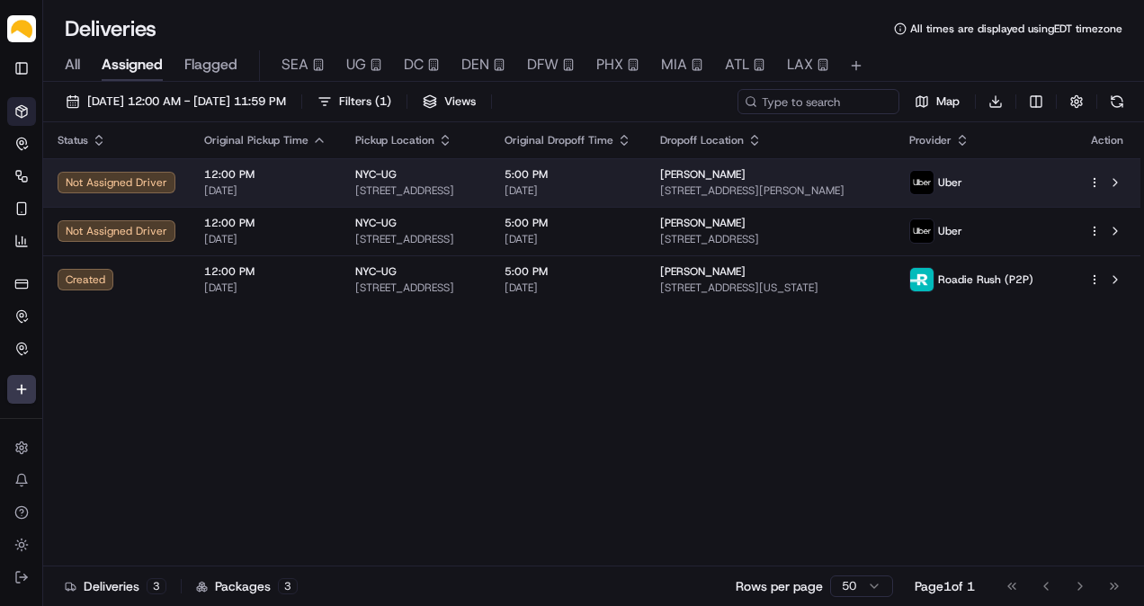
click at [490, 185] on td "NYC-UG [STREET_ADDRESS]" at bounding box center [415, 182] width 149 height 49
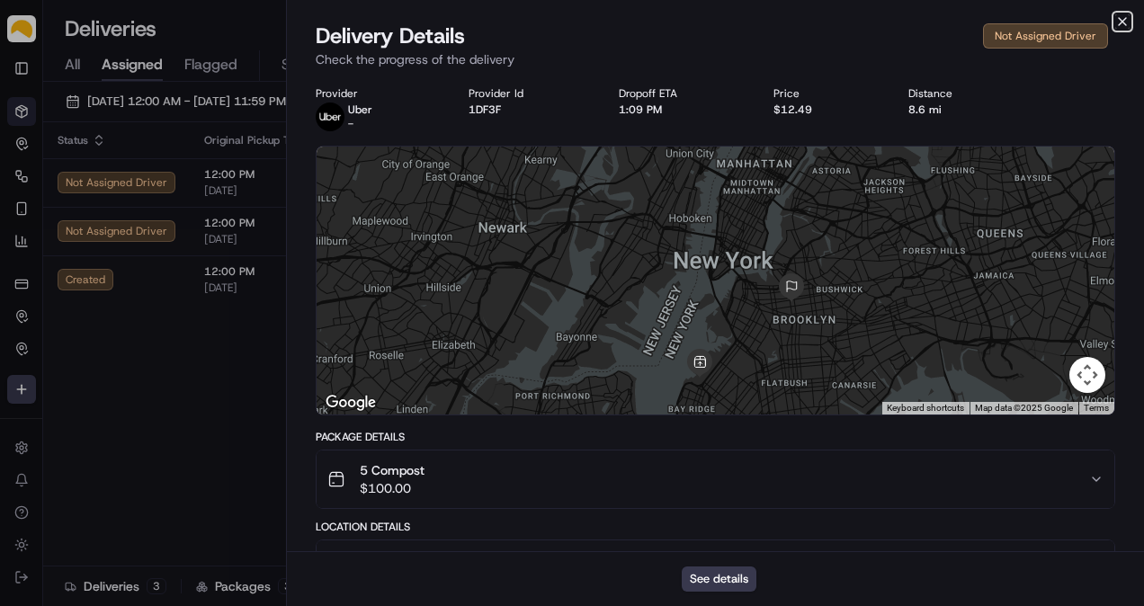
click at [1120, 18] on icon "button" at bounding box center [1122, 21] width 14 height 14
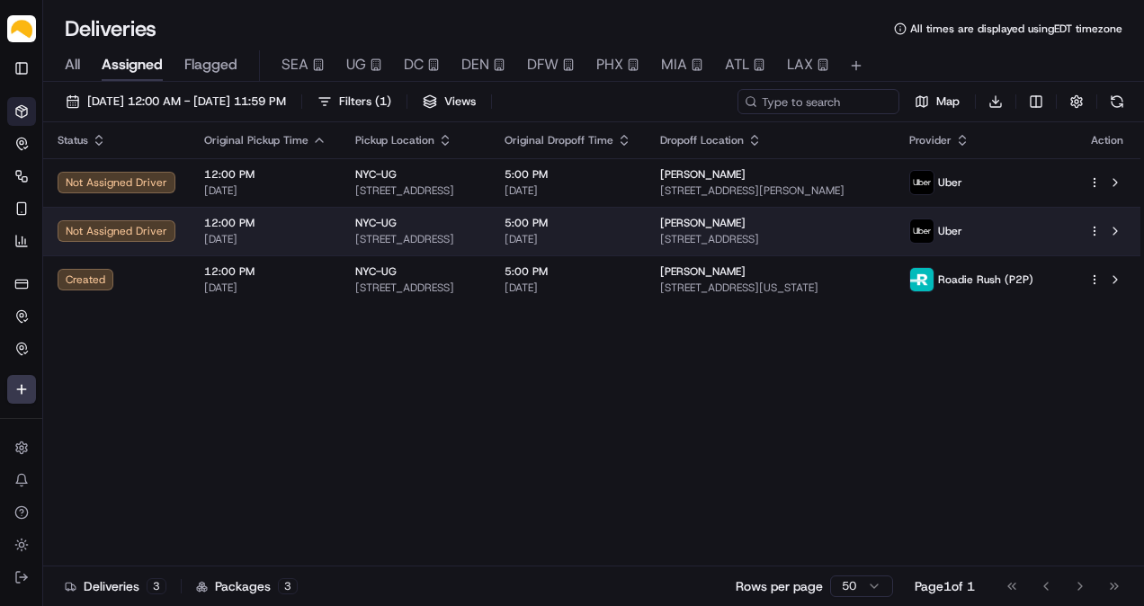
click at [317, 228] on span "12:00 PM" at bounding box center [265, 223] width 122 height 14
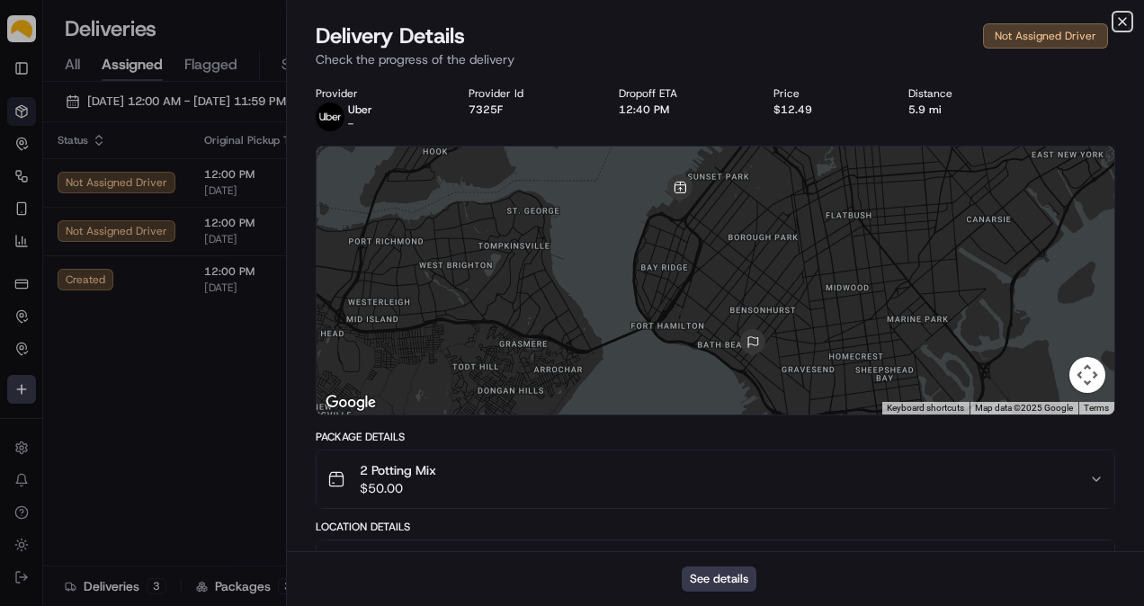
click at [1124, 20] on icon "button" at bounding box center [1122, 21] width 14 height 14
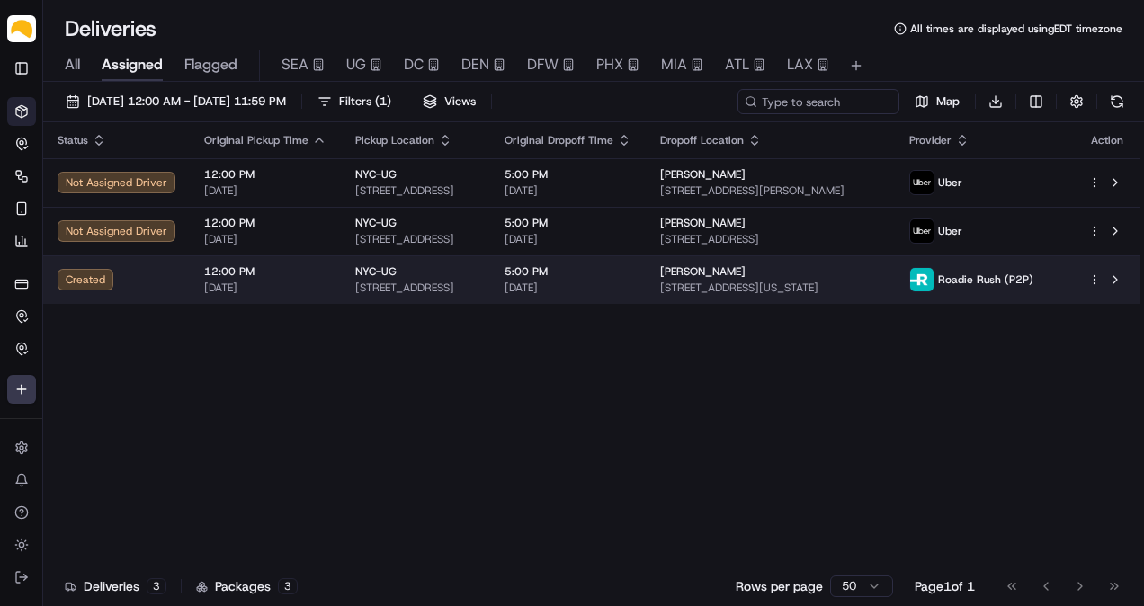
click at [476, 289] on span "[STREET_ADDRESS]" at bounding box center [415, 288] width 121 height 14
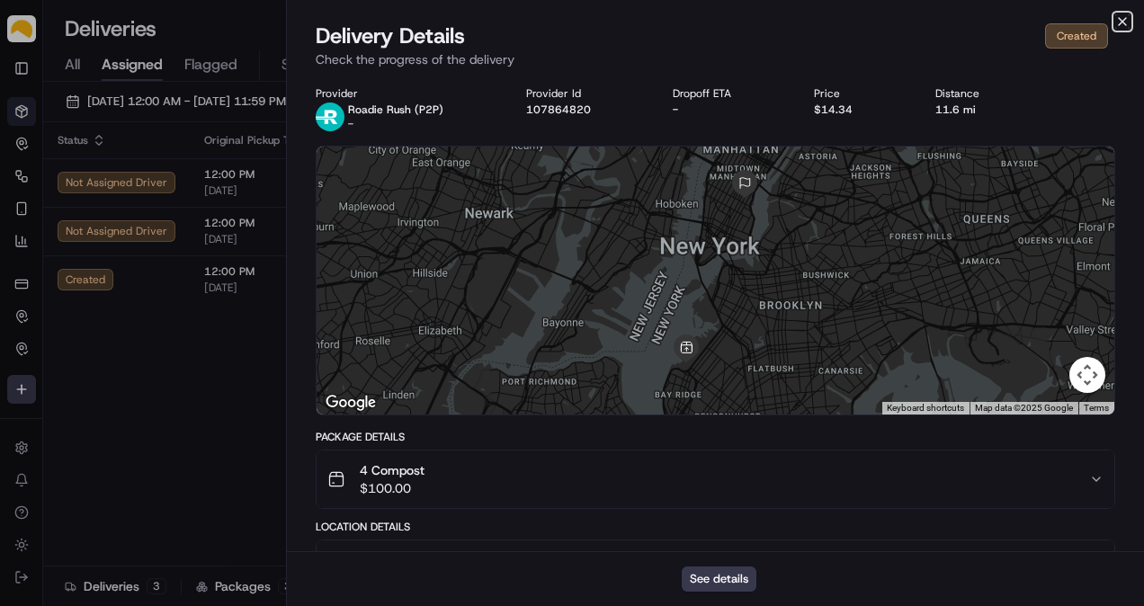
click at [1118, 27] on icon "button" at bounding box center [1122, 21] width 14 height 14
